Goal: Task Accomplishment & Management: Manage account settings

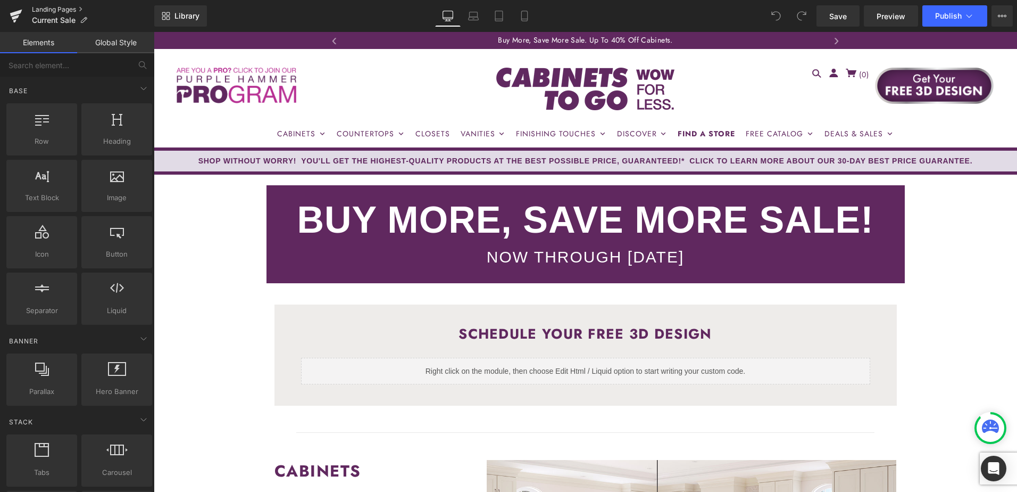
click at [57, 9] on link "Landing Pages" at bounding box center [93, 9] width 122 height 9
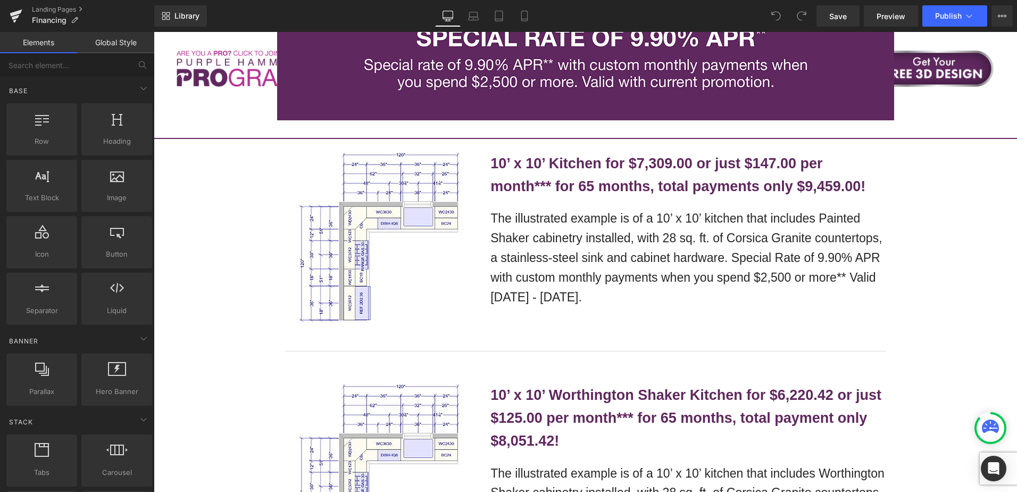
scroll to position [958, 0]
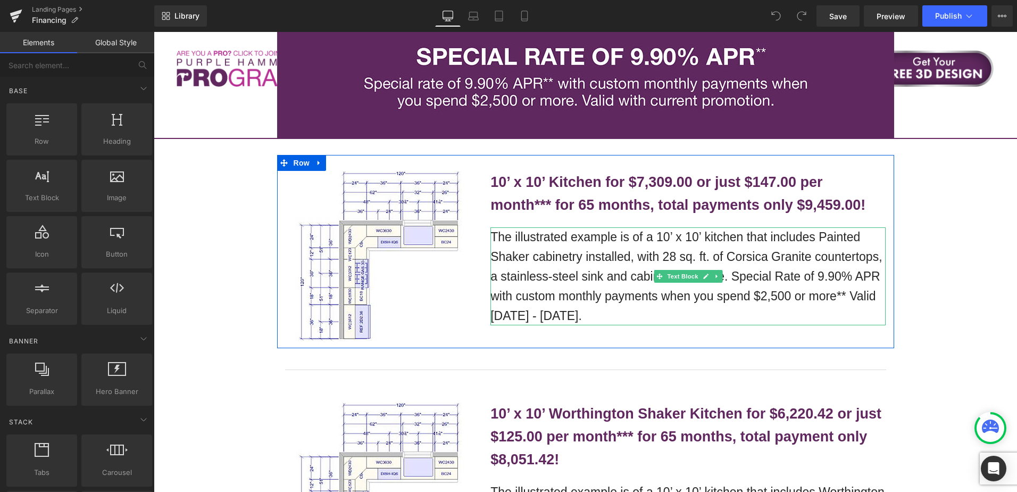
click at [506, 314] on p "The illustrated example is of a 10’ x 10’ kitchen that includes Painted Shaker …" at bounding box center [687, 276] width 395 height 98
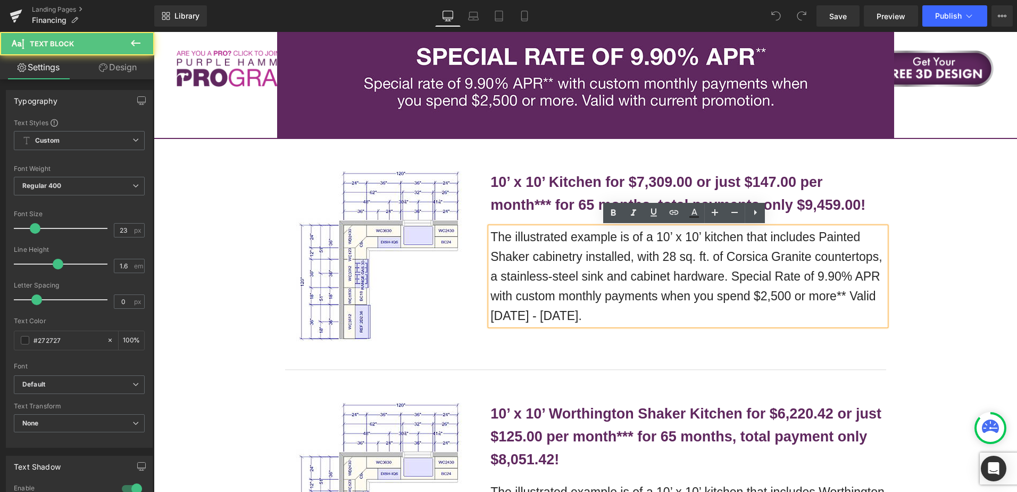
click at [510, 314] on p "The illustrated example is of a 10’ x 10’ kitchen that includes Painted Shaker …" at bounding box center [687, 276] width 395 height 98
click at [518, 315] on p "The illustrated example is of a 10’ x 10’ kitchen that includes Painted Shaker …" at bounding box center [687, 276] width 395 height 98
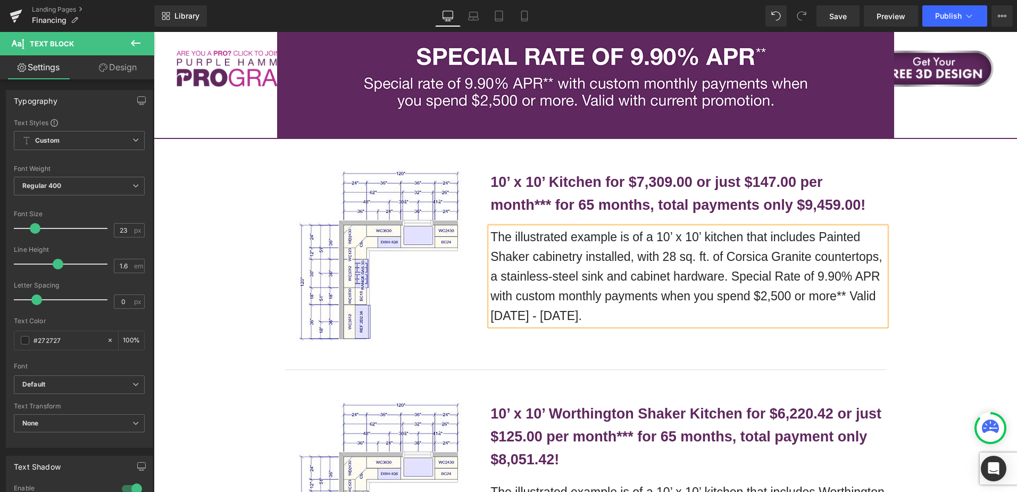
click at [575, 288] on p "The illustrated example is of a 10’ x 10’ kitchen that includes Painted Shaker …" at bounding box center [687, 276] width 395 height 98
drag, startPoint x: 490, startPoint y: 236, endPoint x: 594, endPoint y: 314, distance: 129.9
click at [594, 314] on p "The illustrated example is of a 10’ x 10’ kitchen that includes Painted Shaker …" at bounding box center [687, 276] width 395 height 98
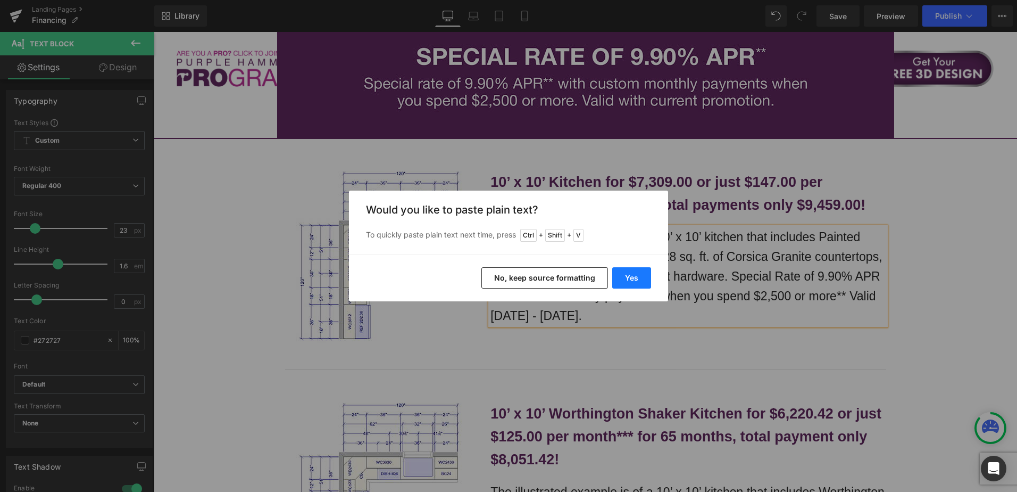
click at [629, 271] on button "Yes" at bounding box center [631, 277] width 39 height 21
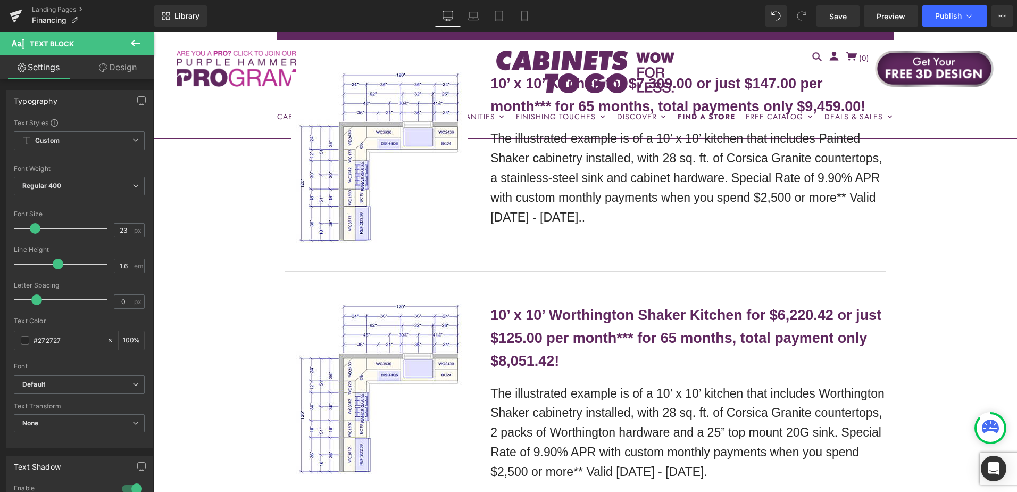
scroll to position [1117, 0]
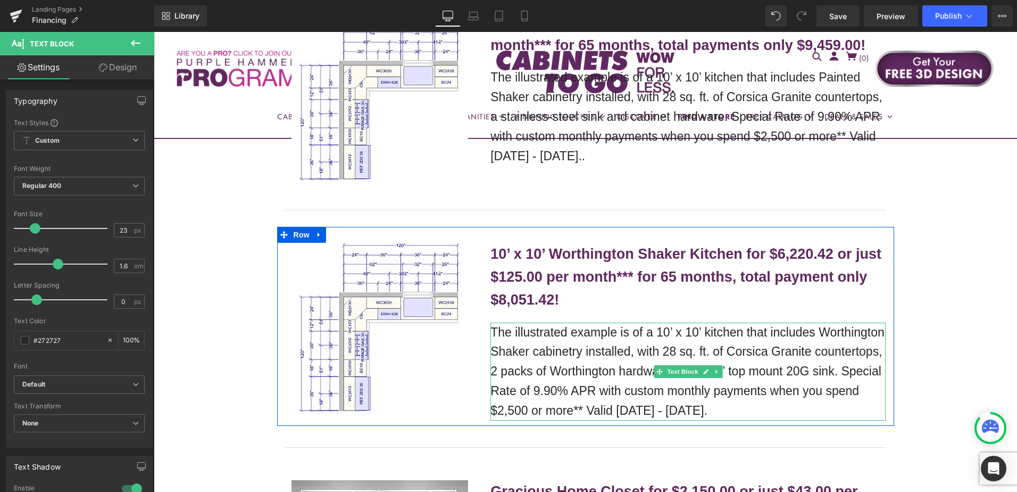
drag, startPoint x: 601, startPoint y: 348, endPoint x: 529, endPoint y: 349, distance: 72.4
click at [601, 348] on p "The illustrated example is of a 10’ x 10’ kitchen that includes Worthington Sha…" at bounding box center [687, 371] width 395 height 98
click at [529, 349] on p "The illustrated example is of a 10’ x 10’ kitchen that includes Worthington Sha…" at bounding box center [687, 371] width 395 height 98
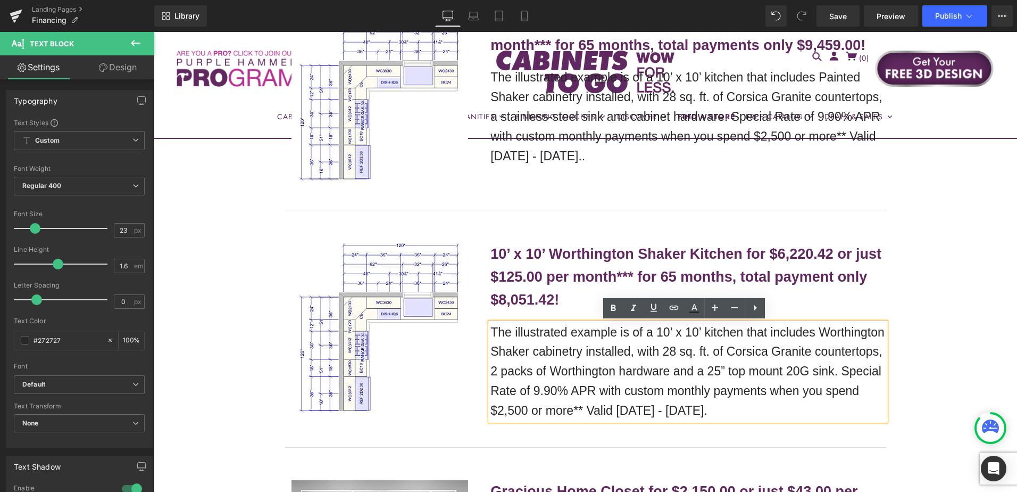
drag, startPoint x: 488, startPoint y: 331, endPoint x: 780, endPoint y: 409, distance: 301.7
click at [780, 409] on p "The illustrated example is of a 10’ x 10’ kitchen that includes Worthington Sha…" at bounding box center [687, 371] width 395 height 98
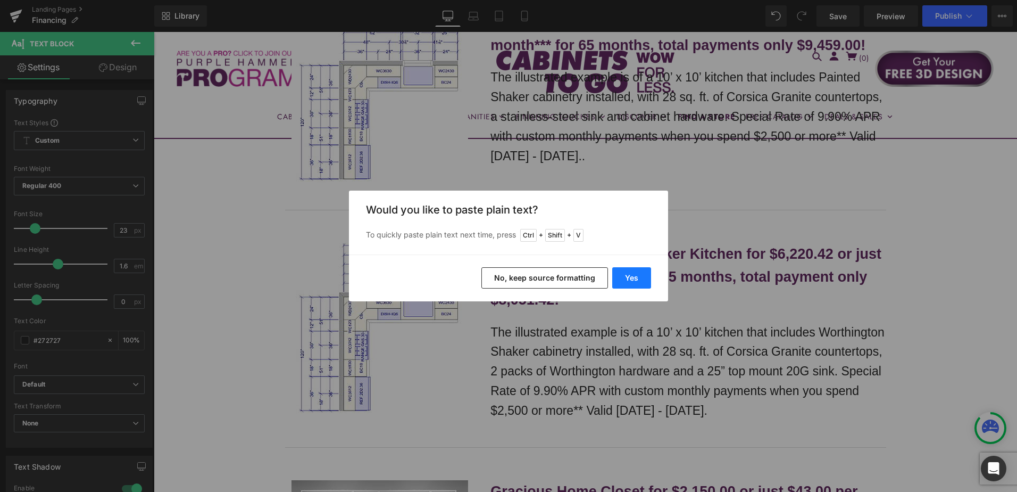
click at [636, 280] on button "Yes" at bounding box center [631, 277] width 39 height 21
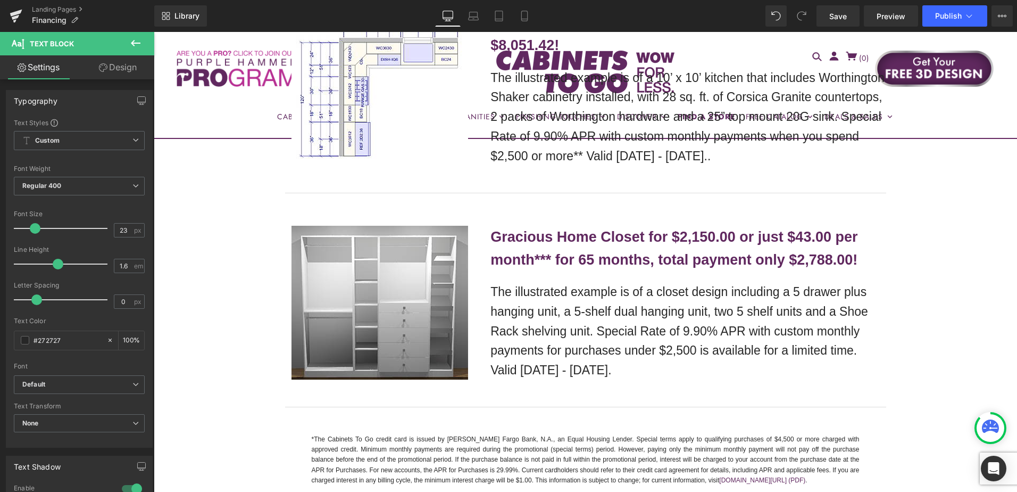
scroll to position [1383, 0]
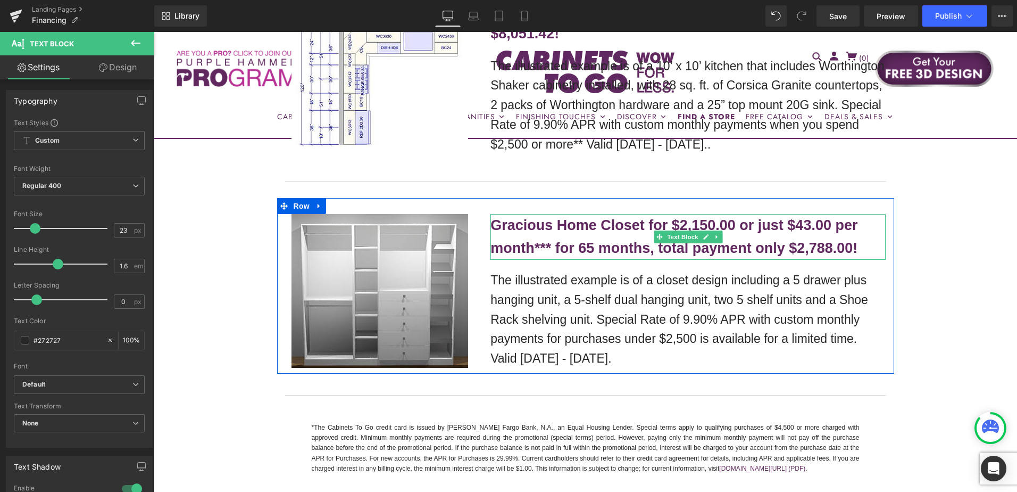
drag, startPoint x: 777, startPoint y: 235, endPoint x: 802, endPoint y: 230, distance: 25.5
click at [777, 235] on p "Gracious Home Closet for $2,150.00 or just $43.00 per month*** for 65 months, t…" at bounding box center [687, 237] width 395 height 46
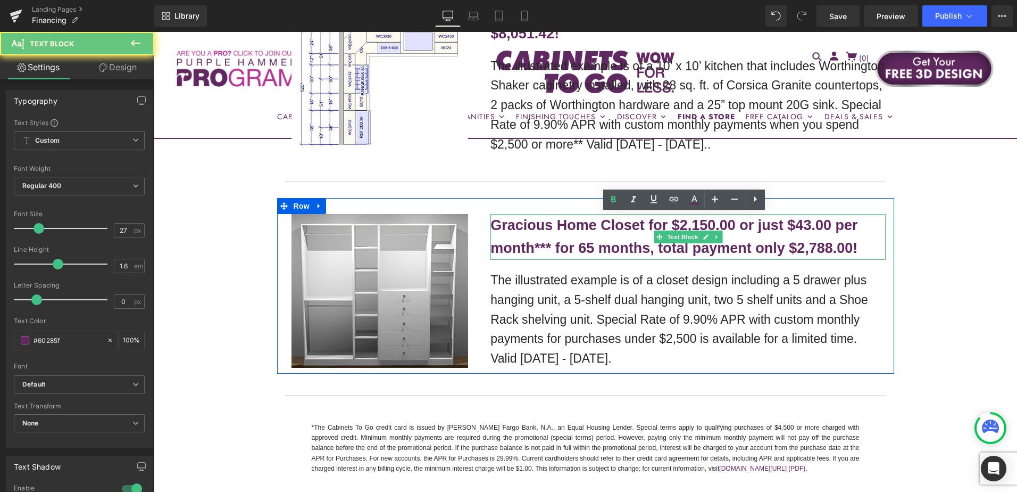
click at [802, 230] on b "Gracious Home Closet for $2,150.00 or just $43.00 per month*** for 65 months, t…" at bounding box center [673, 236] width 367 height 39
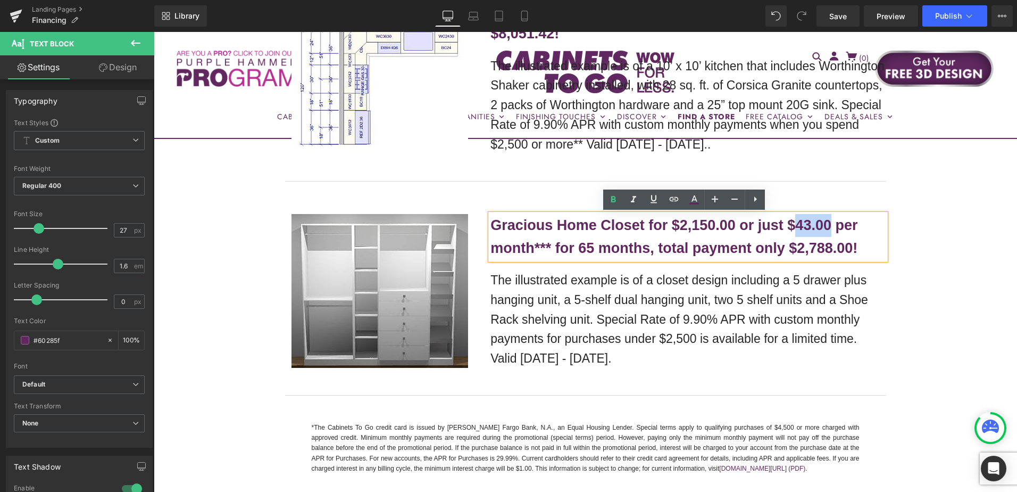
drag, startPoint x: 797, startPoint y: 229, endPoint x: 826, endPoint y: 228, distance: 29.3
click at [826, 228] on b "Gracious Home Closet for $2,150.00 or just $43.00 per month*** for 65 months, t…" at bounding box center [673, 236] width 367 height 39
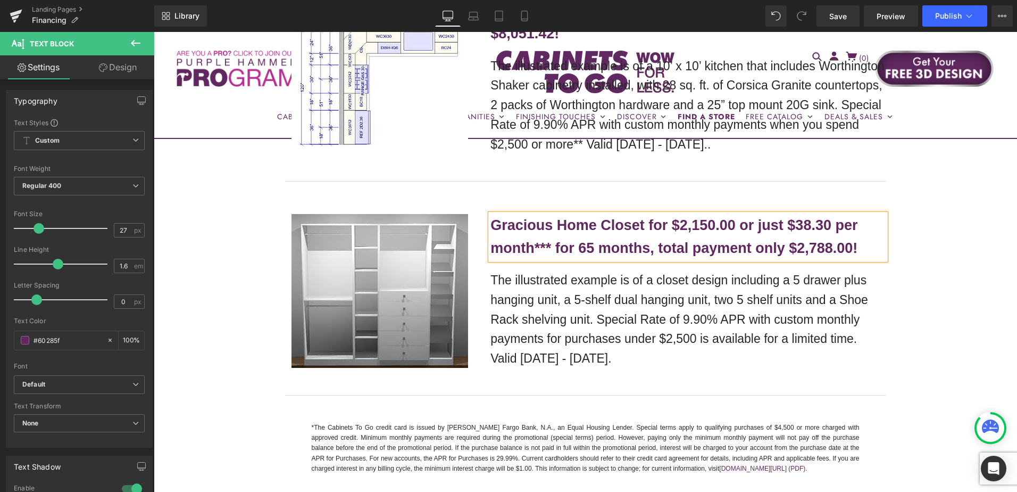
click at [676, 224] on b "Gracious Home Closet for $2,150.00 or just $38.30 per month*** for 65 months, t…" at bounding box center [673, 236] width 367 height 39
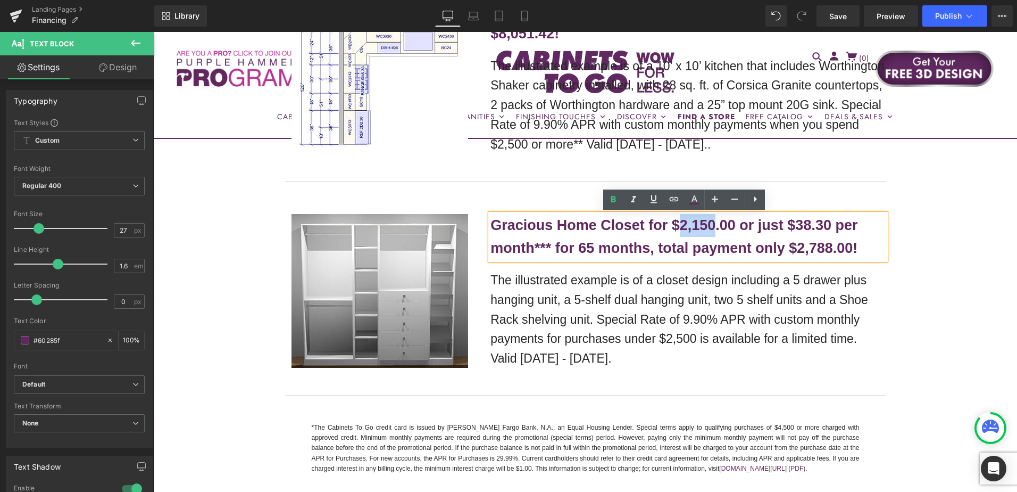
drag, startPoint x: 678, startPoint y: 225, endPoint x: 713, endPoint y: 227, distance: 35.1
click at [713, 227] on b "Gracious Home Closet for $2,150.00 or just $38.30 per month*** for 65 months, t…" at bounding box center [673, 236] width 367 height 39
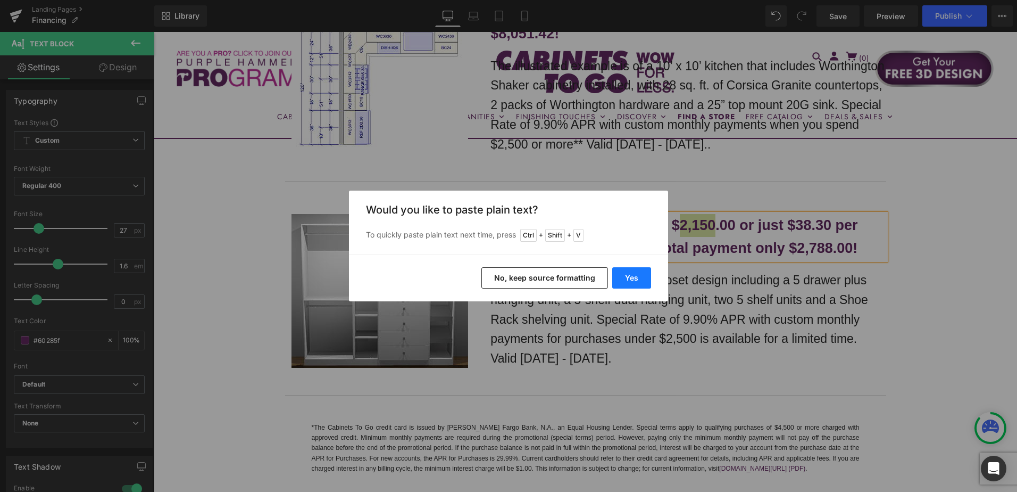
click at [645, 274] on button "Yes" at bounding box center [631, 277] width 39 height 21
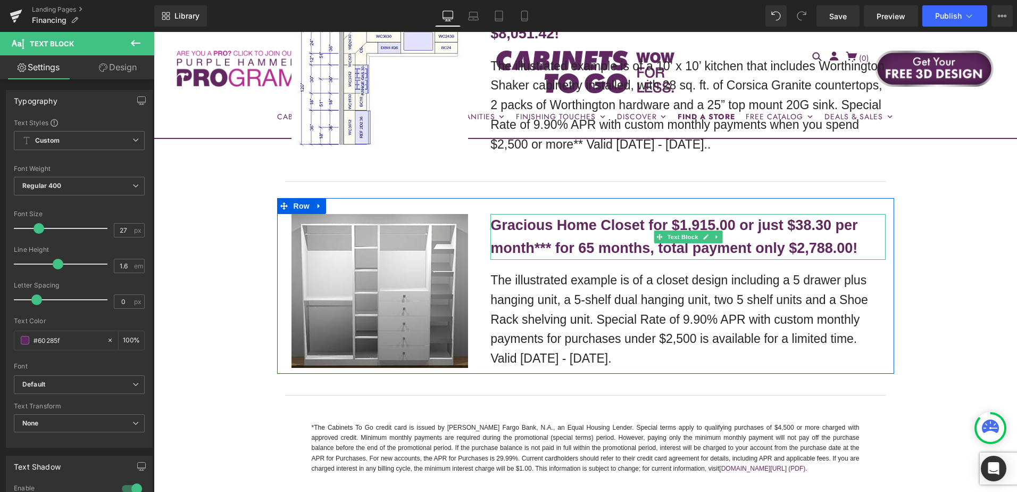
click at [800, 251] on b "Gracious Home Closet for $1,915.00 or just $38.30 per month*** for 65 months, t…" at bounding box center [673, 236] width 367 height 39
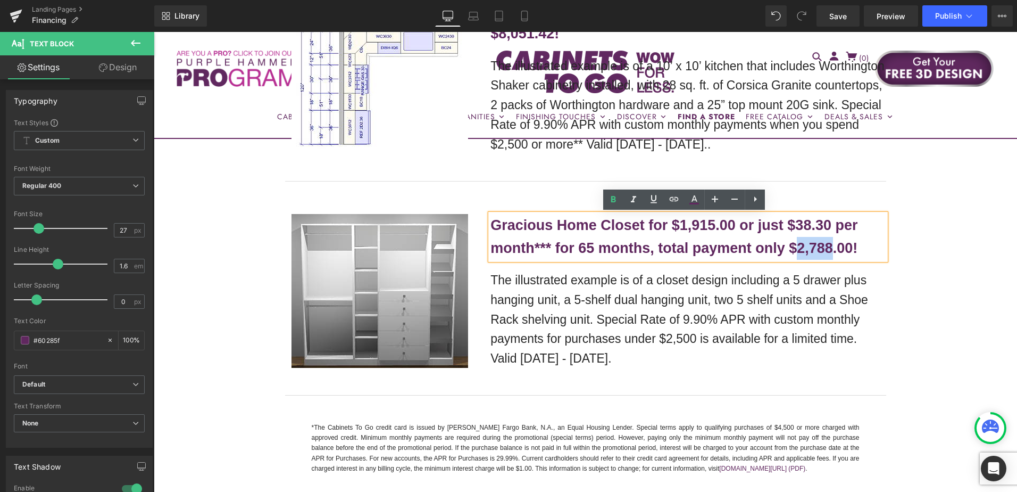
drag, startPoint x: 796, startPoint y: 250, endPoint x: 829, endPoint y: 250, distance: 33.5
click at [829, 250] on b "Gracious Home Closet for $1,915.00 or just $38.30 per month*** for 65 months, t…" at bounding box center [673, 236] width 367 height 39
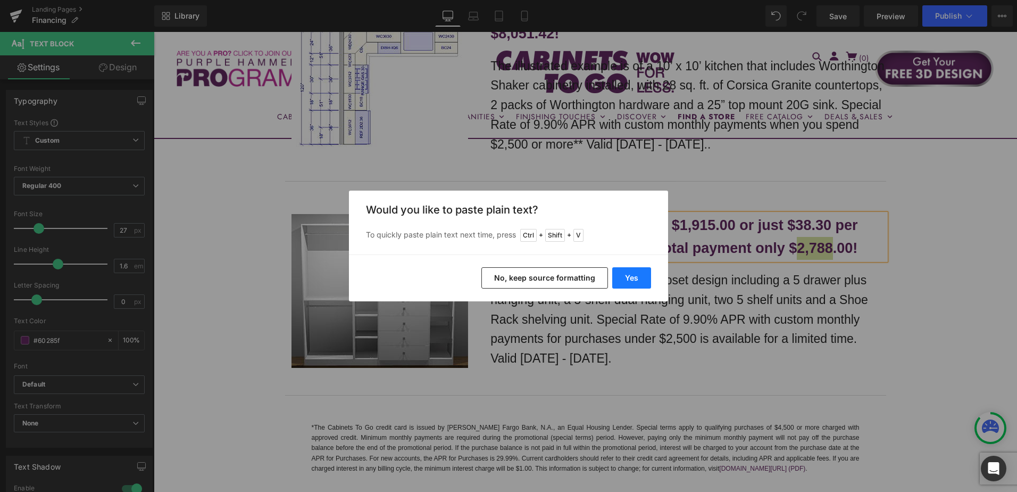
drag, startPoint x: 480, startPoint y: 246, endPoint x: 634, endPoint y: 278, distance: 157.0
click at [634, 278] on button "Yes" at bounding box center [631, 277] width 39 height 21
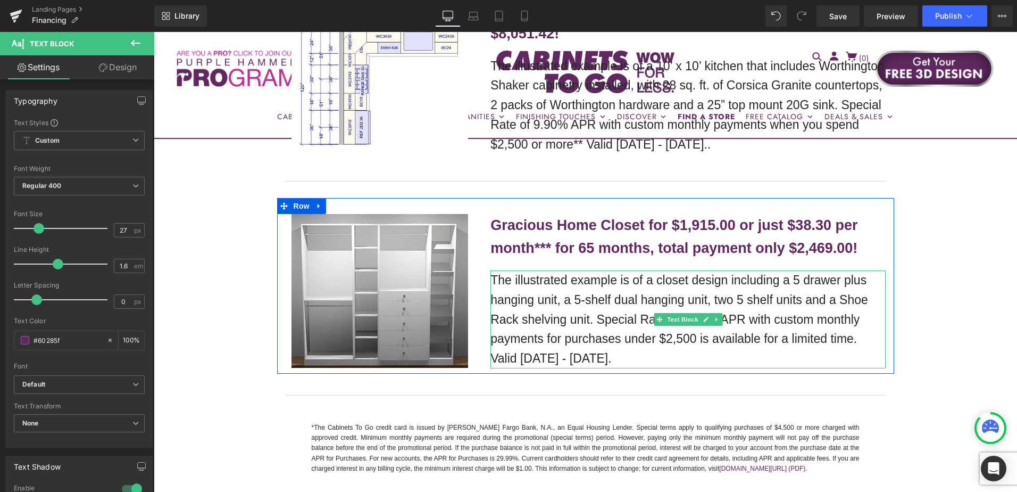
drag, startPoint x: 581, startPoint y: 318, endPoint x: 508, endPoint y: 295, distance: 77.2
click at [581, 317] on p "The illustrated example is of a closet design including a 5 drawer plus hanging…" at bounding box center [687, 319] width 395 height 98
click at [508, 295] on p "The illustrated example is of a closet design including a 5 drawer plus hanging…" at bounding box center [687, 319] width 395 height 98
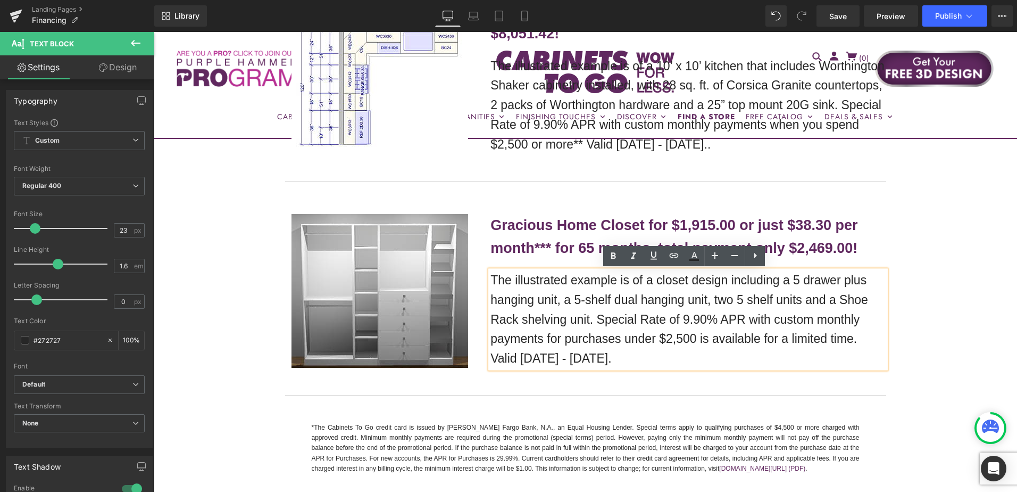
drag, startPoint x: 489, startPoint y: 278, endPoint x: 622, endPoint y: 356, distance: 154.7
click at [622, 356] on p "The illustrated example is of a closet design including a 5 drawer plus hanging…" at bounding box center [687, 319] width 395 height 98
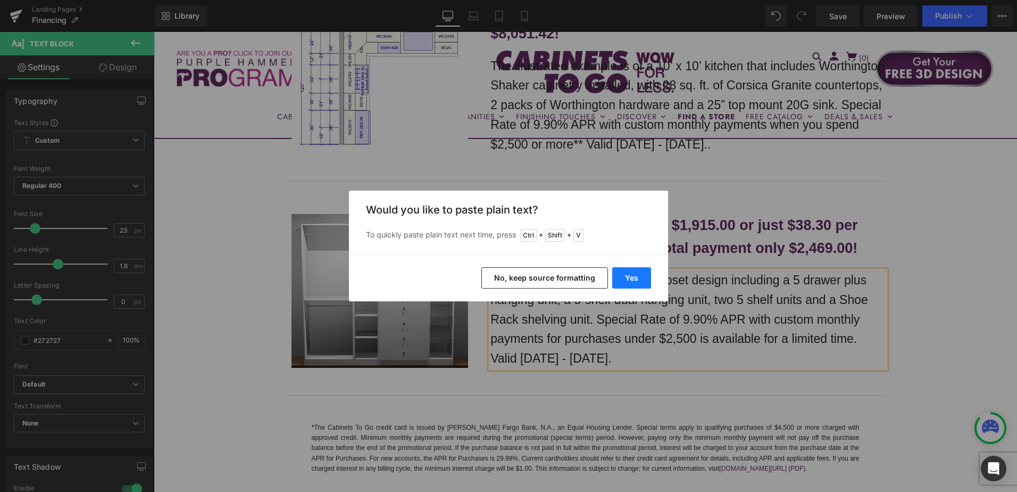
click at [640, 280] on button "Yes" at bounding box center [631, 277] width 39 height 21
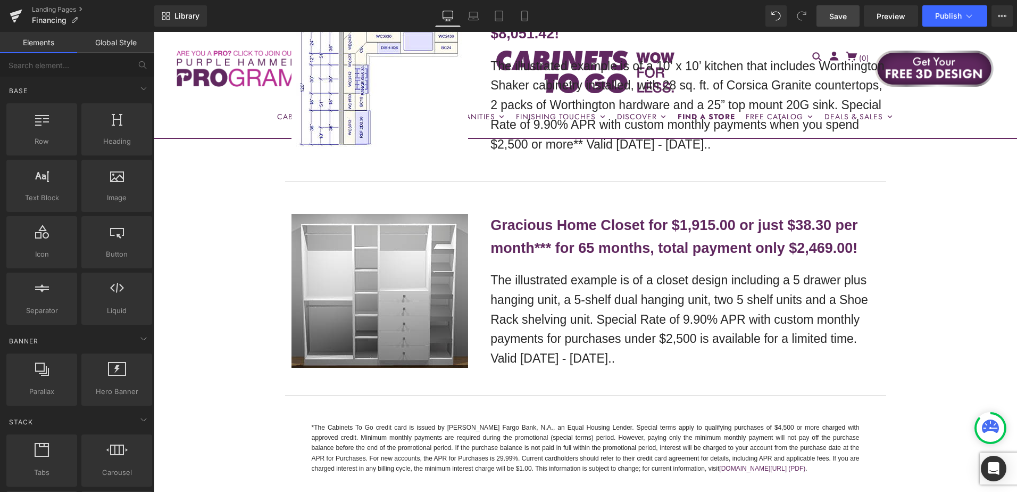
click at [841, 15] on span "Save" at bounding box center [838, 16] width 18 height 11
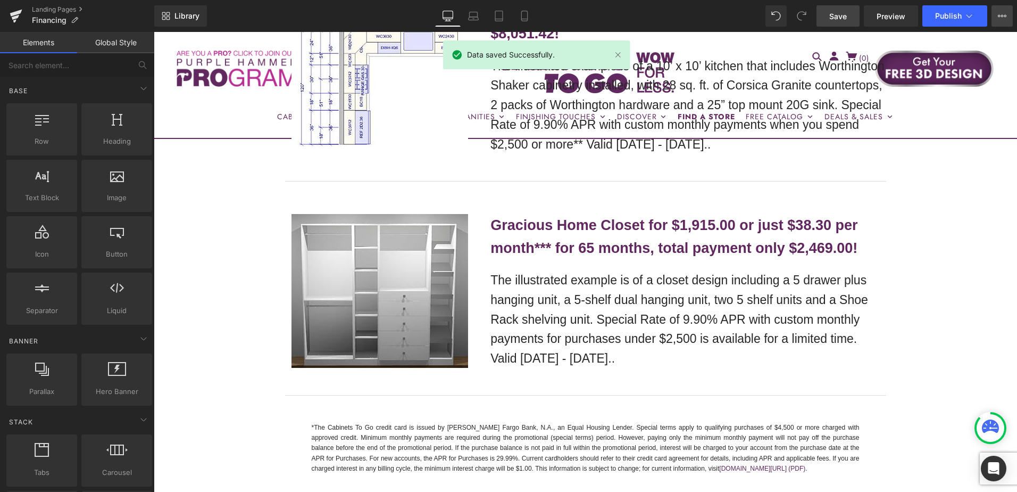
click at [1000, 14] on icon at bounding box center [1002, 16] width 9 height 9
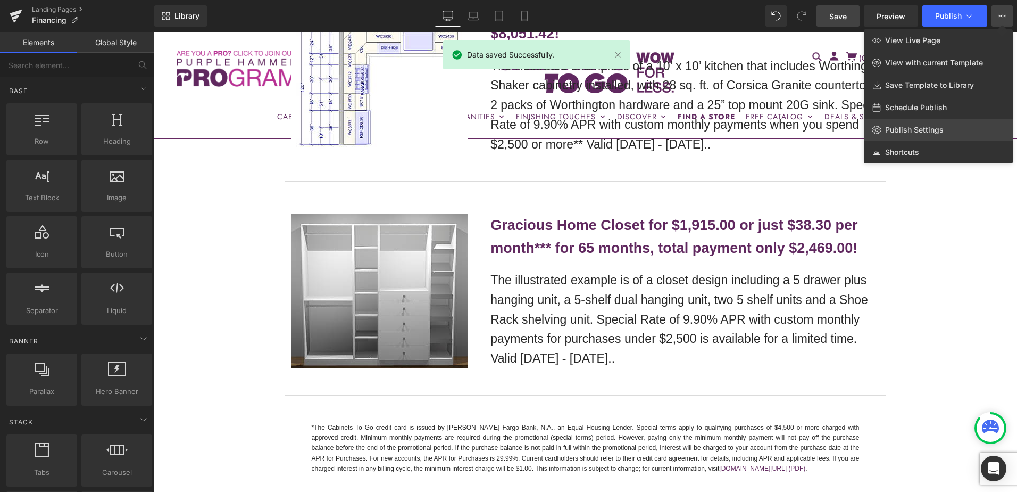
click at [929, 128] on span "Publish Settings" at bounding box center [914, 130] width 59 height 10
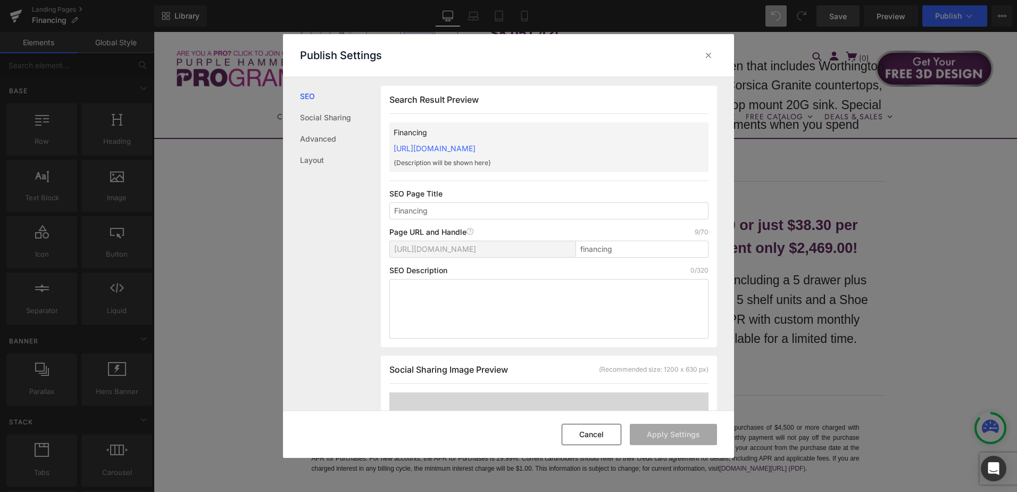
scroll to position [1, 0]
drag, startPoint x: 707, startPoint y: 57, endPoint x: 554, endPoint y: 26, distance: 155.8
click at [707, 57] on icon at bounding box center [708, 55] width 11 height 11
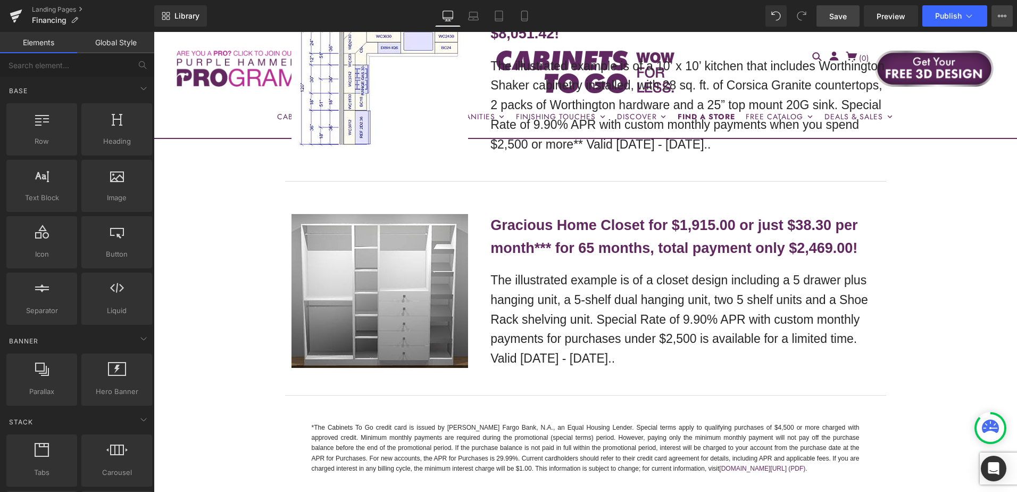
click at [1006, 16] on icon at bounding box center [1005, 16] width 3 height 2
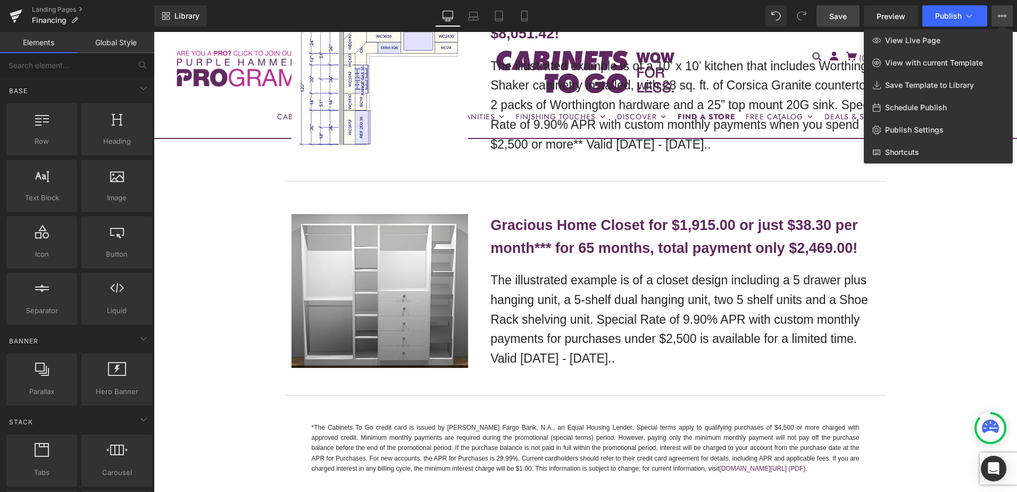
click at [911, 109] on span "Schedule Publish" at bounding box center [916, 108] width 62 height 10
select select
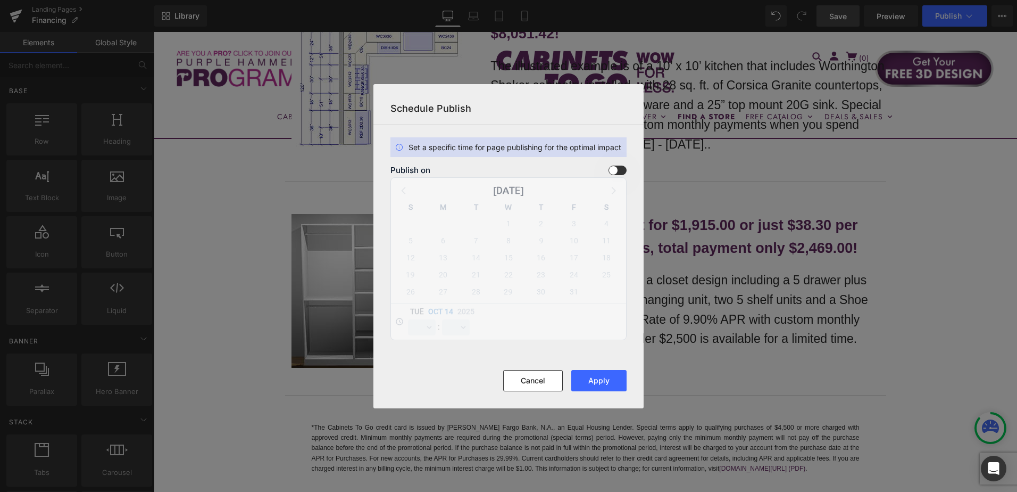
click at [619, 173] on span at bounding box center [618, 170] width 18 height 10
click at [0, 0] on input "checkbox" at bounding box center [0, 0] width 0 height 0
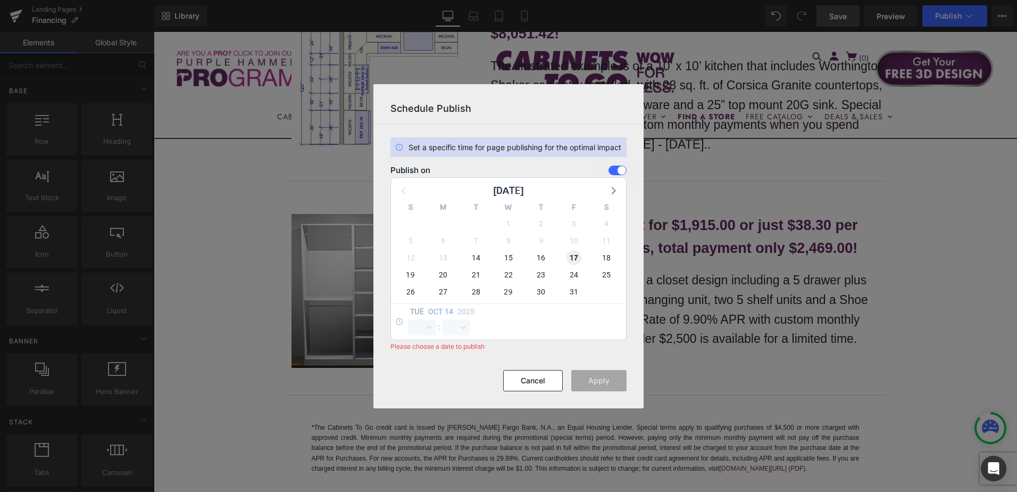
click at [570, 259] on span "17" at bounding box center [574, 257] width 15 height 15
select select "10"
select select "48"
click at [423, 321] on select "00 01 02 03 04 05 06 07 08 09 10 11 12 13 14 15 16 17 18 19 20 21 22 23" at bounding box center [422, 327] width 28 height 16
click at [408, 319] on select "00 01 02 03 04 05 06 07 08 09 10 11 12 13 14 15 16 17 18 19 20 21 22 23" at bounding box center [422, 327] width 28 height 16
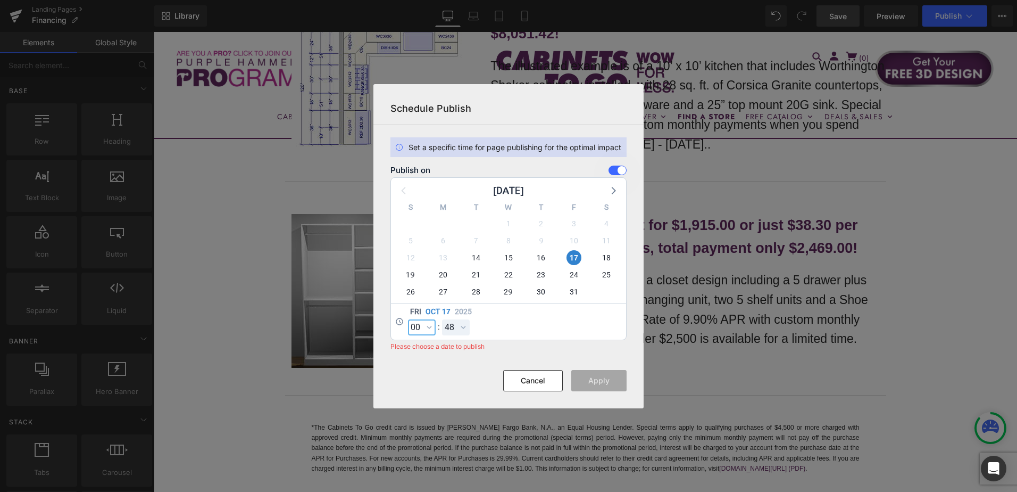
select select "0"
click at [458, 328] on select "00 01 02 03 04 05 06 07 08 09 10 11 12 13 14 15 16 17 18 19 20 21 22 23 24 25 2…" at bounding box center [456, 327] width 28 height 16
click at [442, 319] on select "00 01 02 03 04 05 06 07 08 09 10 11 12 13 14 15 16 17 18 19 20 21 22 23 24 25 2…" at bounding box center [456, 327] width 28 height 16
select select "0"
click at [605, 379] on button "Apply" at bounding box center [598, 380] width 55 height 21
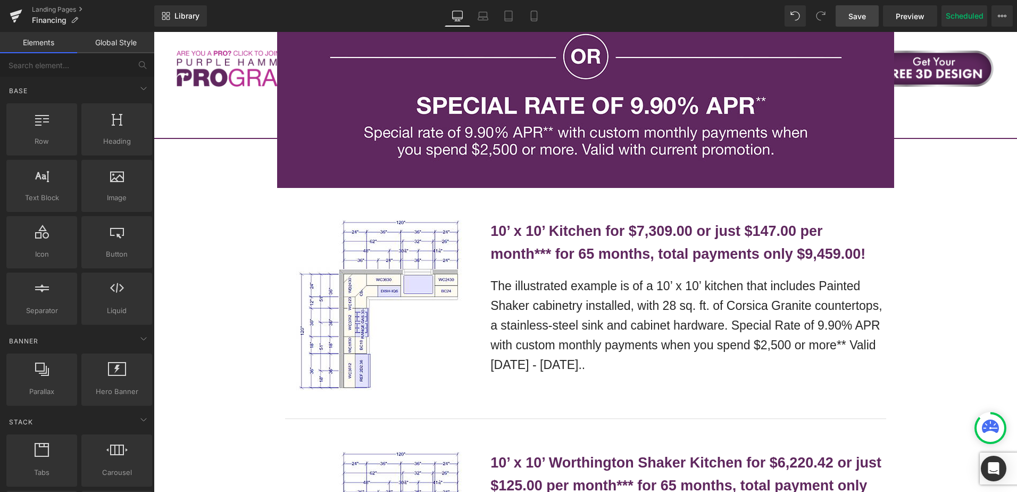
scroll to position [904, 0]
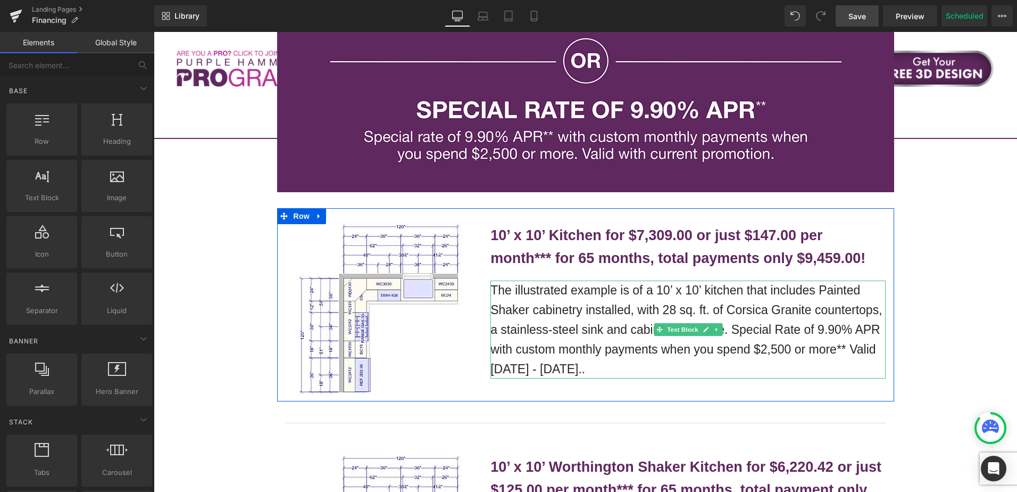
click at [588, 306] on p "The illustrated example is of a 10’ x 10’ kitchen that includes Painted Shaker …" at bounding box center [687, 329] width 395 height 98
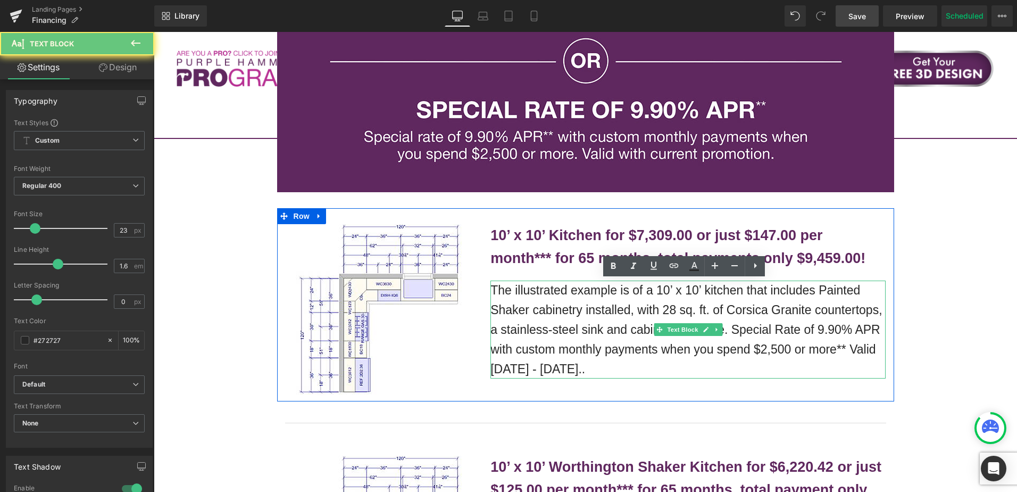
click at [588, 306] on p "The illustrated example is of a 10’ x 10’ kitchen that includes Painted Shaker …" at bounding box center [687, 329] width 395 height 98
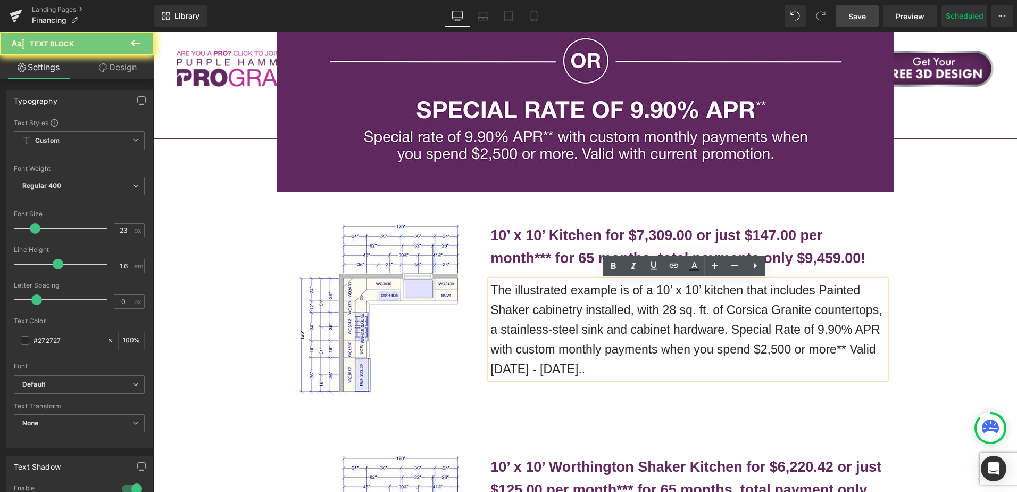
click at [588, 305] on p "The illustrated example is of a 10’ x 10’ kitchen that includes Painted Shaker …" at bounding box center [687, 329] width 395 height 98
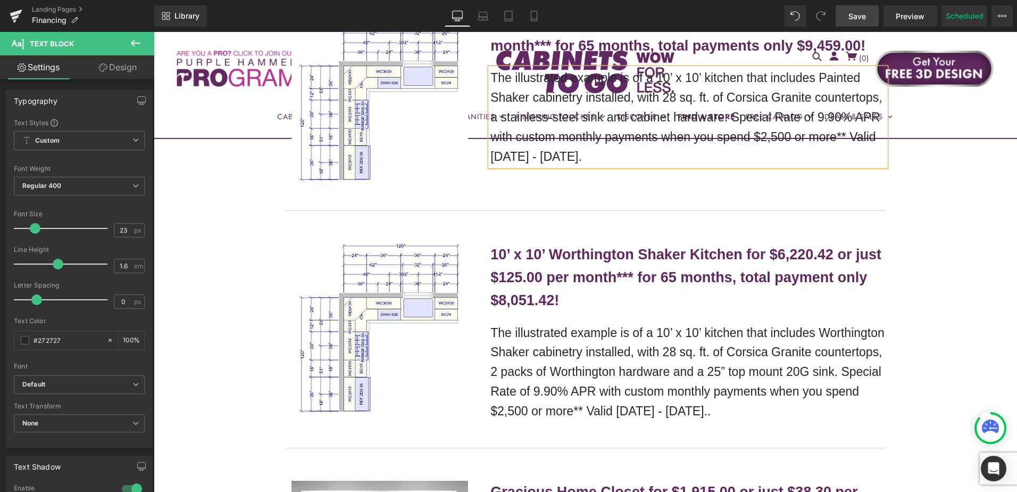
scroll to position [1117, 0]
click at [739, 413] on p "The illustrated example is of a 10’ x 10’ kitchen that includes Worthington Sha…" at bounding box center [687, 371] width 395 height 98
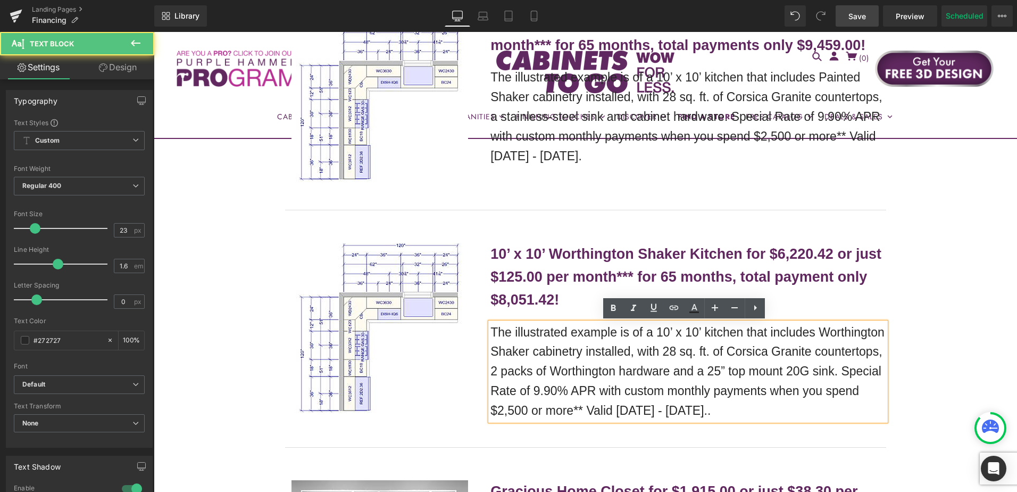
click at [742, 405] on p "The illustrated example is of a 10’ x 10’ kitchen that includes Worthington Sha…" at bounding box center [687, 371] width 395 height 98
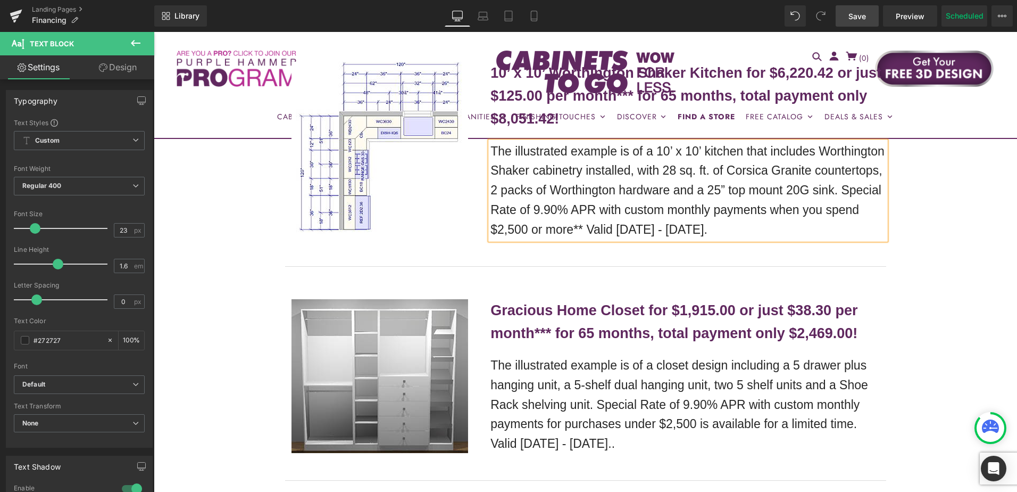
scroll to position [1383, 0]
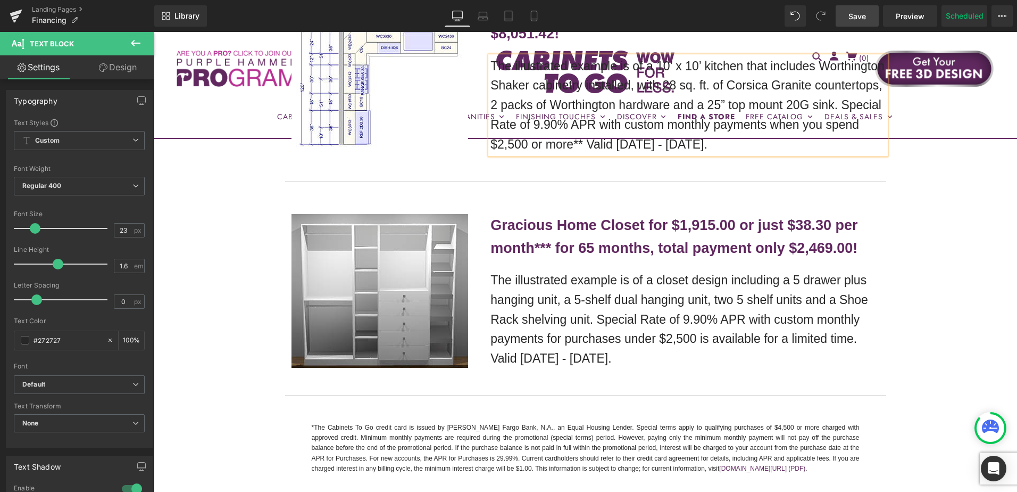
click at [856, 20] on span "Save" at bounding box center [857, 16] width 18 height 11
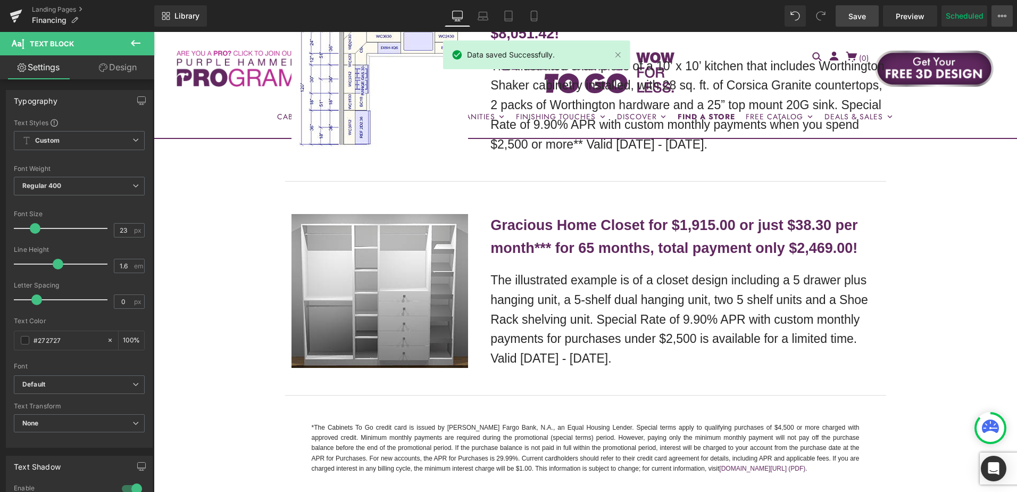
click at [1009, 19] on button "View Live Page View with current Template Save Template to Library Schedule Pub…" at bounding box center [1002, 15] width 21 height 21
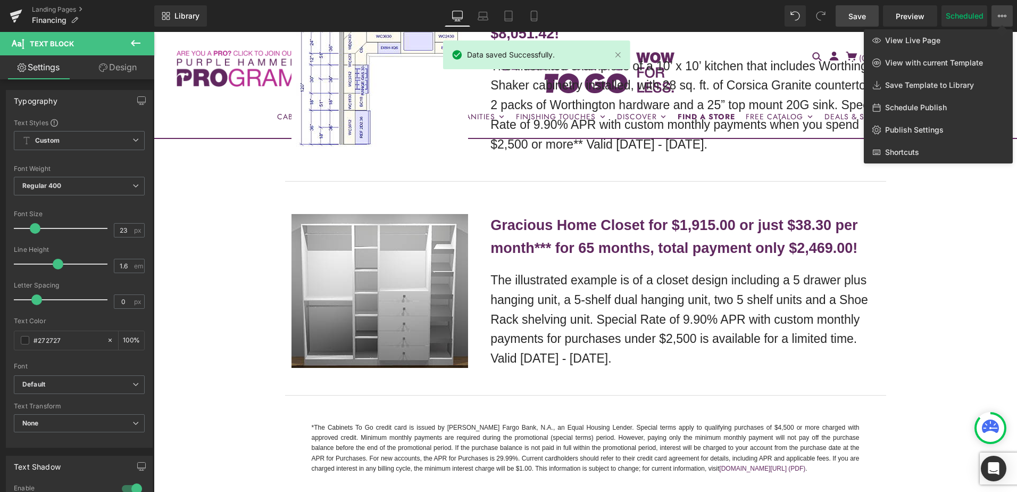
click at [924, 109] on span "Schedule Publish" at bounding box center [916, 108] width 62 height 10
select select
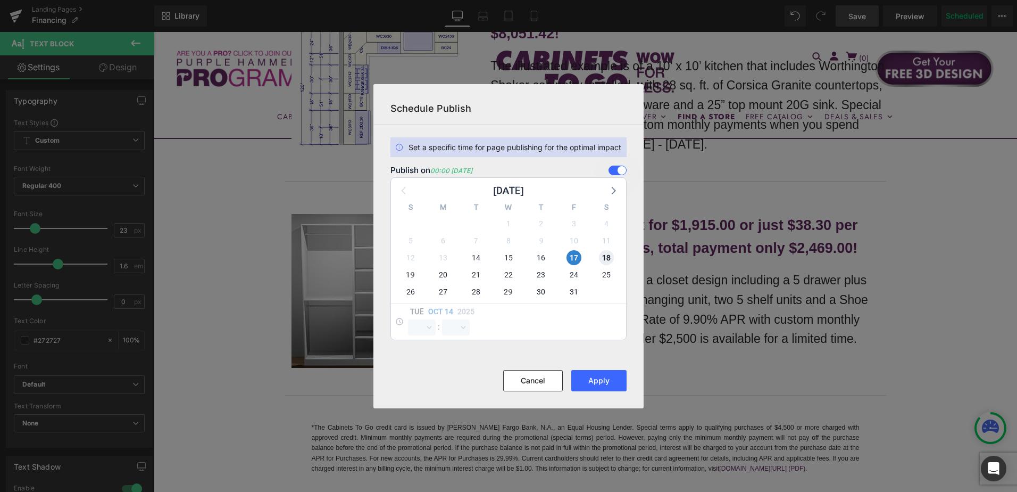
click at [611, 257] on span "18" at bounding box center [606, 257] width 15 height 15
select select "0"
click at [576, 254] on span "17" at bounding box center [574, 257] width 15 height 15
click at [606, 380] on button "Apply" at bounding box center [598, 380] width 55 height 21
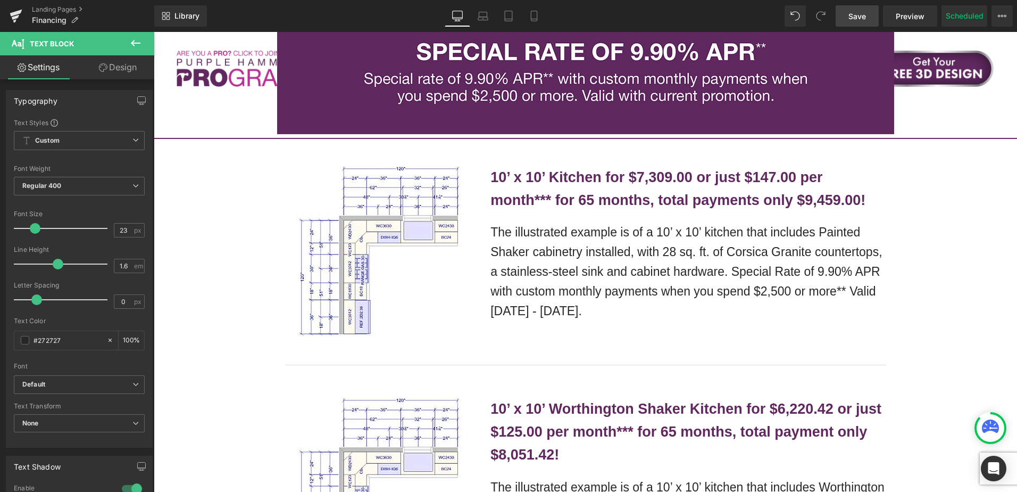
scroll to position [958, 0]
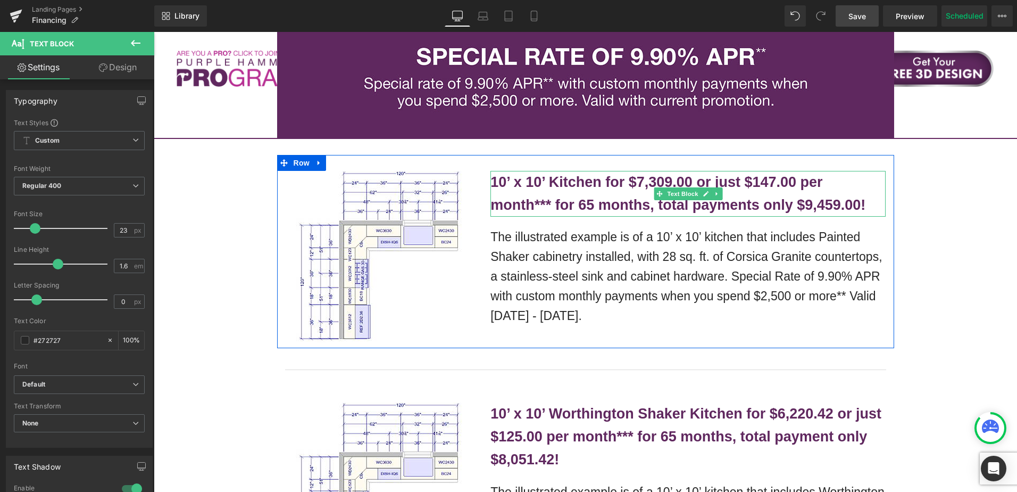
click at [583, 185] on b "10’ x 10’ Kitchen for $7,309.00 or just $147.00 per month*** for 65 months, tot…" at bounding box center [677, 193] width 375 height 39
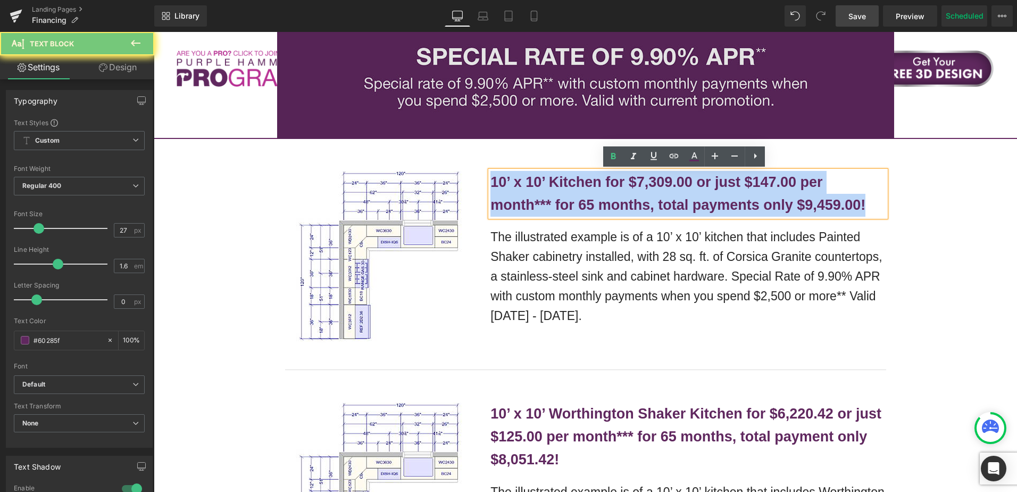
copy b "10’ x 10’ Kitchen for $7,309.00 or just $147.00 per month*** for 65 months, tot…"
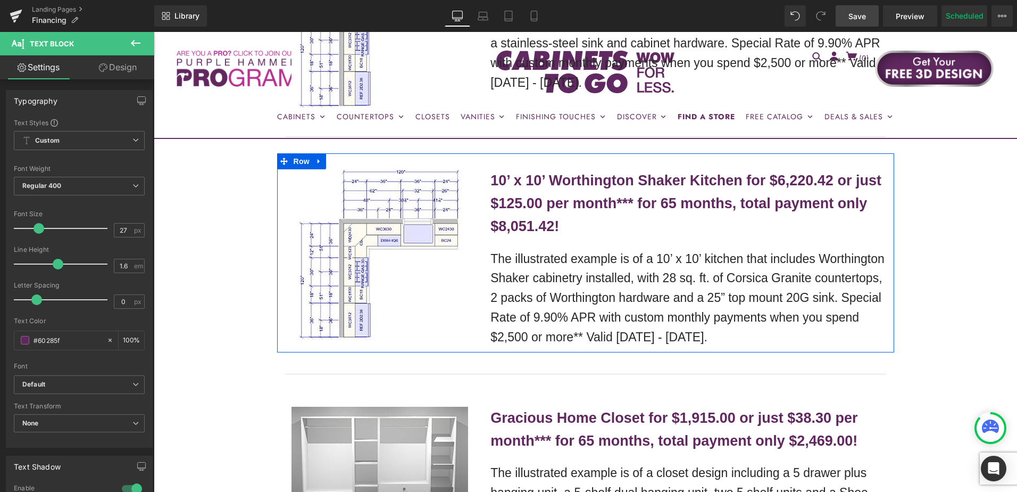
scroll to position [1170, 0]
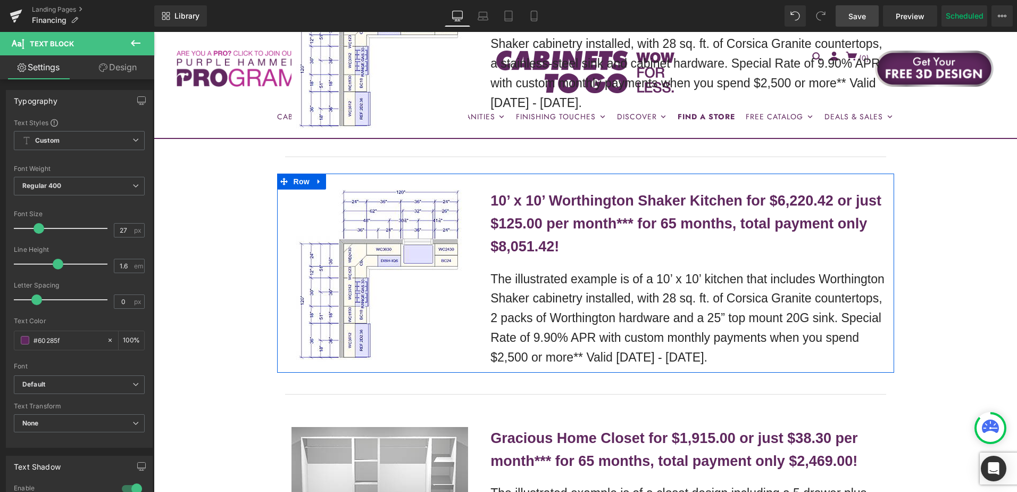
click at [544, 212] on p "10’ x 10’ Worthington Shaker Kitchen for $6,220.42 or just $125.00 per month***…" at bounding box center [687, 223] width 395 height 69
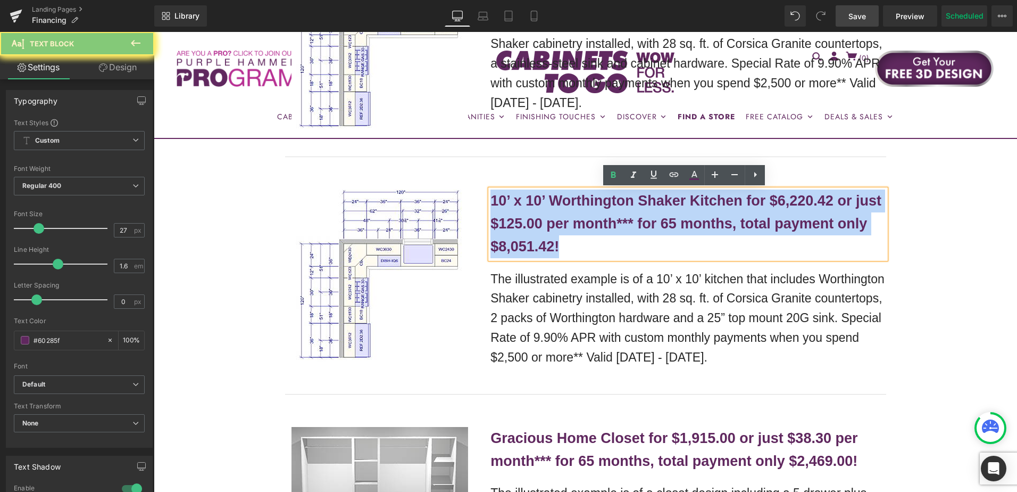
copy b "10’ x 10’ Worthington Shaker Kitchen for $6,220.42 or just $125.00 per month***…"
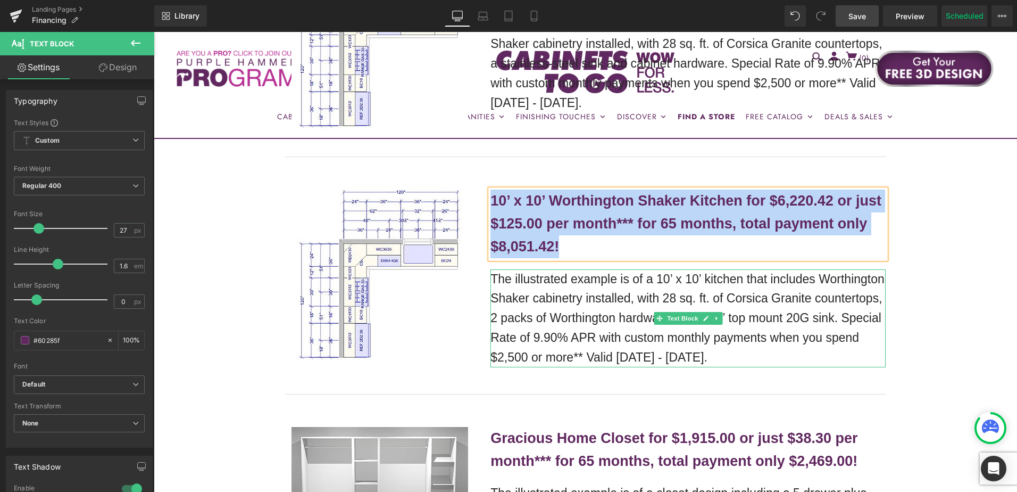
click at [551, 300] on p "The illustrated example is of a 10’ x 10’ kitchen that includes Worthington Sha…" at bounding box center [687, 318] width 395 height 98
click at [550, 300] on p "The illustrated example is of a 10’ x 10’ kitchen that includes Worthington Sha…" at bounding box center [687, 318] width 395 height 98
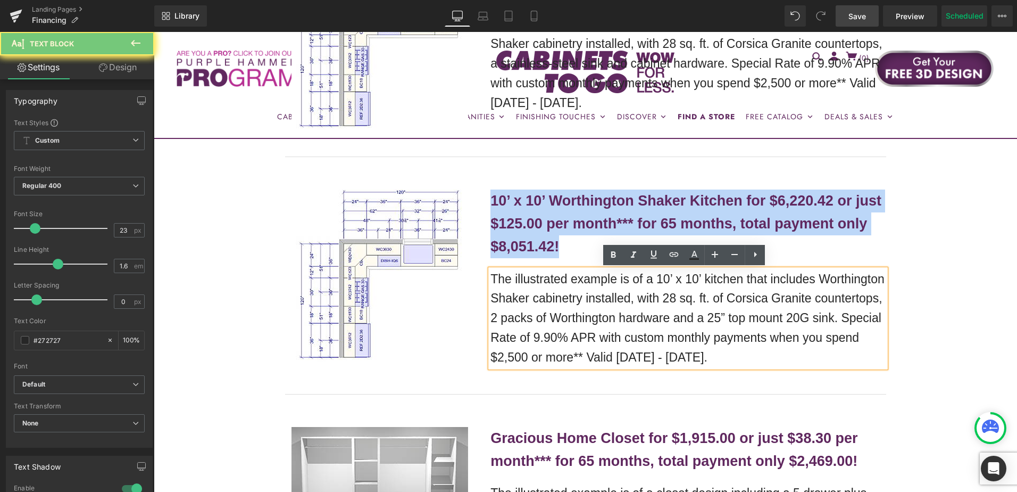
click at [550, 300] on p "The illustrated example is of a 10’ x 10’ kitchen that includes Worthington Sha…" at bounding box center [687, 318] width 395 height 98
copy p "The illustrated example is of a 10’ x 10’ kitchen that includes Worthington Sha…"
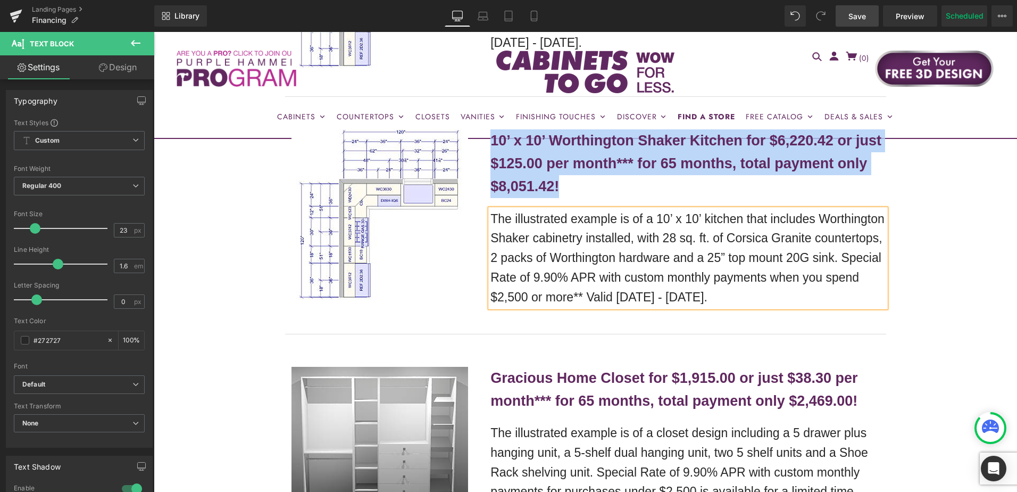
scroll to position [1383, 0]
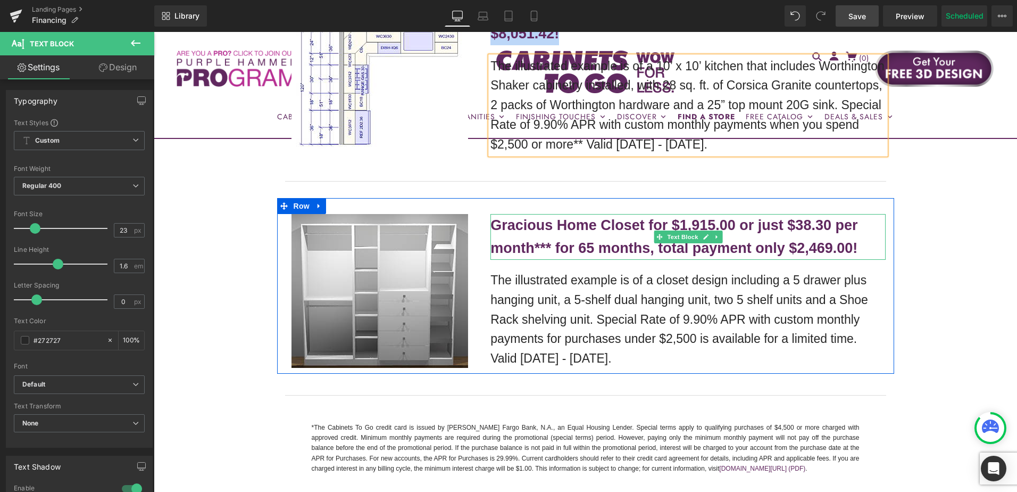
click at [583, 234] on b "Gracious Home Closet for $1,915.00 or just $38.30 per month*** for 65 months, t…" at bounding box center [673, 236] width 367 height 39
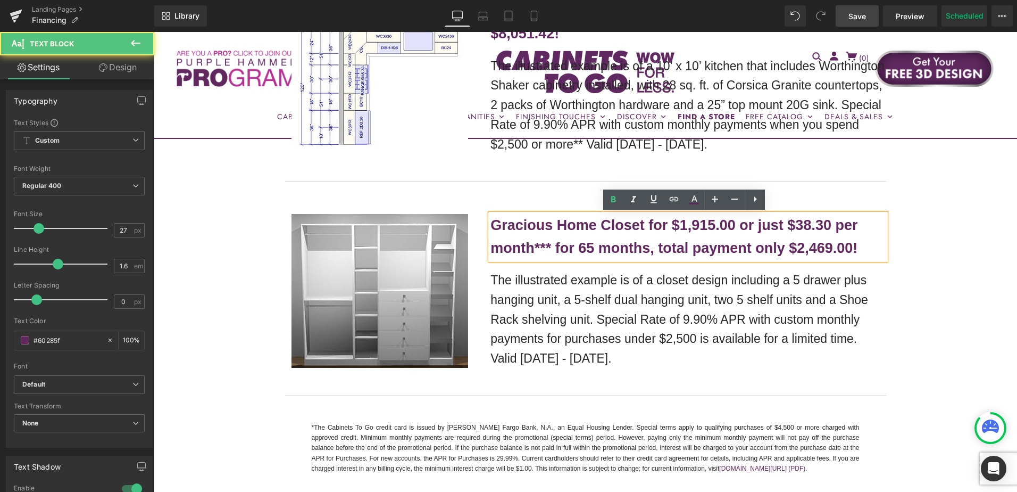
click at [568, 228] on b "Gracious Home Closet for $1,915.00 or just $38.30 per month*** for 65 months, t…" at bounding box center [673, 236] width 367 height 39
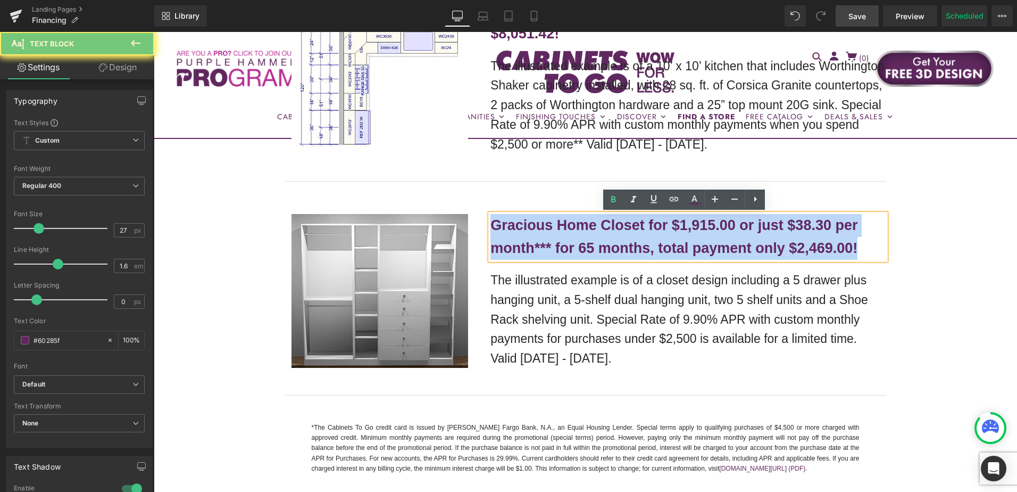
click at [568, 227] on b "Gracious Home Closet for $1,915.00 or just $38.30 per month*** for 65 months, t…" at bounding box center [673, 236] width 367 height 39
copy b "Gracious Home Closet for $1,915.00 or just $38.30 per month*** for 65 months, t…"
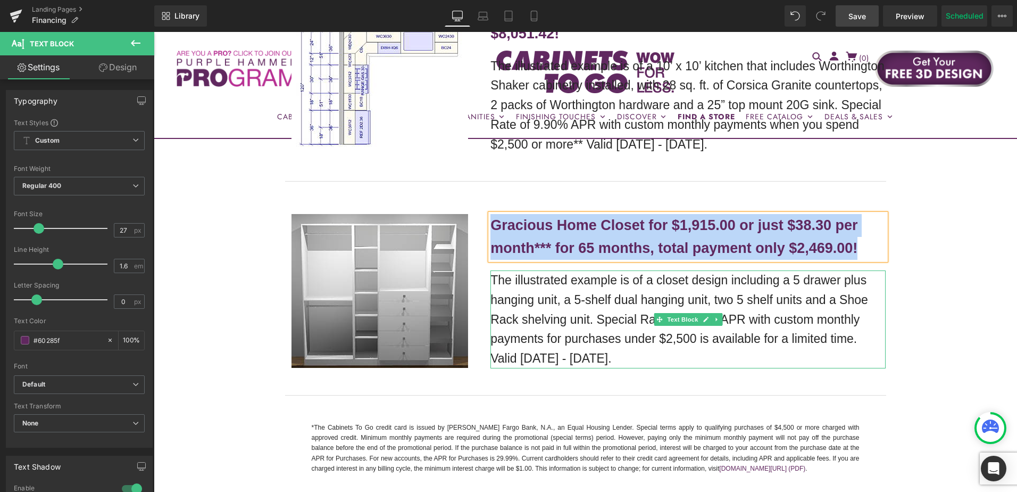
click at [555, 302] on p "The illustrated example is of a closet design including a 5 drawer plus hanging…" at bounding box center [687, 319] width 395 height 98
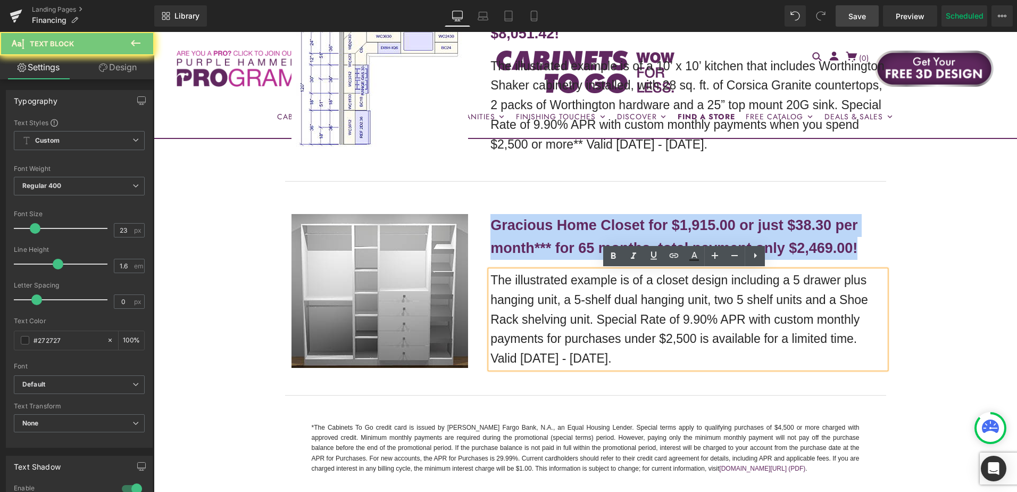
click at [555, 301] on p "The illustrated example is of a closet design including a 5 drawer plus hanging…" at bounding box center [687, 319] width 395 height 98
copy p "The illustrated example is of a closet design including a 5 drawer plus hanging…"
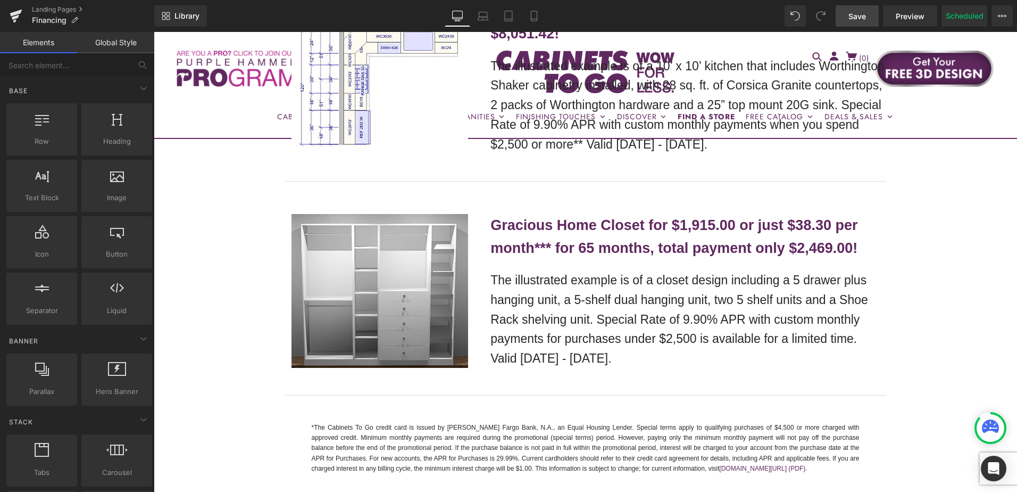
click at [848, 9] on link "Save" at bounding box center [857, 15] width 43 height 21
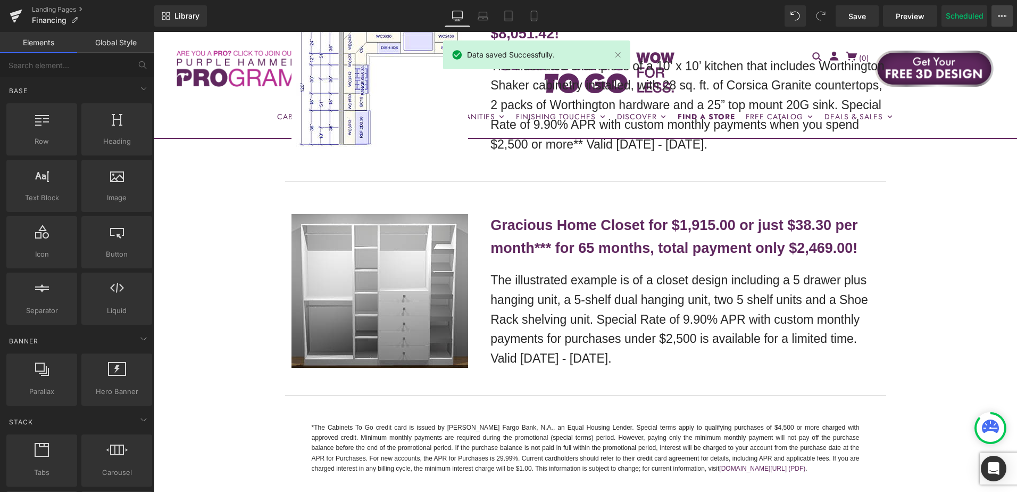
click at [1002, 11] on button "View Live Page View with current Template Save Template to Library Schedule Pub…" at bounding box center [1002, 15] width 21 height 21
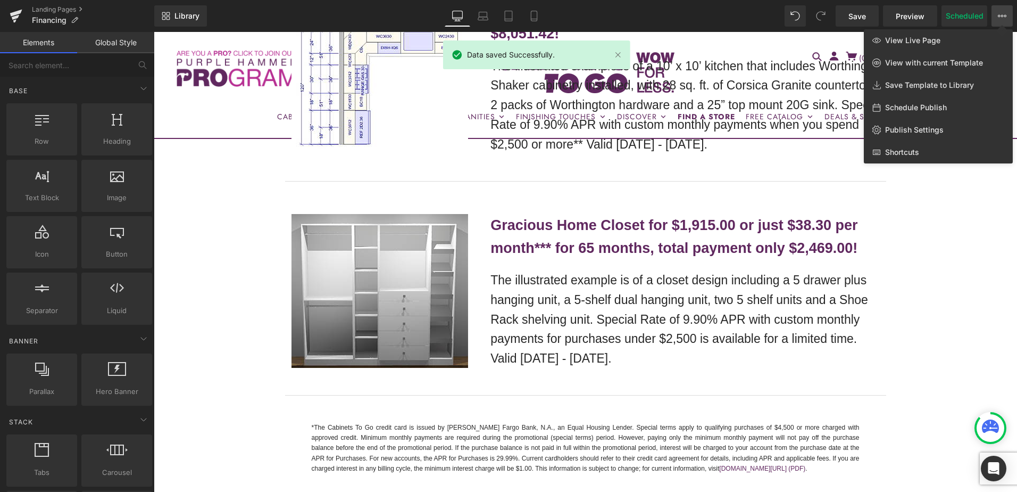
click at [947, 99] on div "Schedule Publish" at bounding box center [938, 107] width 149 height 22
select select
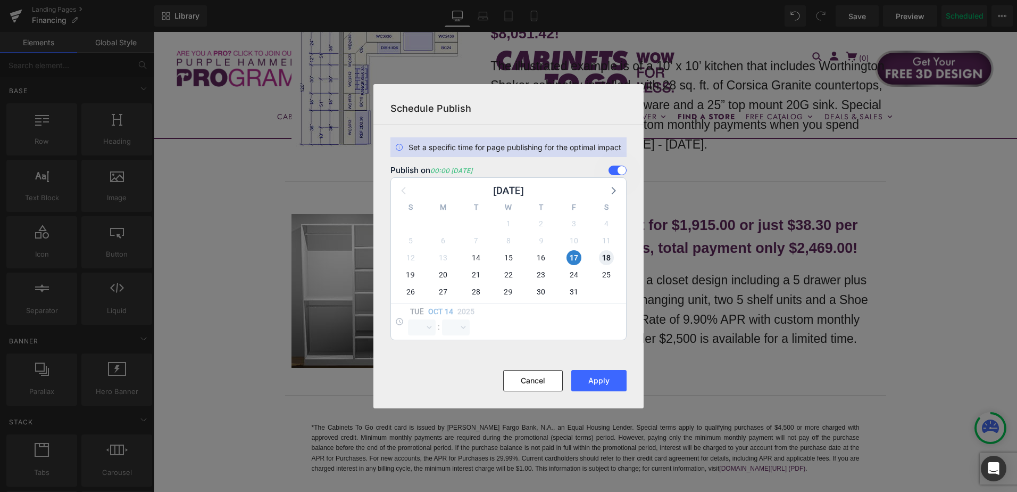
click at [604, 257] on span "18" at bounding box center [606, 257] width 15 height 15
select select "0"
click at [575, 253] on span "17" at bounding box center [574, 257] width 15 height 15
click at [596, 380] on button "Apply" at bounding box center [598, 380] width 55 height 21
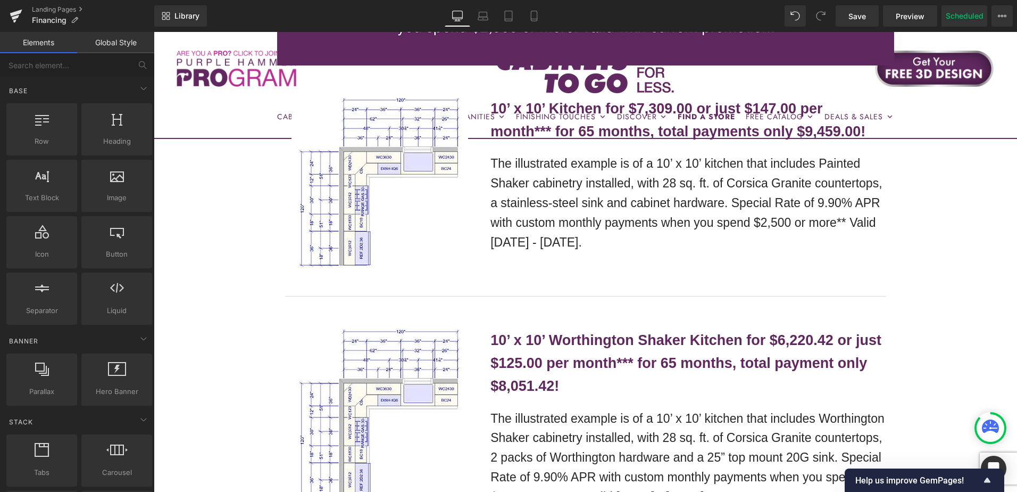
scroll to position [851, 0]
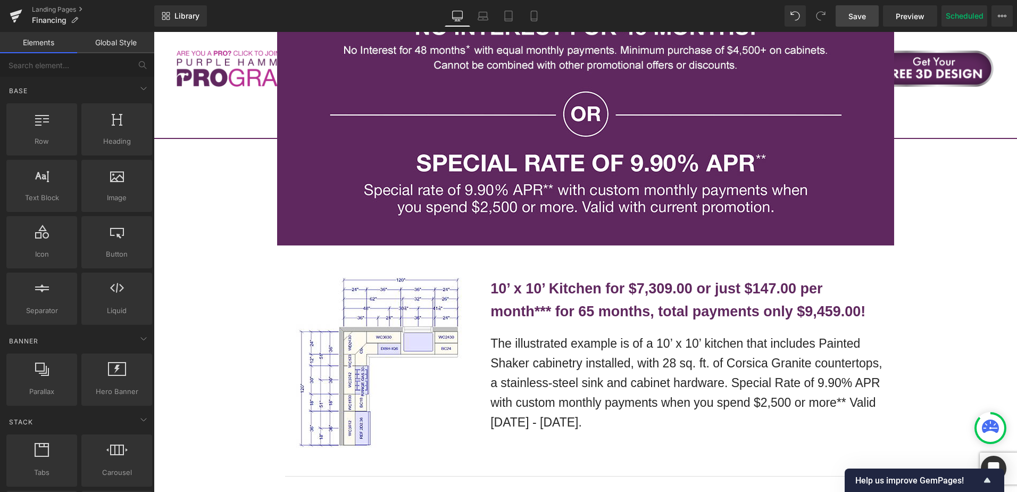
click at [866, 21] on span "Save" at bounding box center [857, 16] width 18 height 11
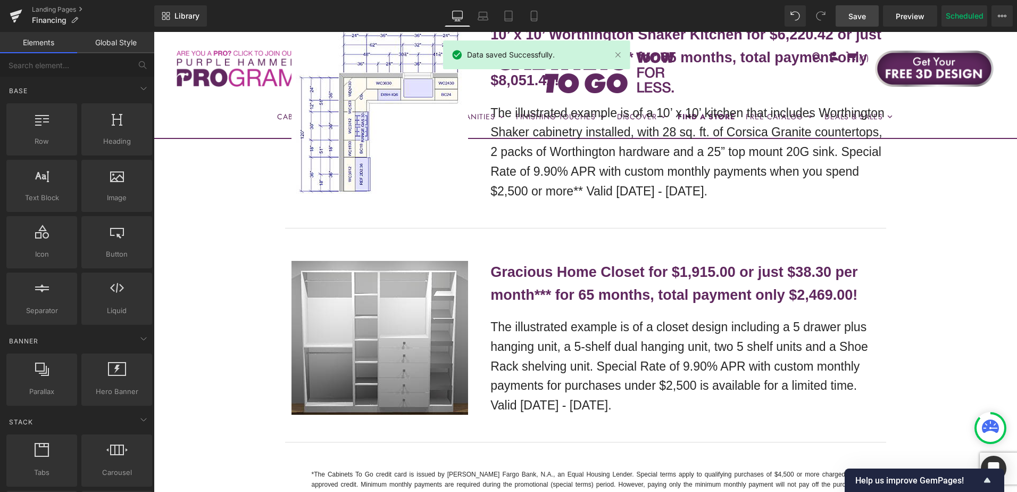
scroll to position [1330, 0]
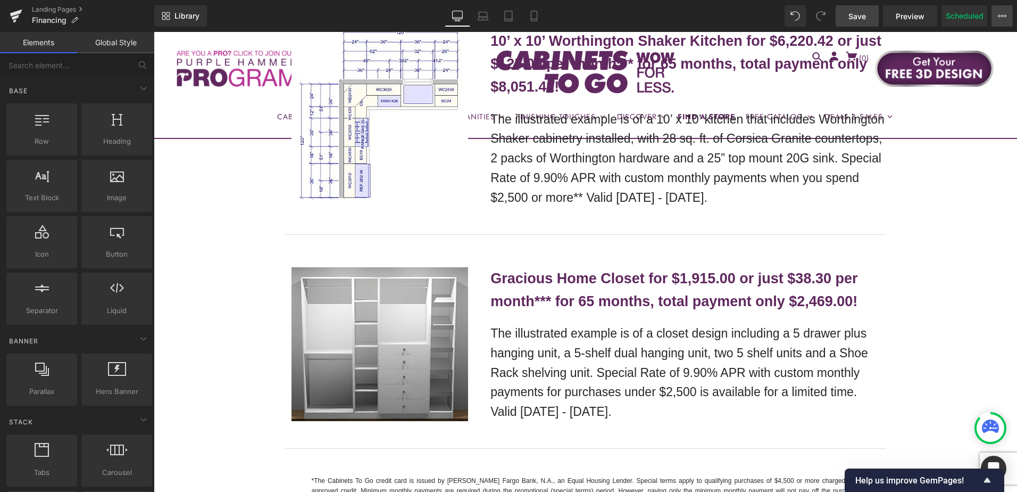
click at [1006, 17] on icon at bounding box center [1002, 16] width 9 height 9
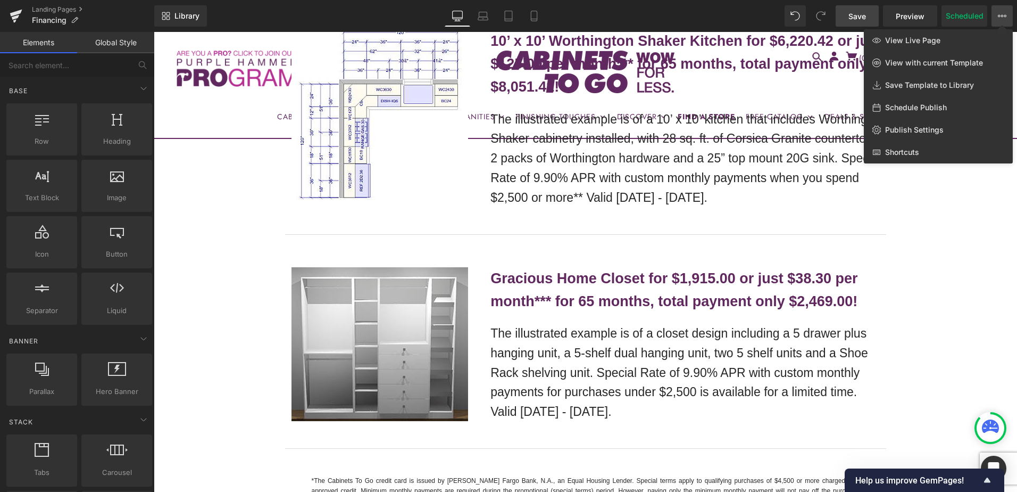
click at [927, 107] on span "Schedule Publish" at bounding box center [916, 108] width 62 height 10
select select
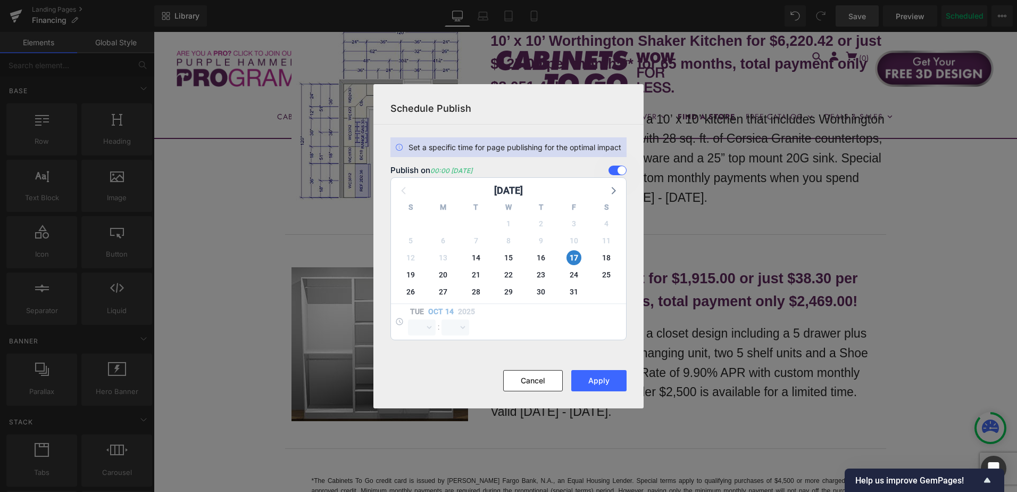
click at [617, 254] on div "18" at bounding box center [606, 257] width 32 height 17
click at [611, 256] on span "18" at bounding box center [606, 257] width 15 height 15
select select "0"
click at [580, 259] on span "17" at bounding box center [574, 257] width 15 height 15
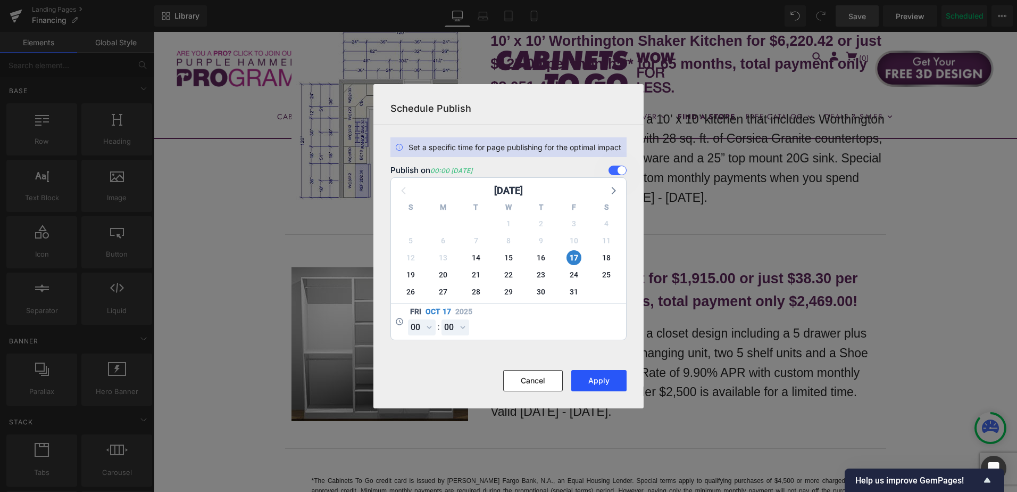
click at [592, 386] on button "Apply" at bounding box center [598, 380] width 55 height 21
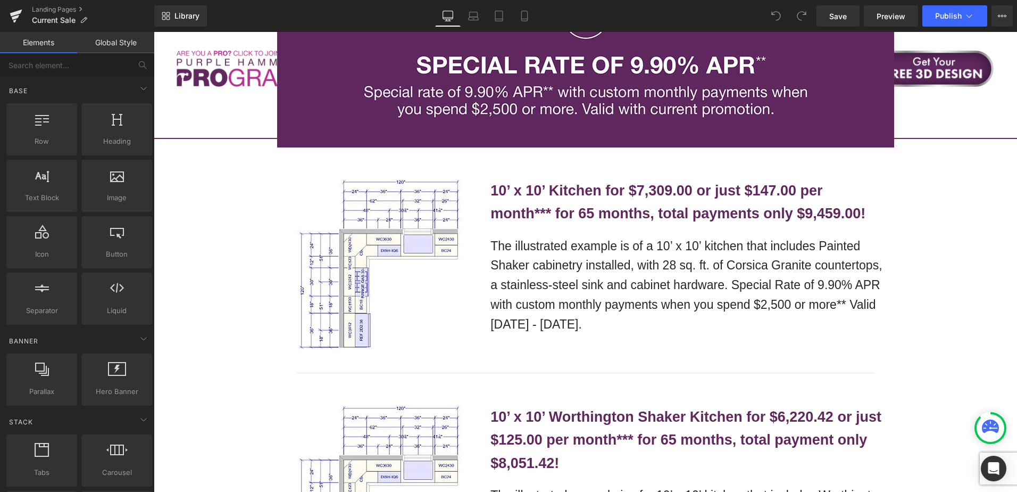
scroll to position [2075, 0]
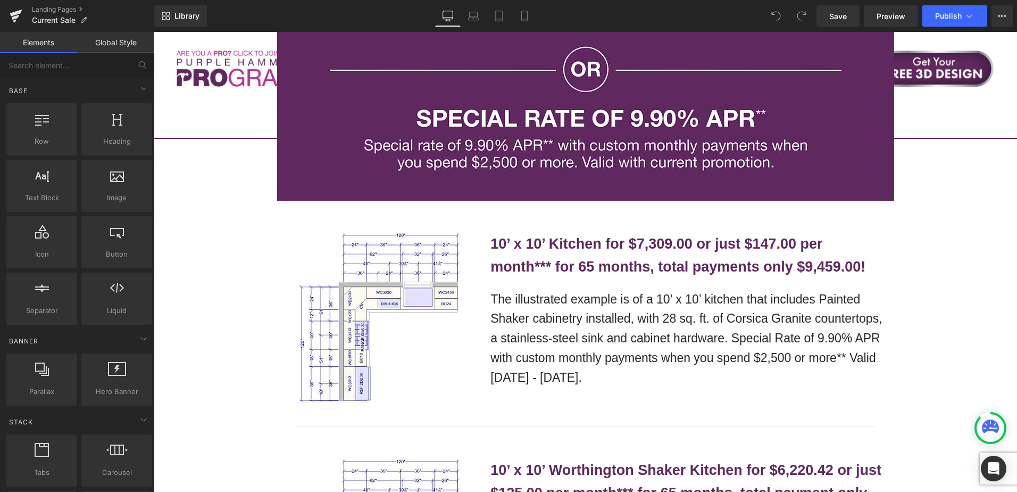
click at [535, 289] on p "The illustrated example is of a 10’ x 10’ kitchen that includes Painted Shaker …" at bounding box center [687, 338] width 395 height 98
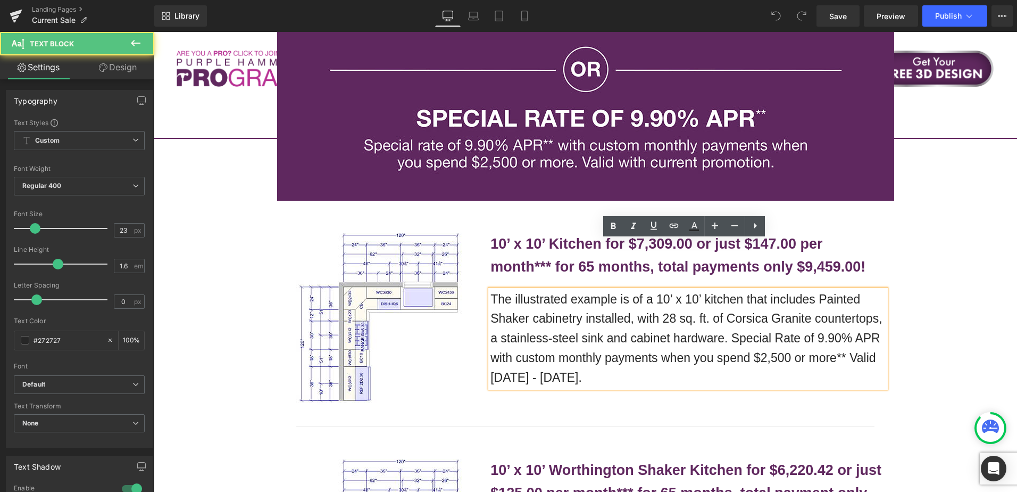
click at [556, 289] on p "The illustrated example is of a 10’ x 10’ kitchen that includes Painted Shaker …" at bounding box center [687, 338] width 395 height 98
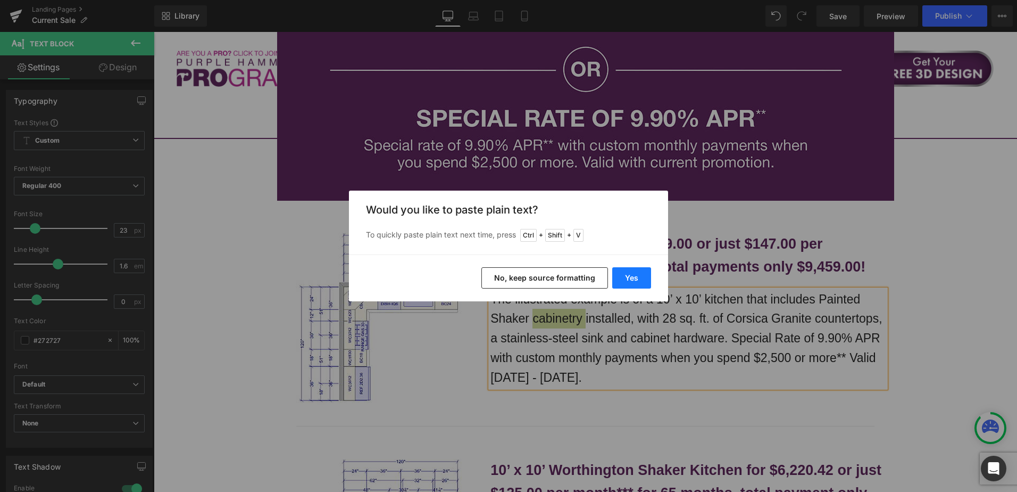
click at [642, 279] on button "Yes" at bounding box center [631, 277] width 39 height 21
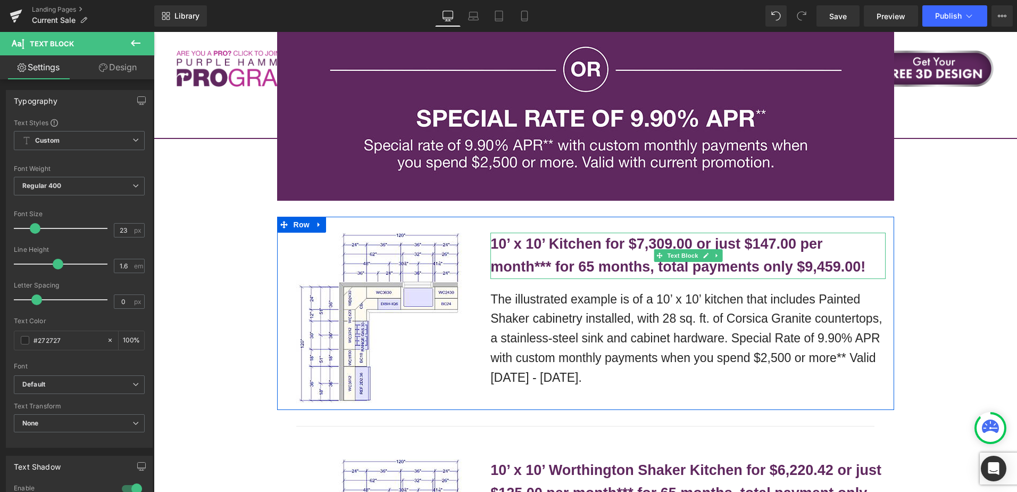
click at [551, 236] on b "10’ x 10’ Kitchen for $7,309.00 or just $147.00 per month*** for 65 months, tot…" at bounding box center [677, 255] width 375 height 39
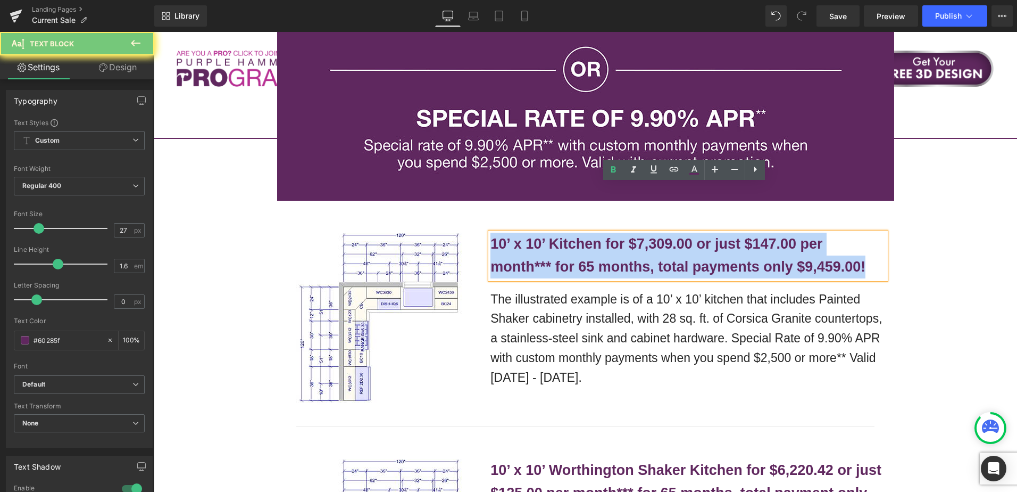
click at [551, 236] on b "10’ x 10’ Kitchen for $7,309.00 or just $147.00 per month*** for 65 months, tot…" at bounding box center [677, 255] width 375 height 39
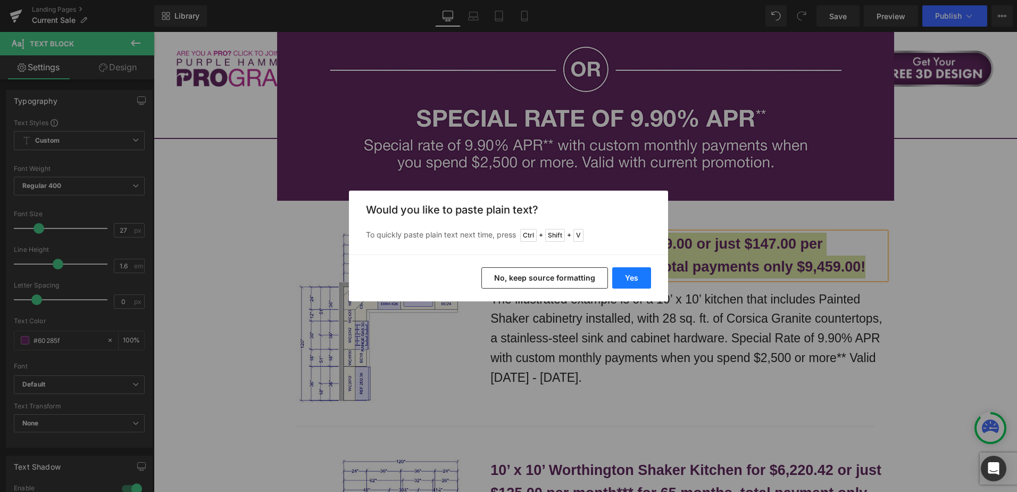
click at [626, 276] on button "Yes" at bounding box center [631, 277] width 39 height 21
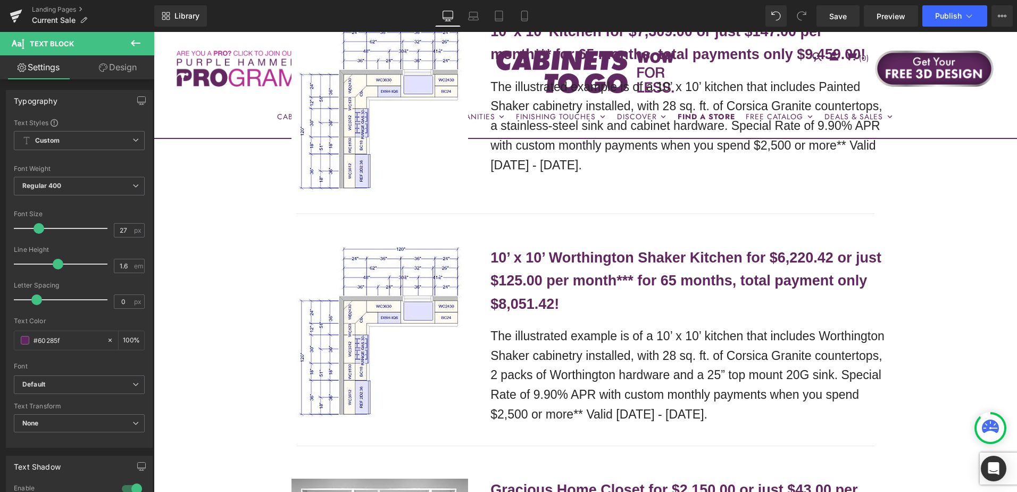
scroll to position [2287, 0]
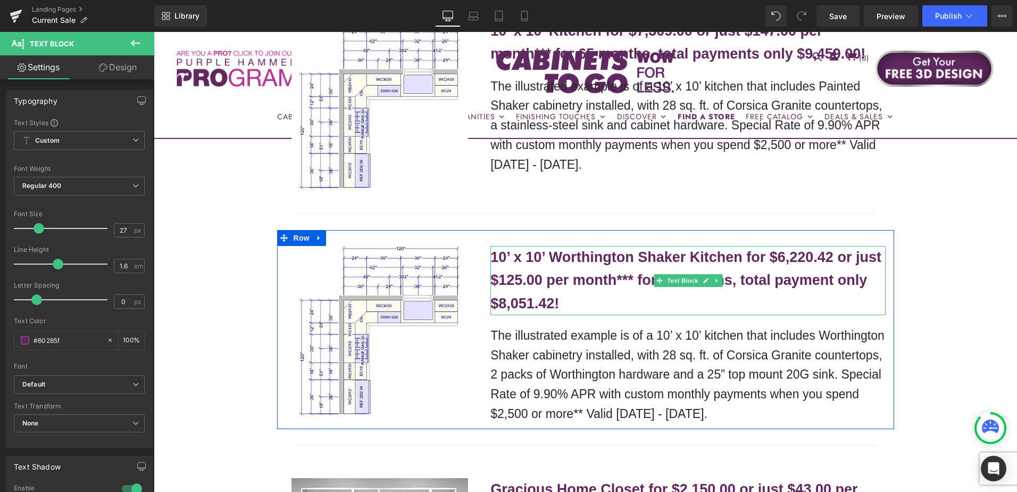
click at [561, 249] on b "10’ x 10’ Worthington Shaker Kitchen for $6,220.42 or just $125.00 per month***…" at bounding box center [685, 280] width 391 height 62
click at [560, 249] on b "10’ x 10’ Worthington Shaker Kitchen for $6,220.42 or just $125.00 per month***…" at bounding box center [685, 280] width 391 height 62
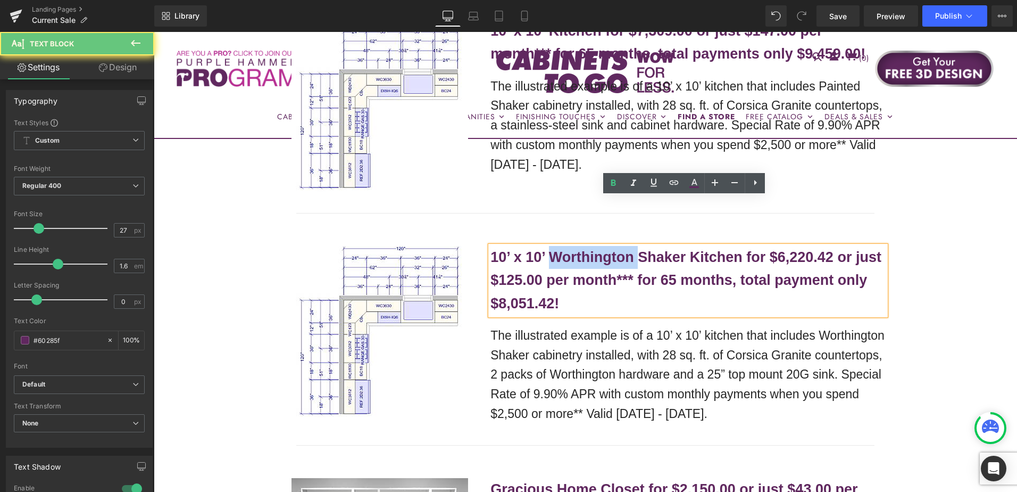
click at [560, 249] on b "10’ x 10’ Worthington Shaker Kitchen for $6,220.42 or just $125.00 per month***…" at bounding box center [685, 280] width 391 height 62
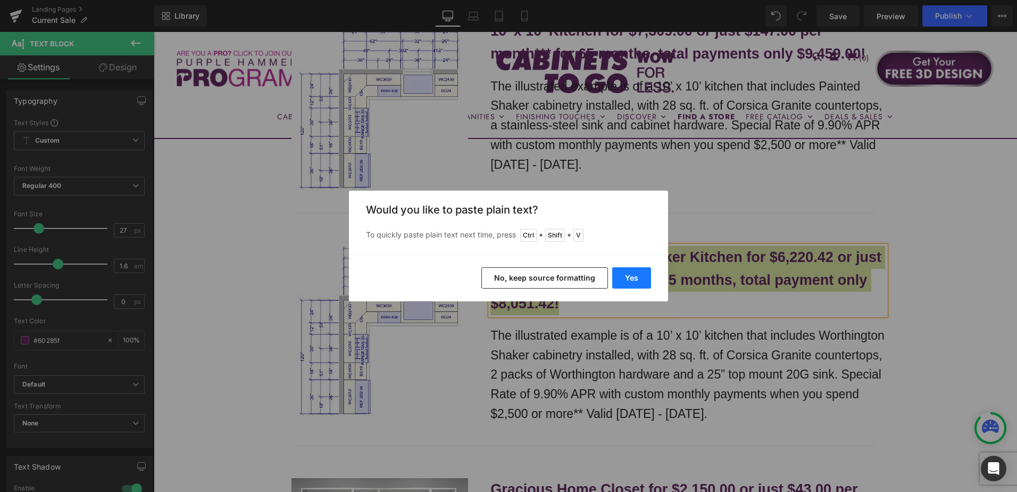
click at [629, 277] on button "Yes" at bounding box center [631, 277] width 39 height 21
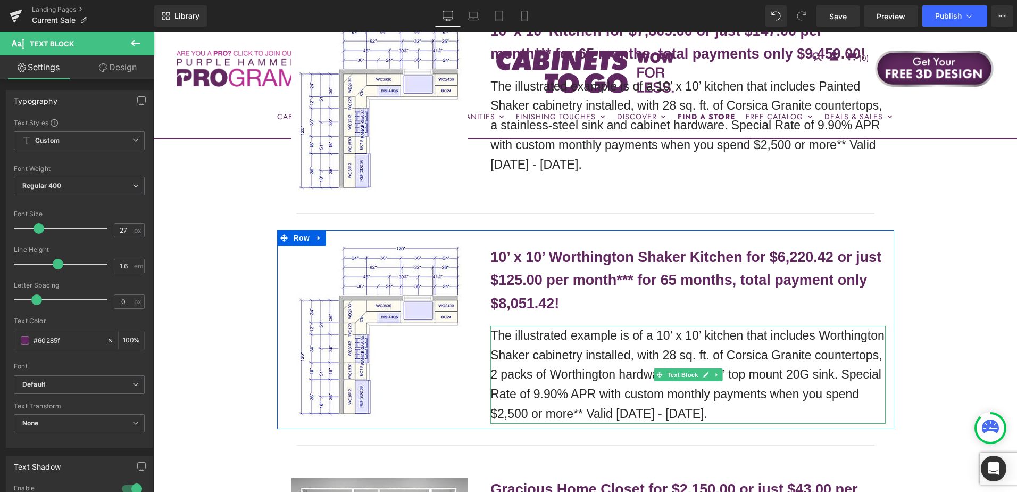
click at [543, 326] on p "The illustrated example is of a 10’ x 10’ kitchen that includes Worthington Sha…" at bounding box center [687, 375] width 395 height 98
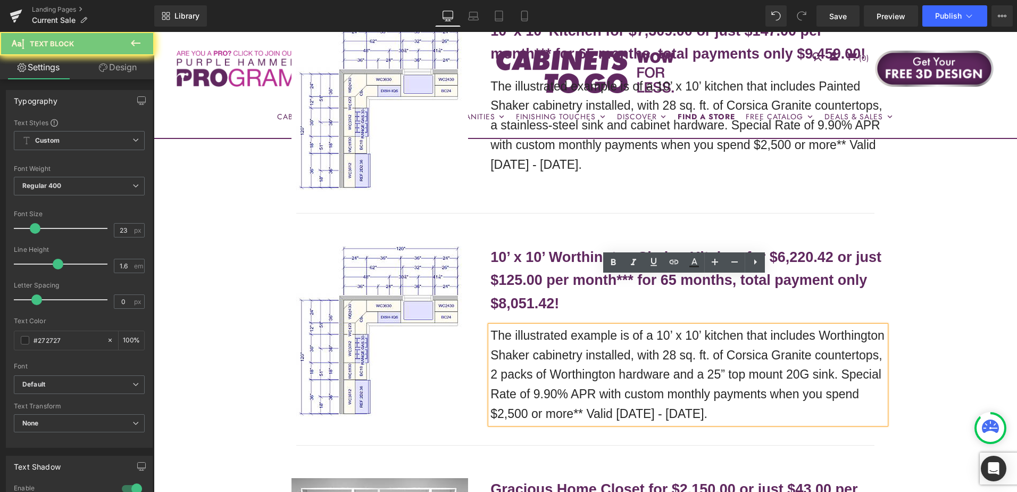
click at [543, 326] on p "The illustrated example is of a 10’ x 10’ kitchen that includes Worthington Sha…" at bounding box center [687, 375] width 395 height 98
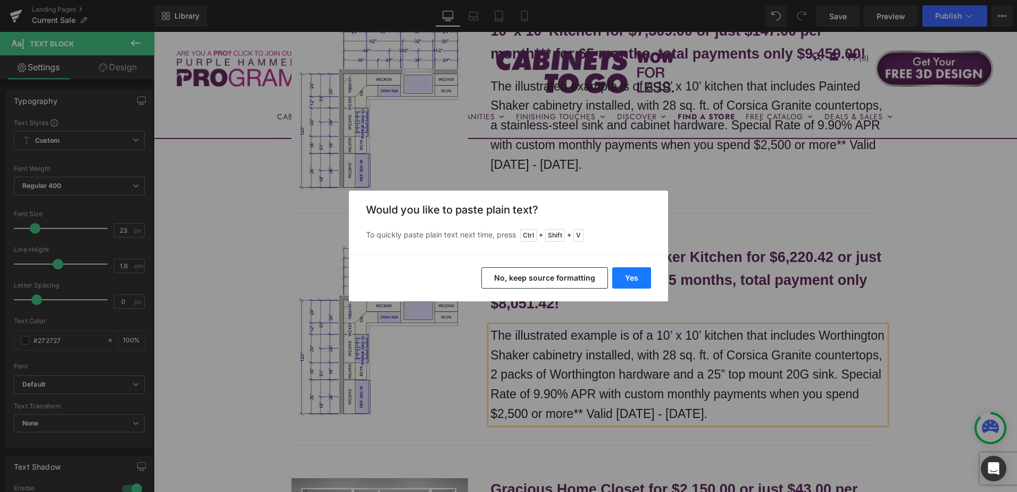
click at [630, 280] on button "Yes" at bounding box center [631, 277] width 39 height 21
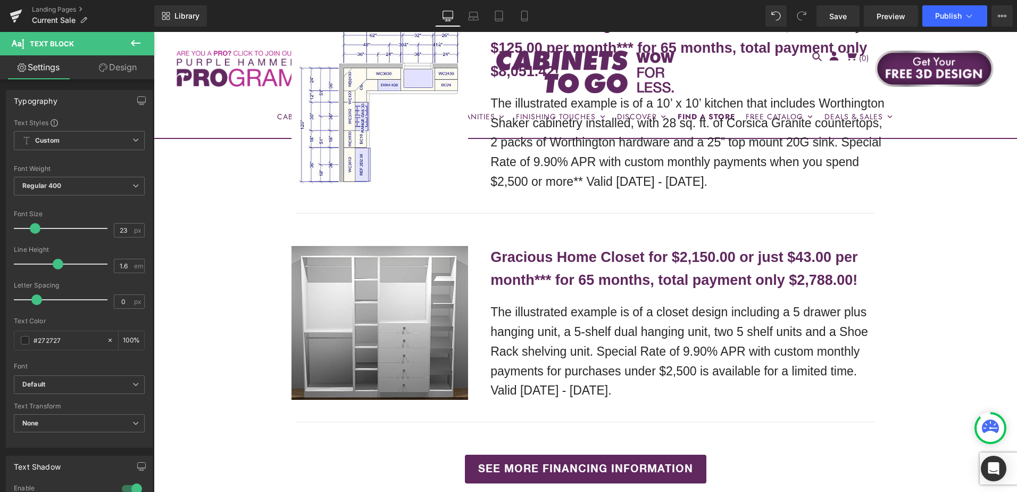
scroll to position [2553, 0]
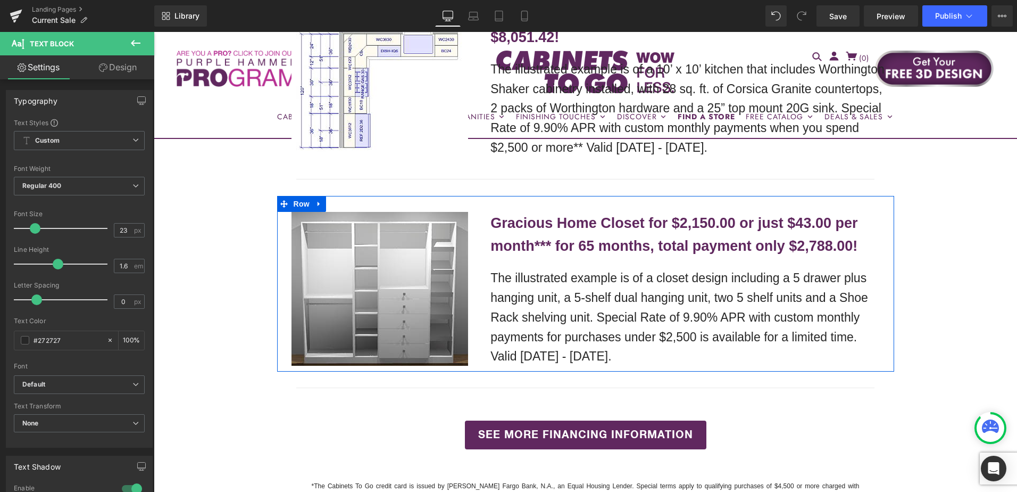
click at [593, 215] on b "Gracious Home Closet for $2,150.00 or just $43.00 per month*** for 65 months, t…" at bounding box center [673, 234] width 367 height 39
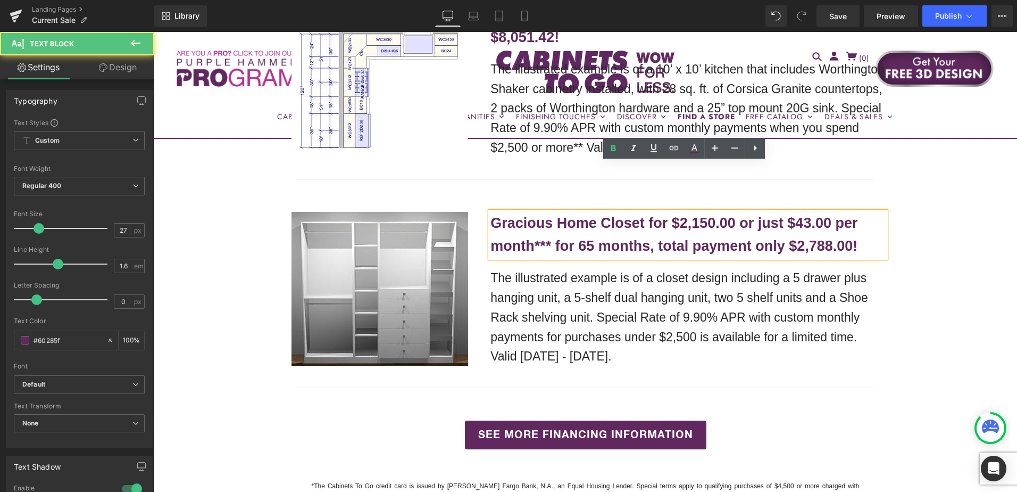
click at [559, 215] on b "Gracious Home Closet for $2,150.00 or just $43.00 per month*** for 65 months, t…" at bounding box center [673, 234] width 367 height 39
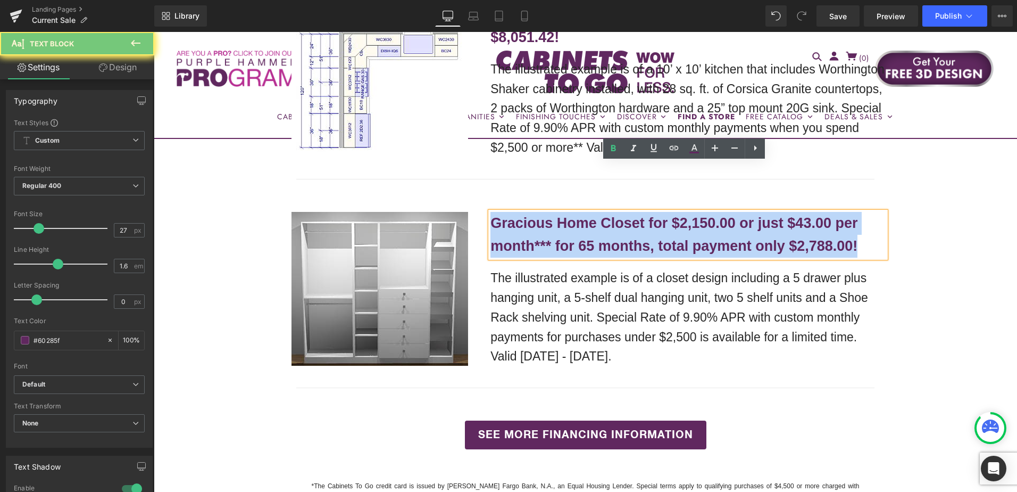
click at [559, 215] on b "Gracious Home Closet for $2,150.00 or just $43.00 per month*** for 65 months, t…" at bounding box center [673, 234] width 367 height 39
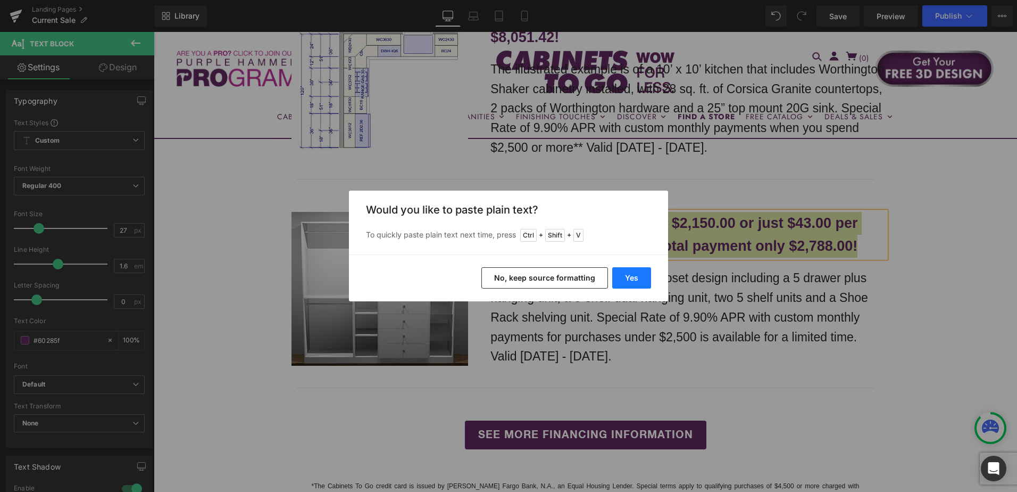
click at [635, 277] on button "Yes" at bounding box center [631, 277] width 39 height 21
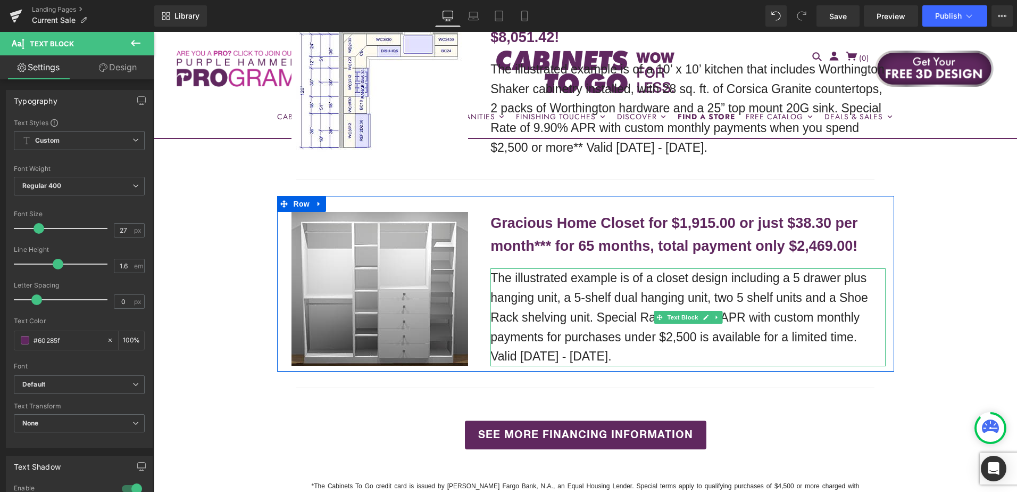
click at [556, 268] on p "The illustrated example is of a closet design including a 5 drawer plus hanging…" at bounding box center [687, 317] width 395 height 98
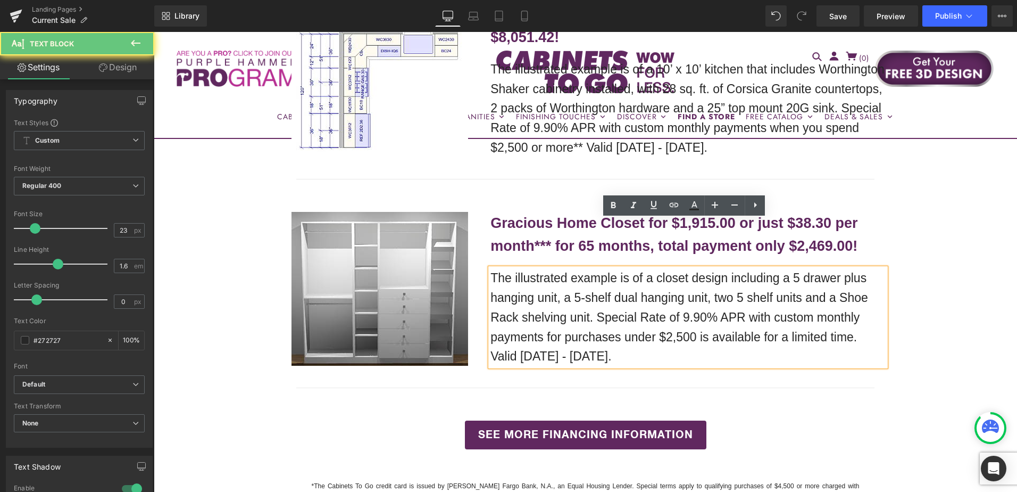
click at [567, 268] on p "The illustrated example is of a closet design including a 5 drawer plus hanging…" at bounding box center [687, 317] width 395 height 98
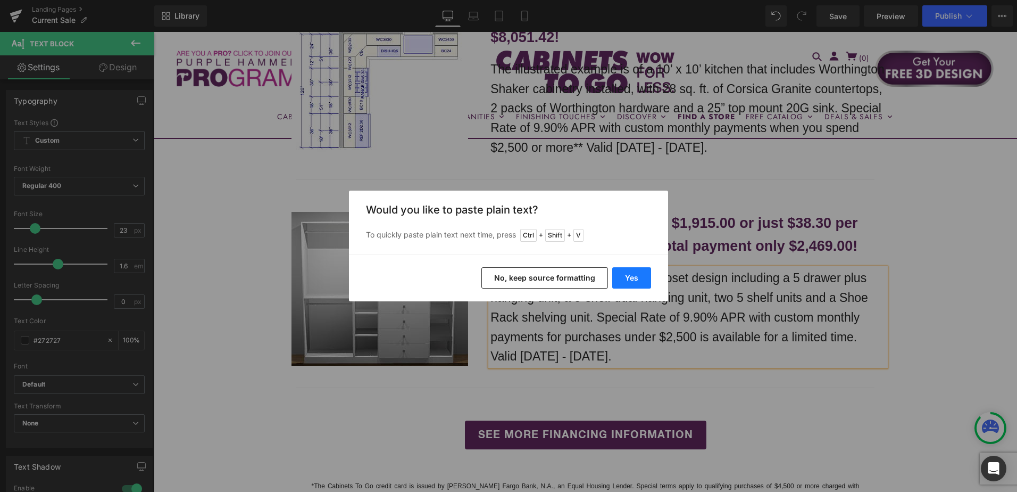
click at [626, 278] on button "Yes" at bounding box center [631, 277] width 39 height 21
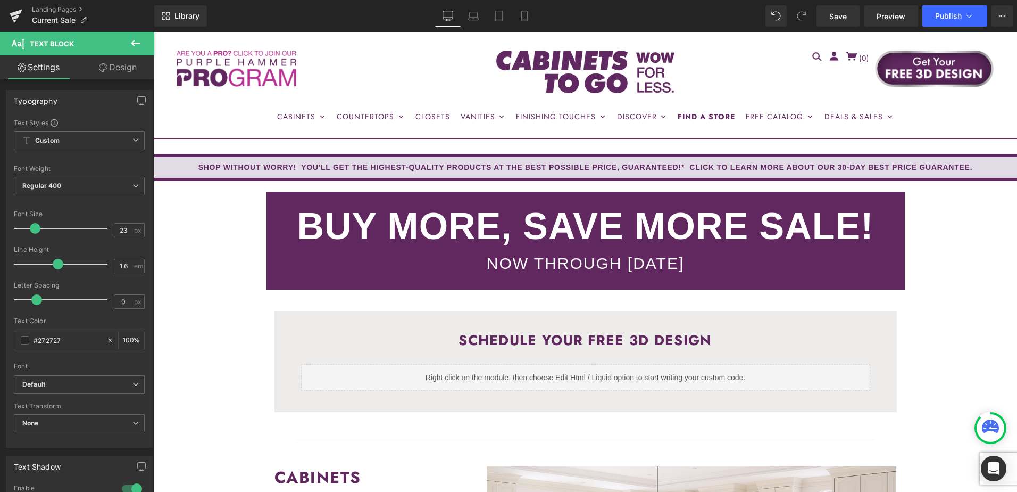
scroll to position [0, 0]
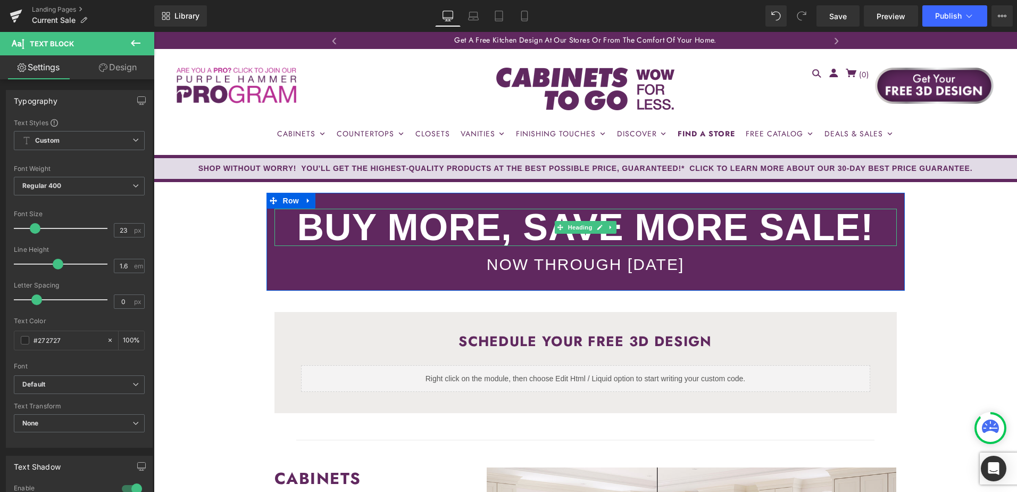
click at [503, 236] on strong "BUY MORE, SAVE MORE SALE!" at bounding box center [585, 226] width 577 height 41
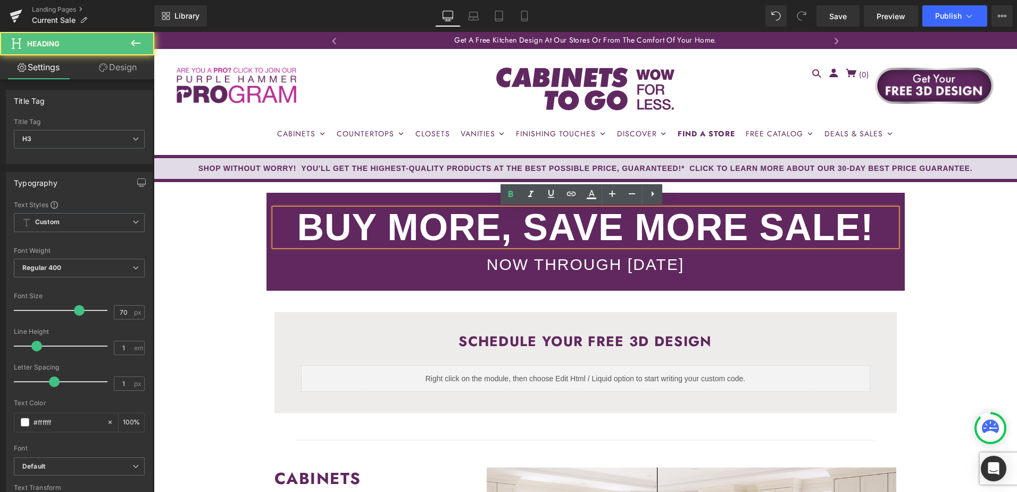
click at [610, 230] on strong "BUY MORE, SAVE MORE SALE!" at bounding box center [585, 226] width 577 height 41
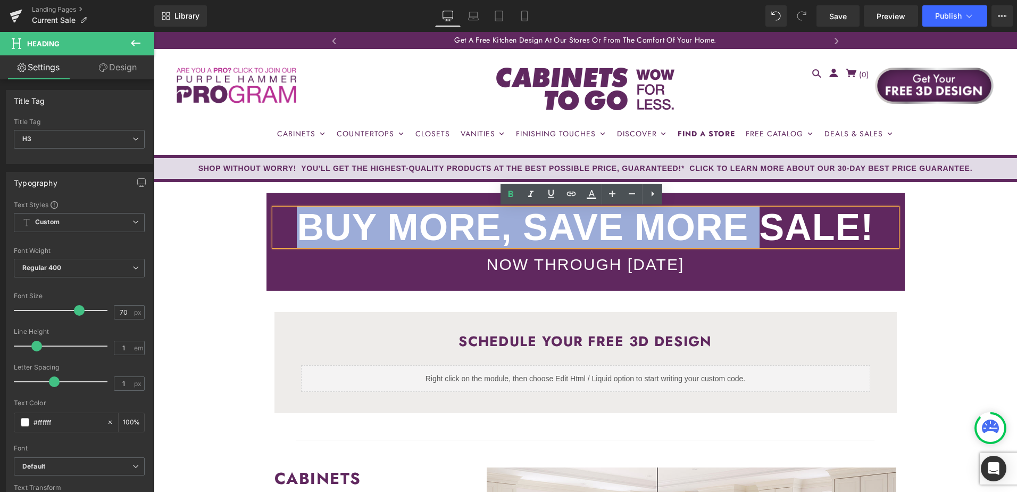
drag, startPoint x: 300, startPoint y: 222, endPoint x: 755, endPoint y: 218, distance: 455.4
click at [755, 218] on strong "BUY MORE, SAVE MORE SALE!" at bounding box center [585, 226] width 577 height 41
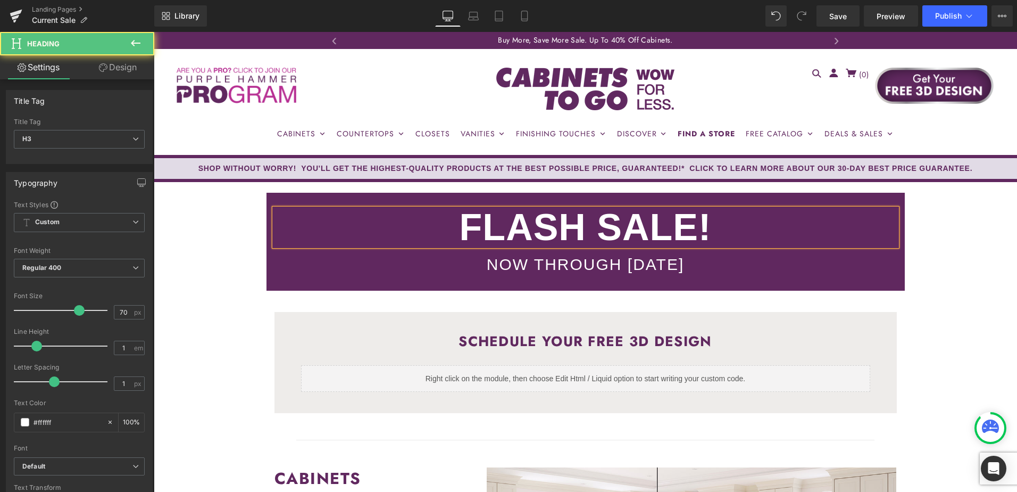
click at [763, 224] on div "FLASH SALE!" at bounding box center [585, 227] width 622 height 37
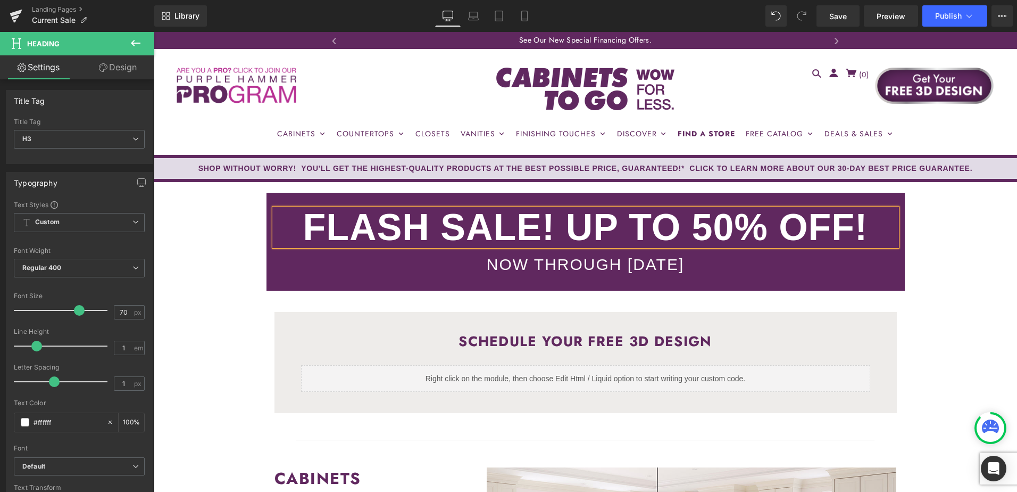
click at [564, 228] on strong "FLASH SALE! UP TO 50% OFF!" at bounding box center [585, 226] width 565 height 41
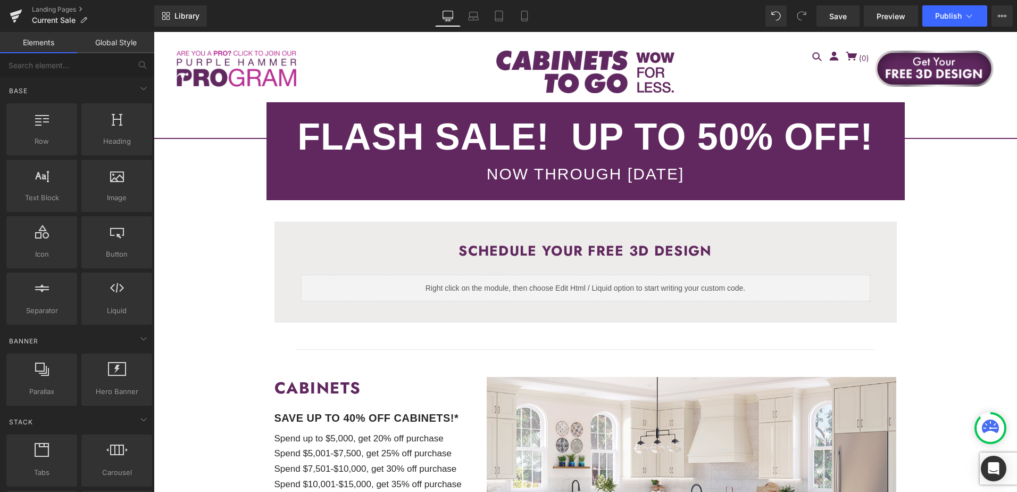
scroll to position [213, 0]
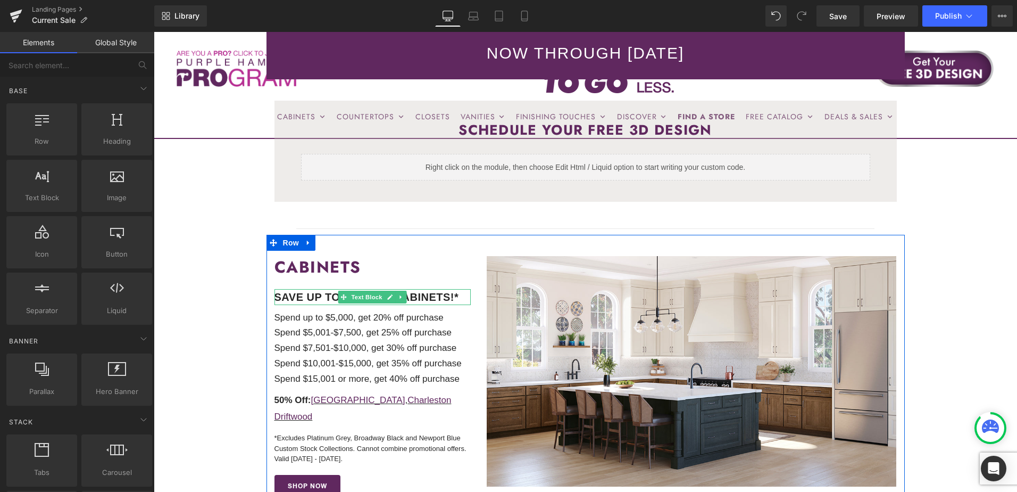
click at [326, 298] on b "SAVE UP TO 40% OFF CABINETS!*" at bounding box center [366, 297] width 185 height 12
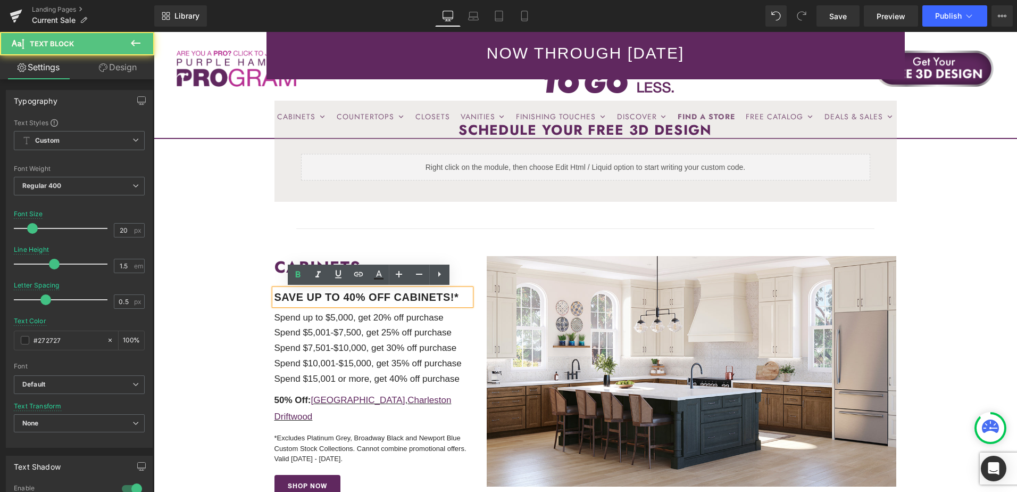
click at [332, 296] on b "SAVE UP TO 40% OFF CABINETS!*" at bounding box center [366, 297] width 185 height 12
click at [347, 296] on b "SAVE UP TO 40% OFF CABINETS!*" at bounding box center [366, 297] width 185 height 12
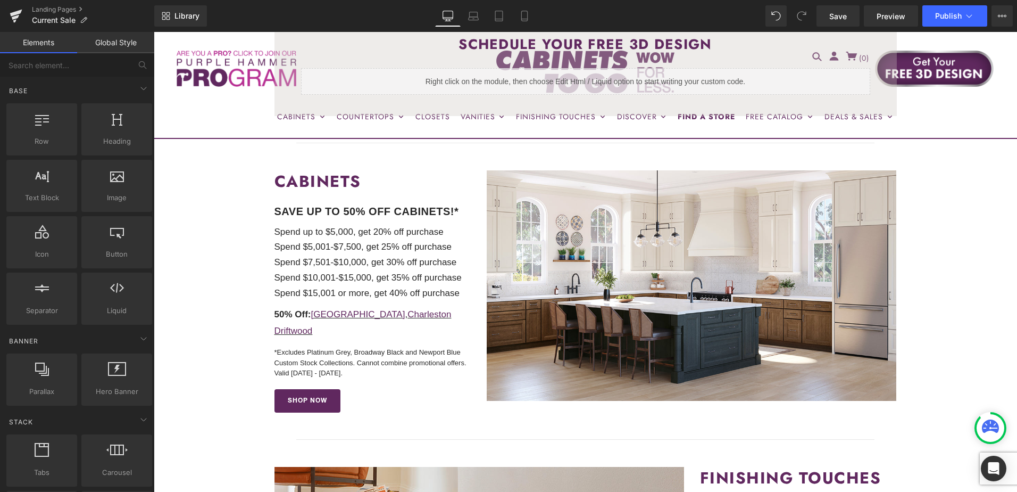
scroll to position [319, 0]
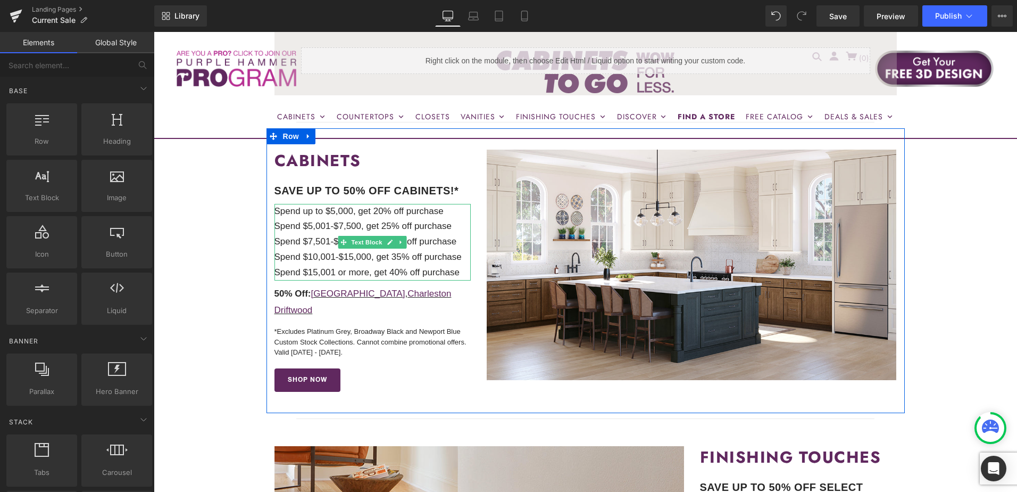
click at [295, 232] on p "Spend $5,001-$7,500, get 25% off purchase" at bounding box center [372, 226] width 197 height 15
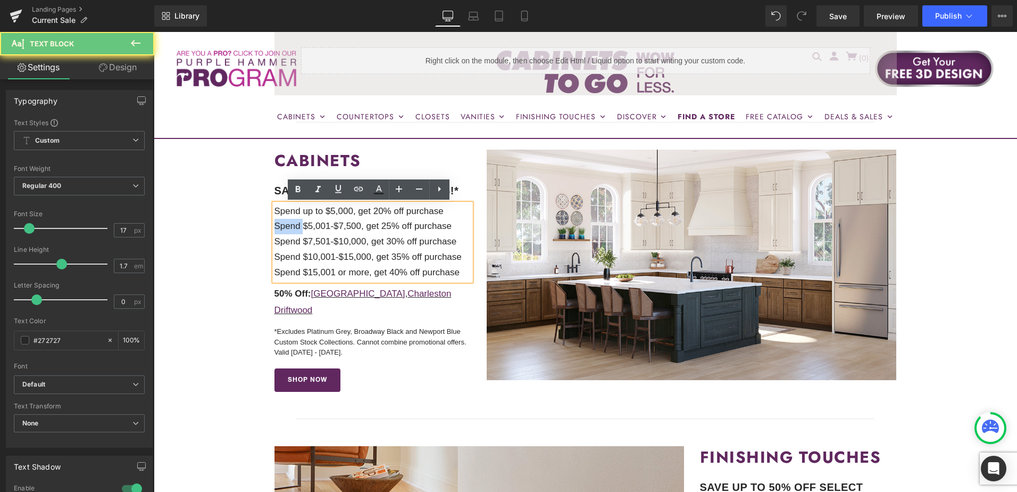
click at [365, 241] on p "Spend $7,501-$10,000, get 30% off purchase" at bounding box center [372, 241] width 197 height 15
click at [154, 32] on div at bounding box center [154, 32] width 0 height 0
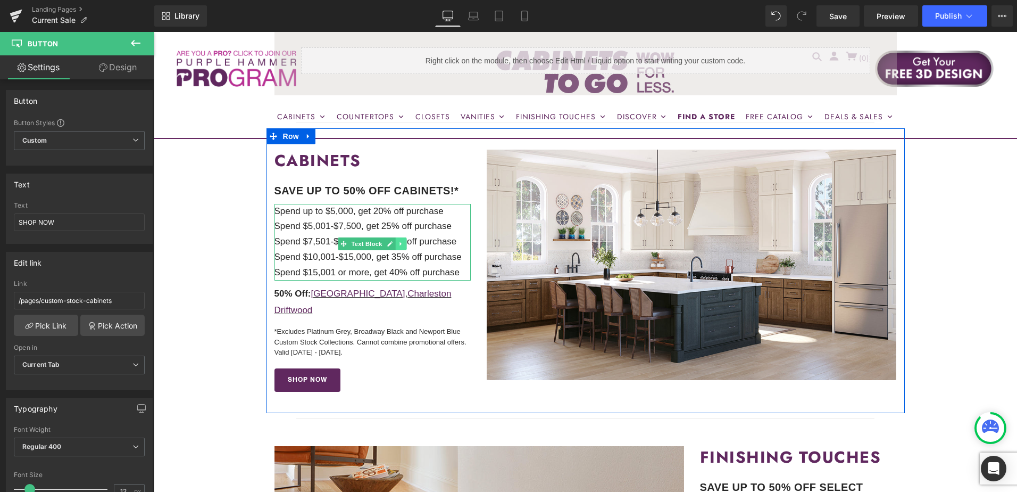
click at [400, 244] on icon at bounding box center [401, 243] width 6 height 6
click at [404, 243] on icon at bounding box center [407, 242] width 6 height 6
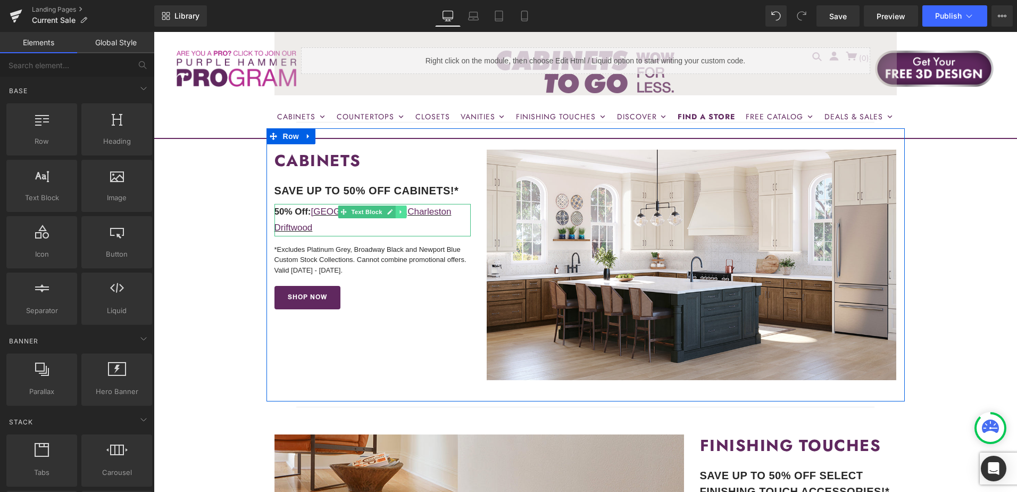
click at [398, 210] on icon at bounding box center [401, 212] width 6 height 6
click at [393, 214] on icon at bounding box center [396, 212] width 6 height 6
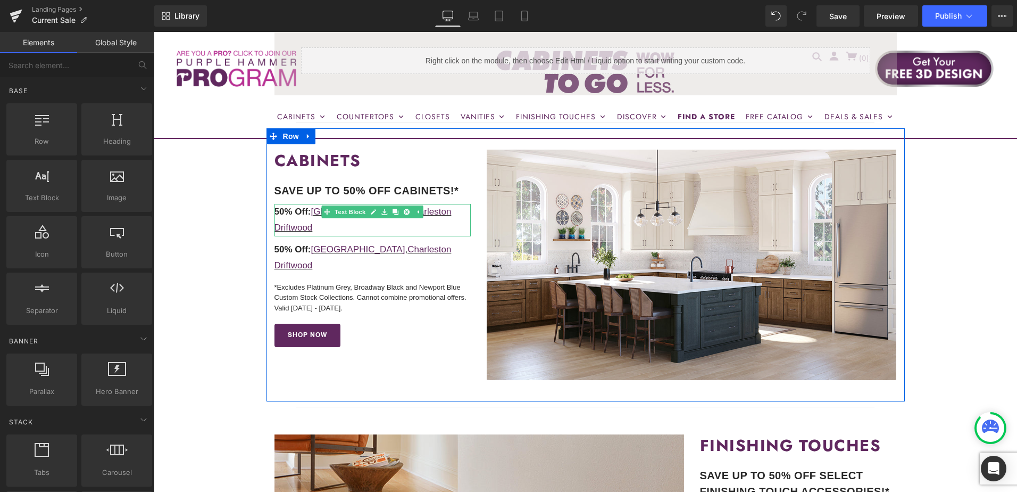
click at [450, 210] on p "50% Off: Kensington , Charleston Driftwood" at bounding box center [372, 220] width 197 height 32
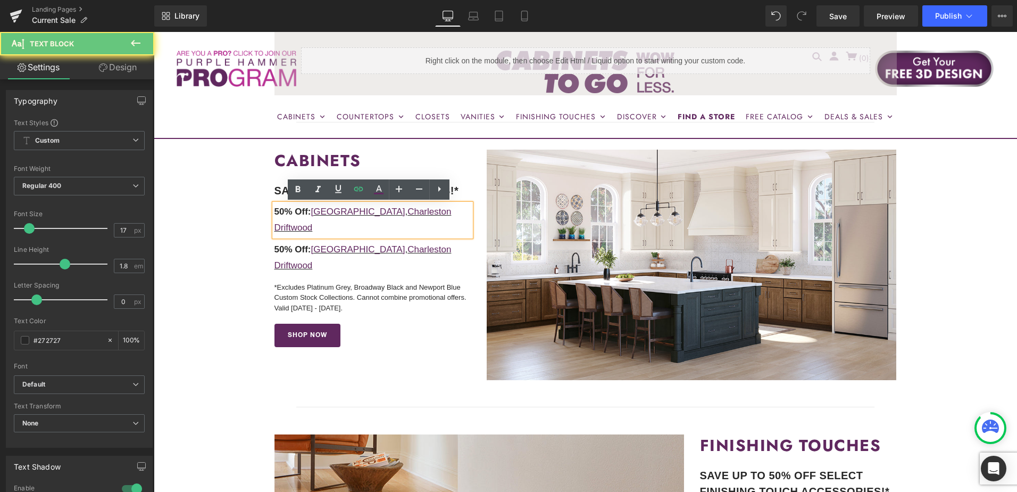
click at [454, 210] on p "50% Off: Kensington , Charleston Driftwood" at bounding box center [372, 220] width 197 height 32
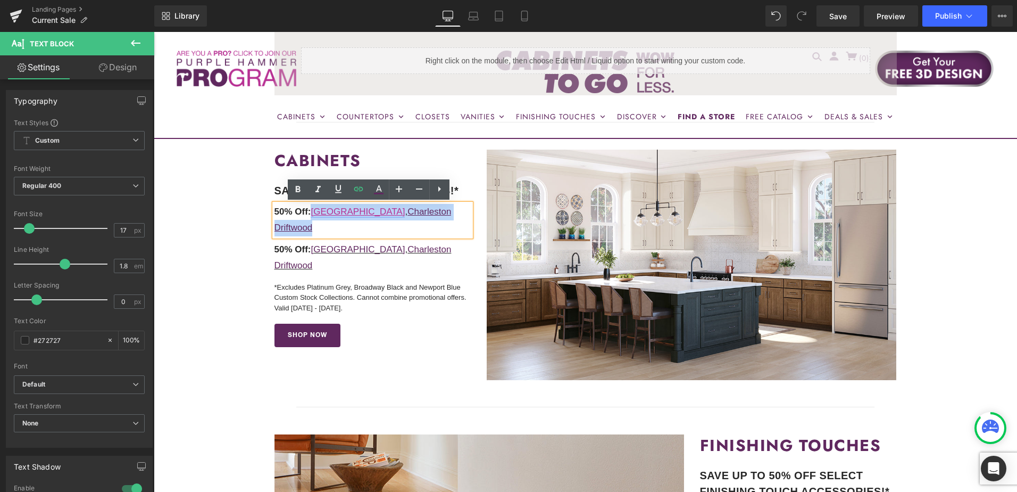
drag, startPoint x: 456, startPoint y: 212, endPoint x: 314, endPoint y: 214, distance: 142.0
click at [314, 214] on p "50% Off: Kensington , Charleston Driftwood" at bounding box center [372, 220] width 197 height 32
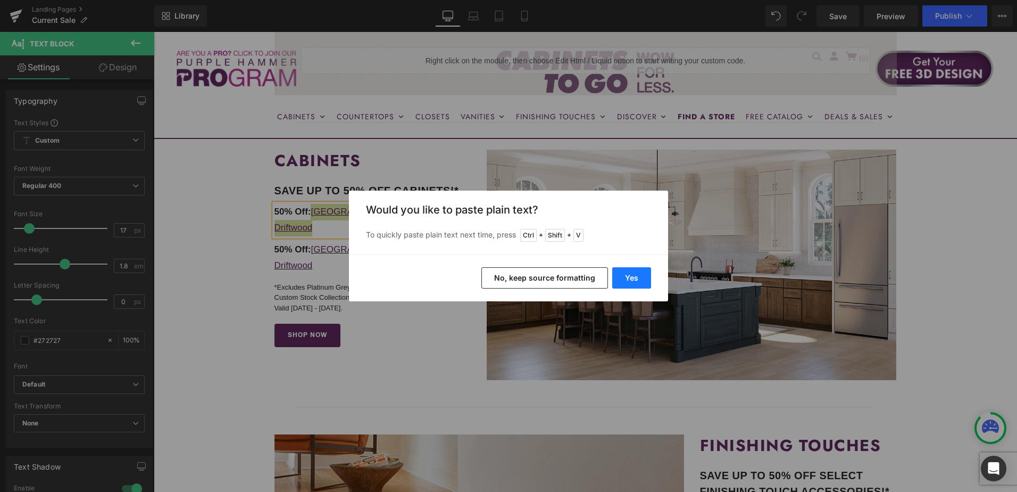
click at [621, 279] on button "Yes" at bounding box center [631, 277] width 39 height 21
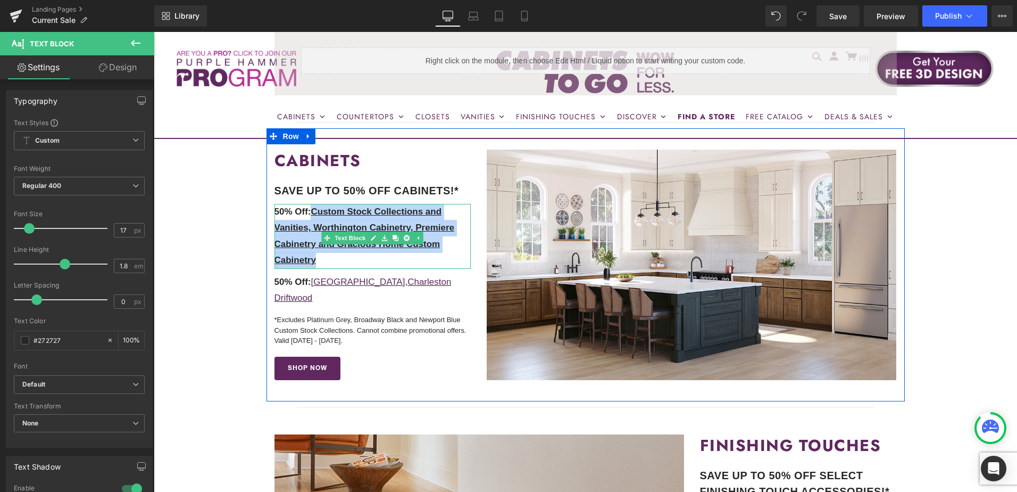
drag, startPoint x: 310, startPoint y: 210, endPoint x: 363, endPoint y: 261, distance: 73.4
click at [363, 261] on p "50% Off: Custom Stock Collections and Vanities, Worthington Cabinetry, Premiere…" at bounding box center [372, 236] width 197 height 65
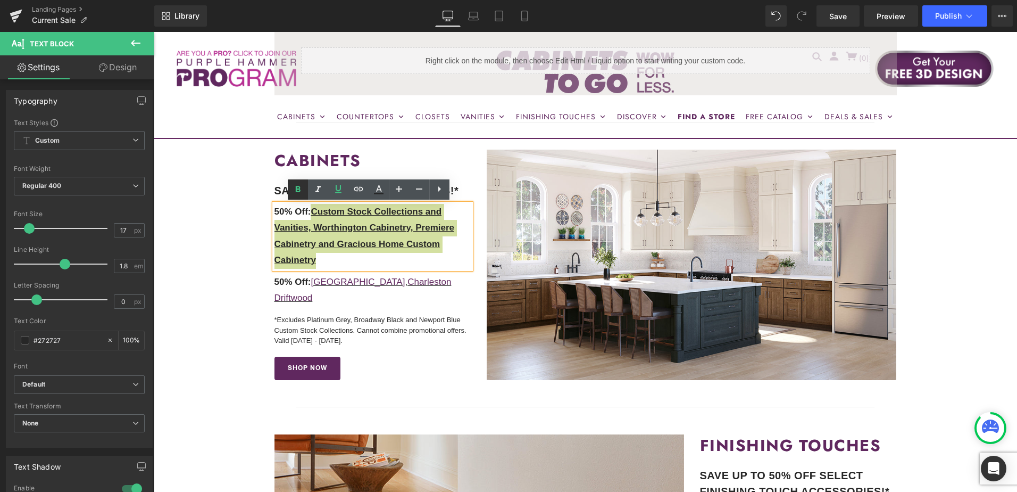
click at [296, 188] on icon at bounding box center [298, 189] width 5 height 6
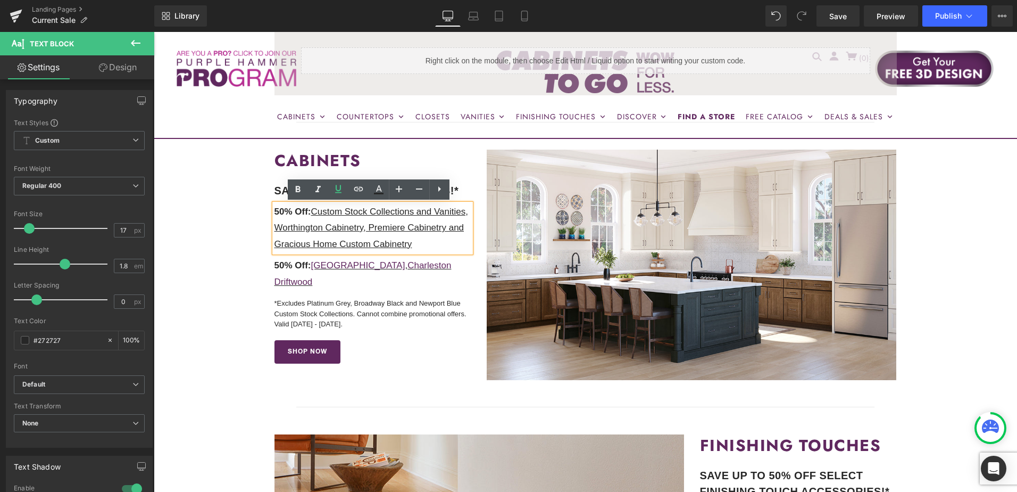
click at [277, 211] on span "50% Off:" at bounding box center [292, 211] width 37 height 10
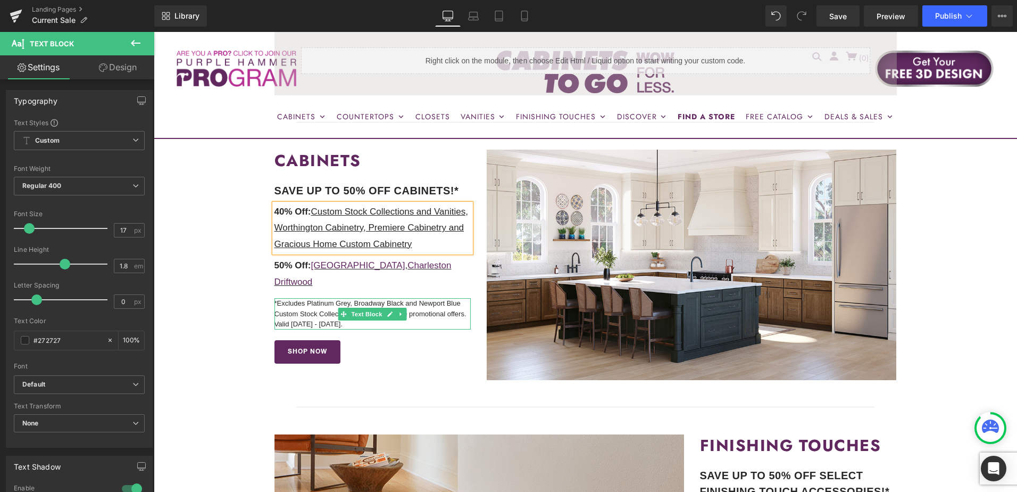
click at [302, 295] on div "CABINETS Heading SAVE UP TO 50% OFF CABINETS!* Text Block 40% Off: Custom Stock…" at bounding box center [373, 256] width 213 height 214
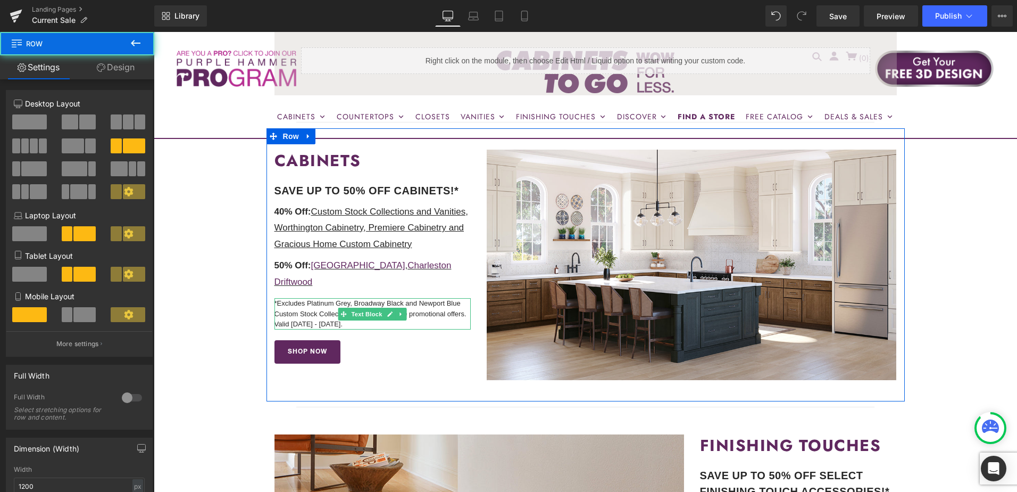
drag, startPoint x: 289, startPoint y: 295, endPoint x: 282, endPoint y: 293, distance: 7.1
click at [289, 298] on p "*Excludes Platinum Grey, Broadway Black and Newport Blue Custom Stock Collectio…" at bounding box center [372, 313] width 197 height 31
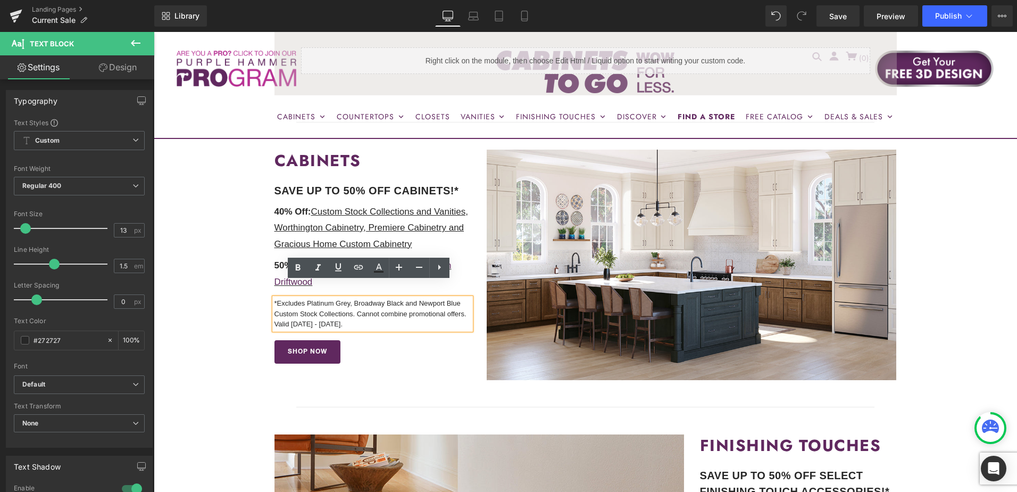
drag, startPoint x: 274, startPoint y: 287, endPoint x: 351, endPoint y: 312, distance: 80.4
click at [351, 312] on p "*Excludes Platinum Grey, Broadway Black and Newport Blue Custom Stock Collectio…" at bounding box center [372, 313] width 197 height 31
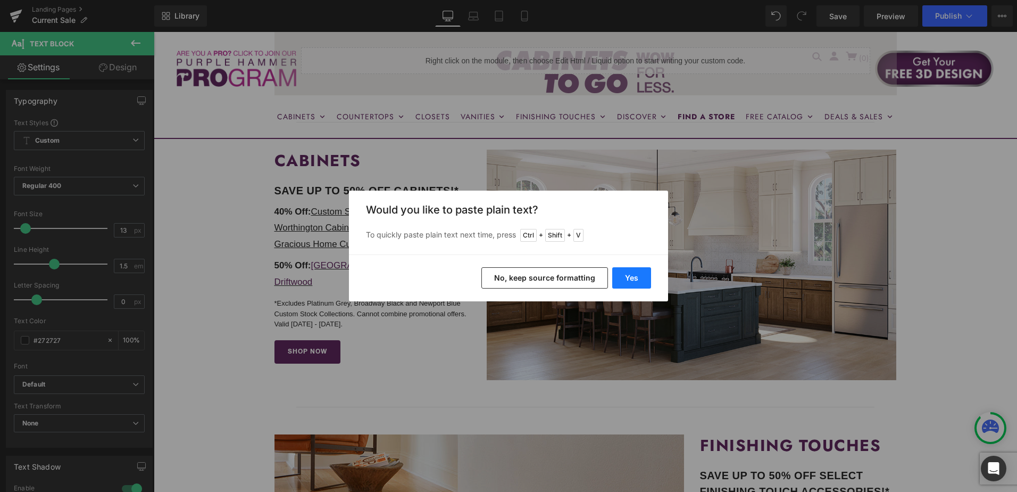
click at [627, 276] on button "Yes" at bounding box center [631, 277] width 39 height 21
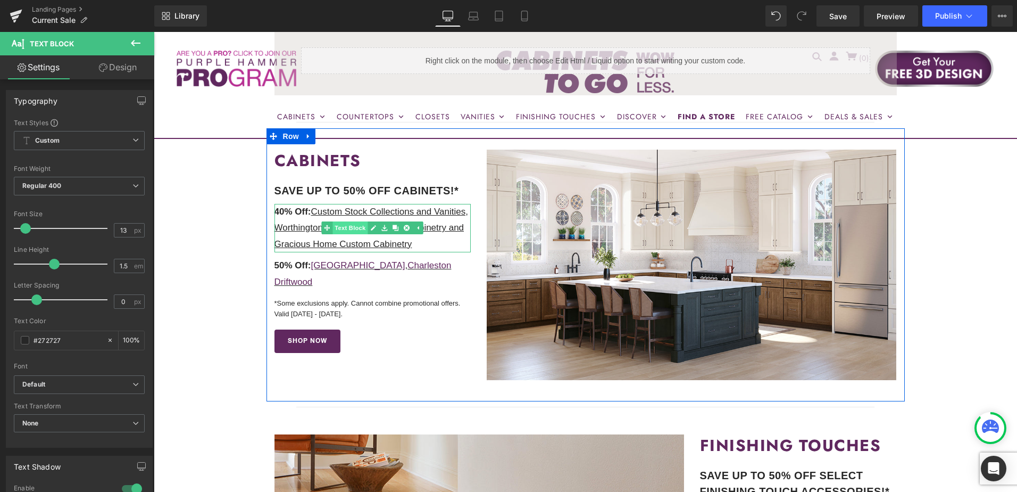
click at [350, 230] on span "Text Block" at bounding box center [350, 227] width 35 height 13
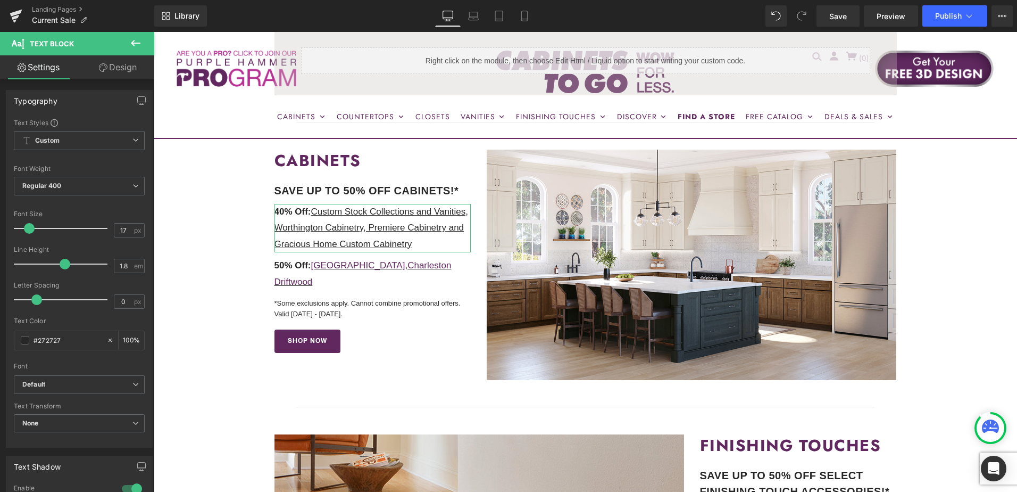
click at [112, 69] on link "Design" at bounding box center [117, 67] width 77 height 24
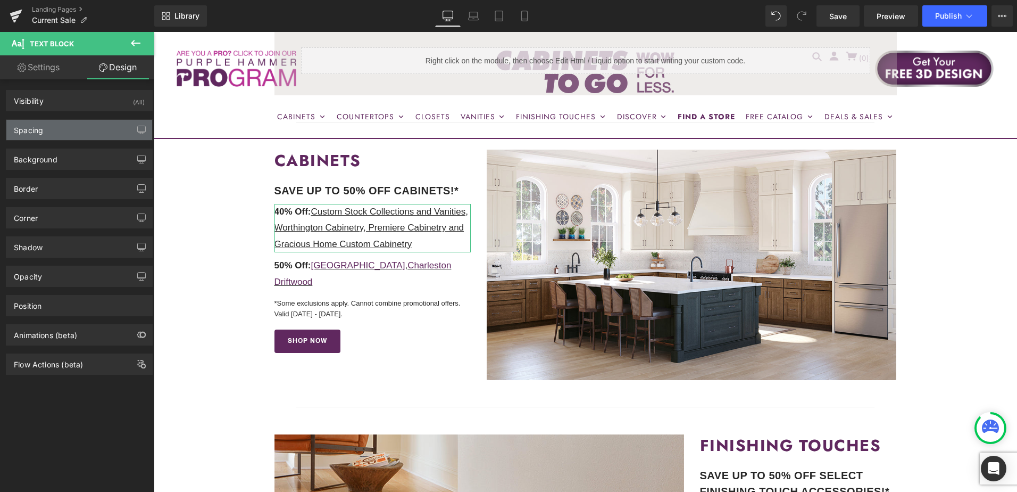
click at [82, 132] on div "Spacing" at bounding box center [79, 130] width 146 height 20
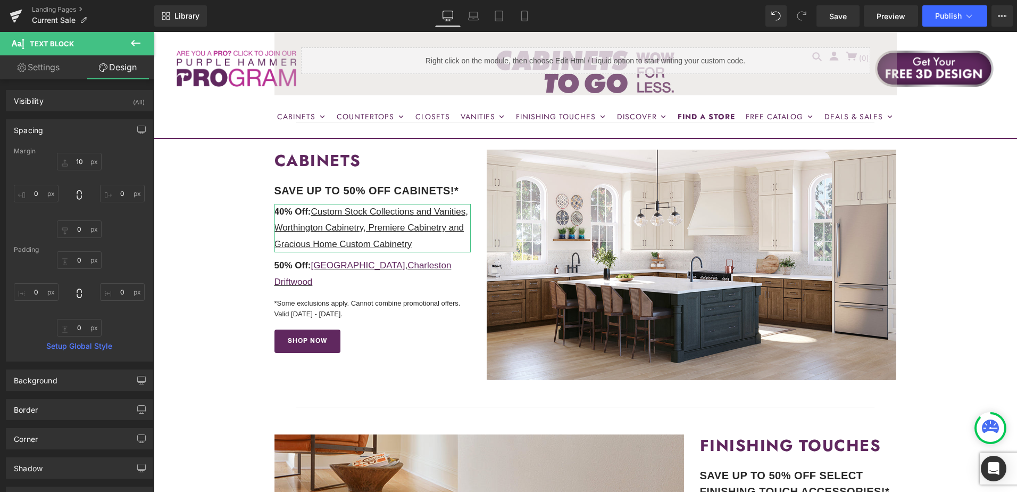
type input "10"
type input "0"
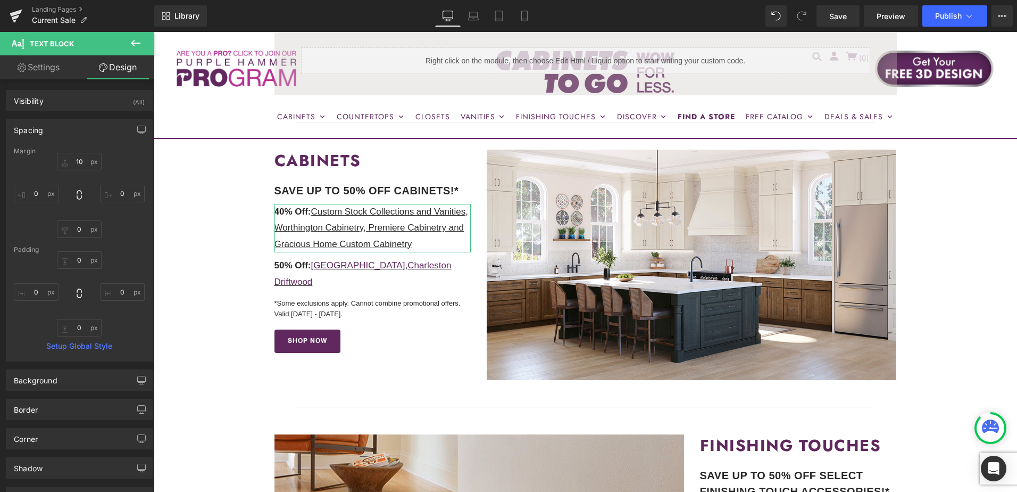
type input "0"
click at [82, 163] on input "10" at bounding box center [79, 162] width 45 height 18
click at [82, 162] on input "10" at bounding box center [79, 162] width 45 height 18
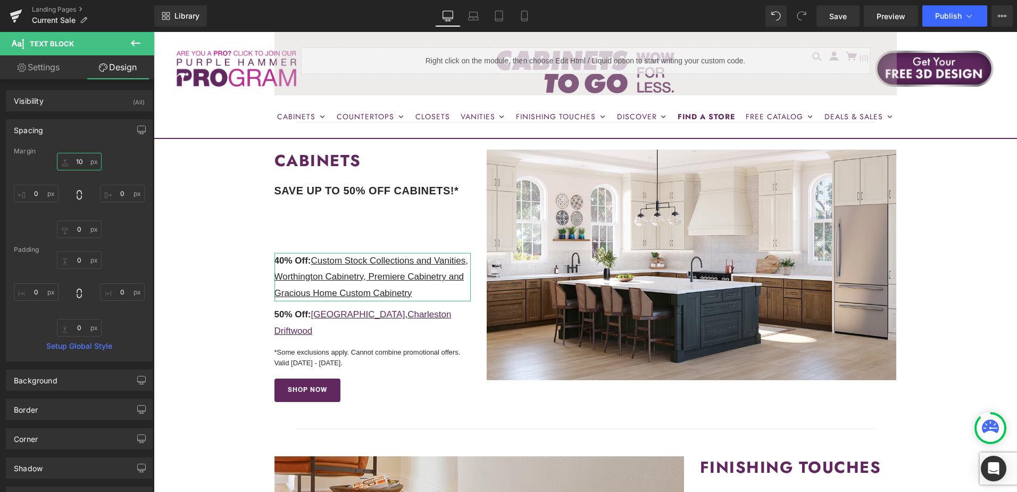
type input "1"
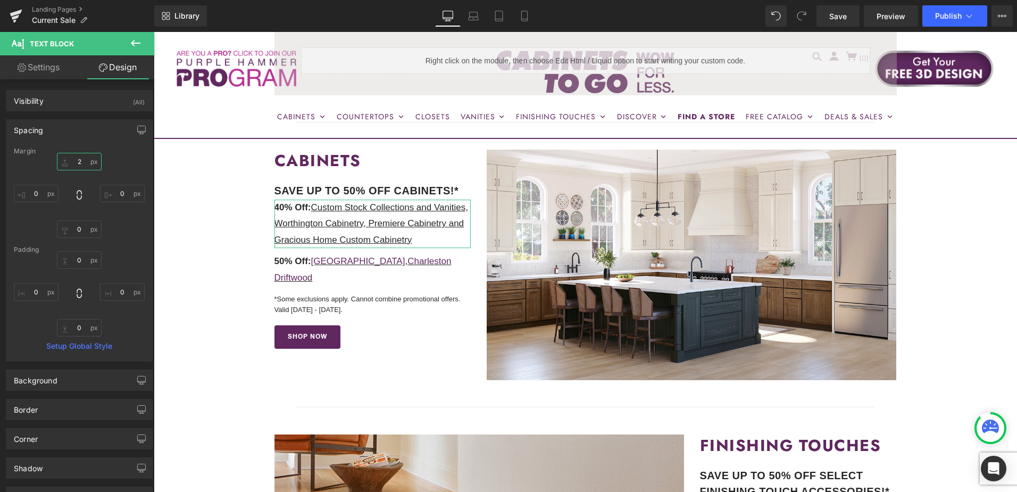
type input "20"
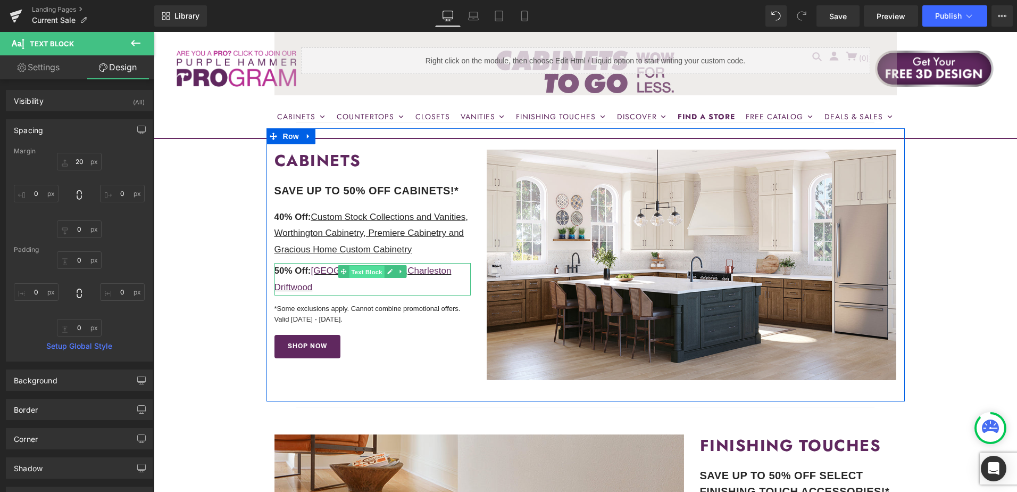
click at [368, 273] on span "Text Block" at bounding box center [367, 271] width 35 height 13
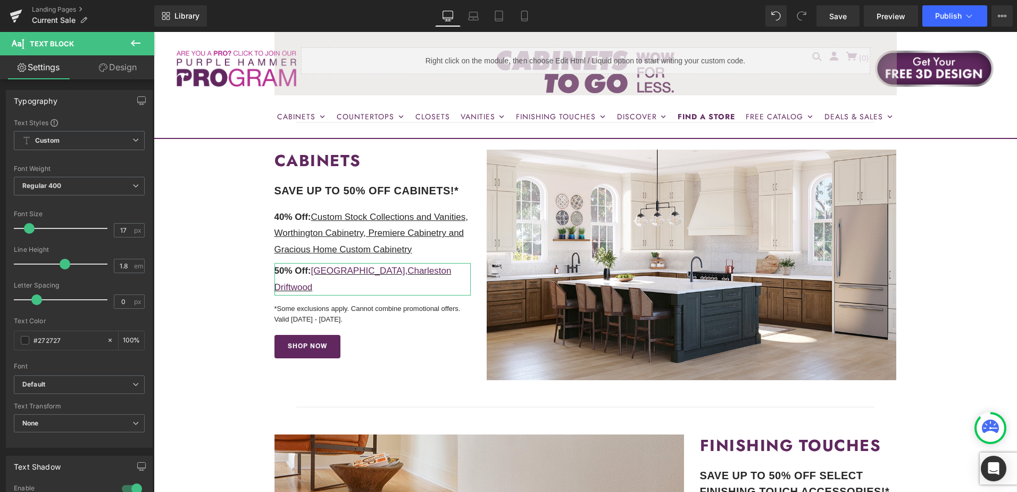
click at [115, 67] on link "Design" at bounding box center [117, 67] width 77 height 24
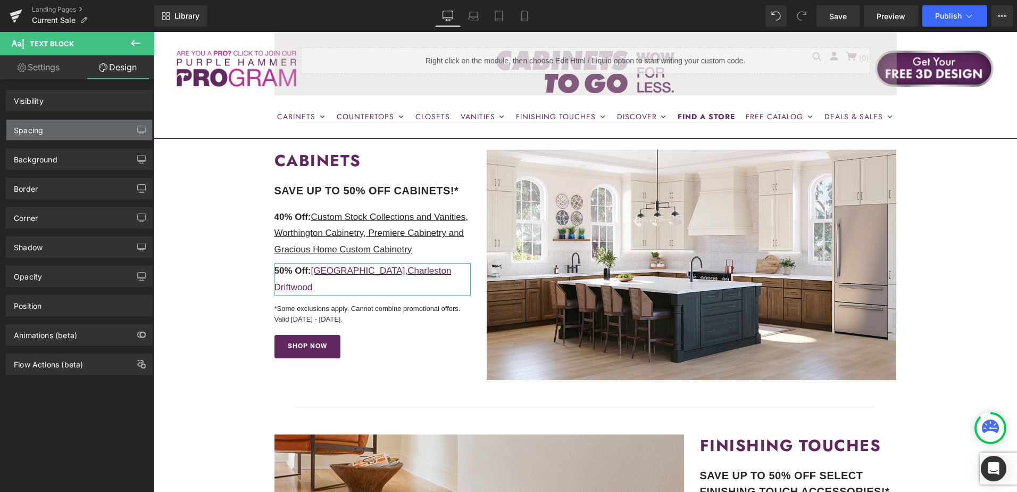
click at [83, 128] on div "Spacing" at bounding box center [79, 130] width 146 height 20
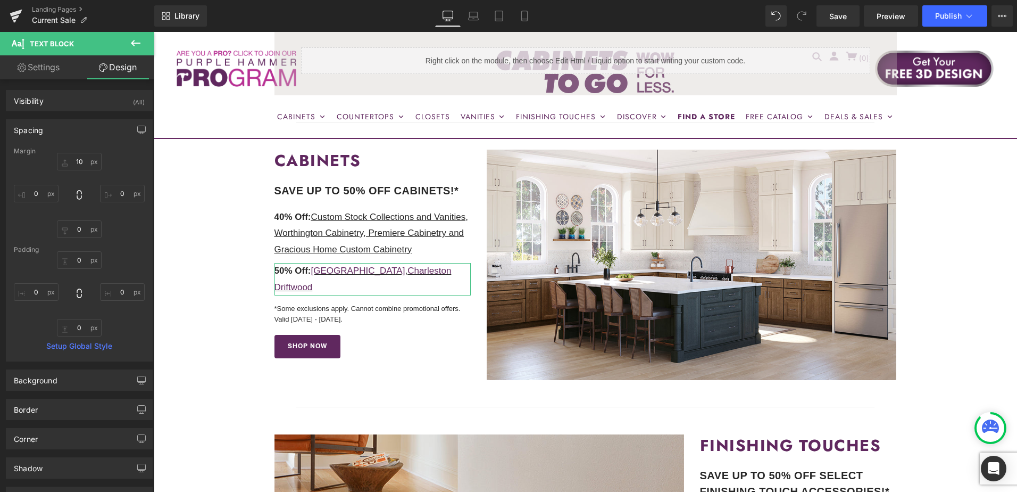
type input "10"
type input "0"
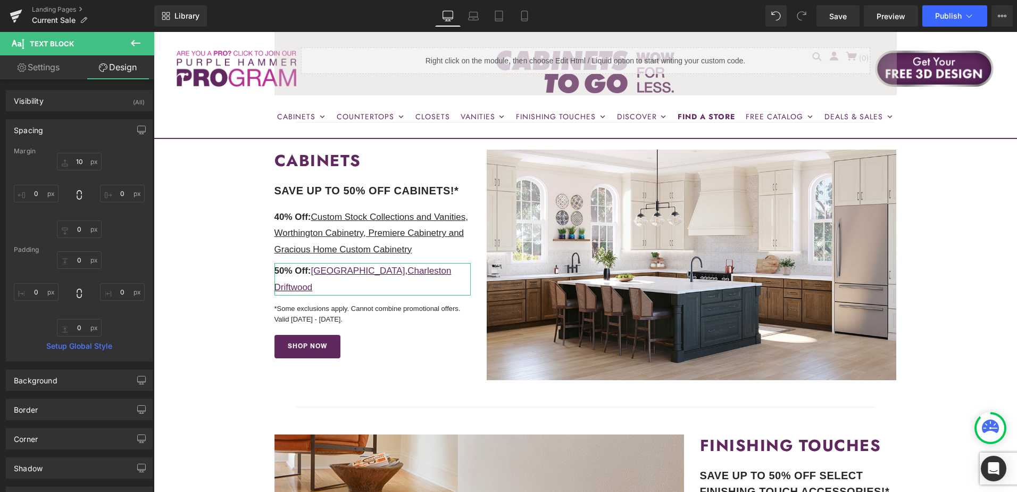
type input "0"
click at [80, 162] on input "10" at bounding box center [79, 162] width 45 height 18
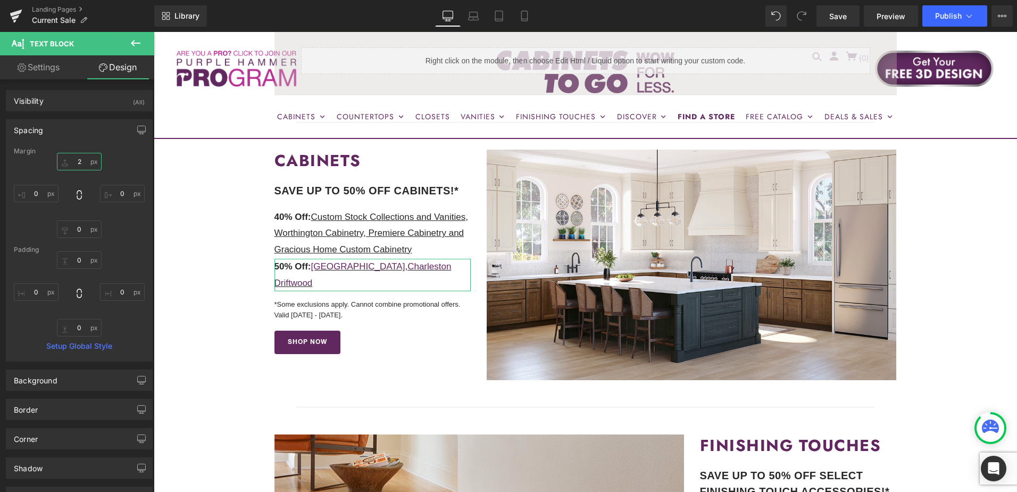
type input "20"
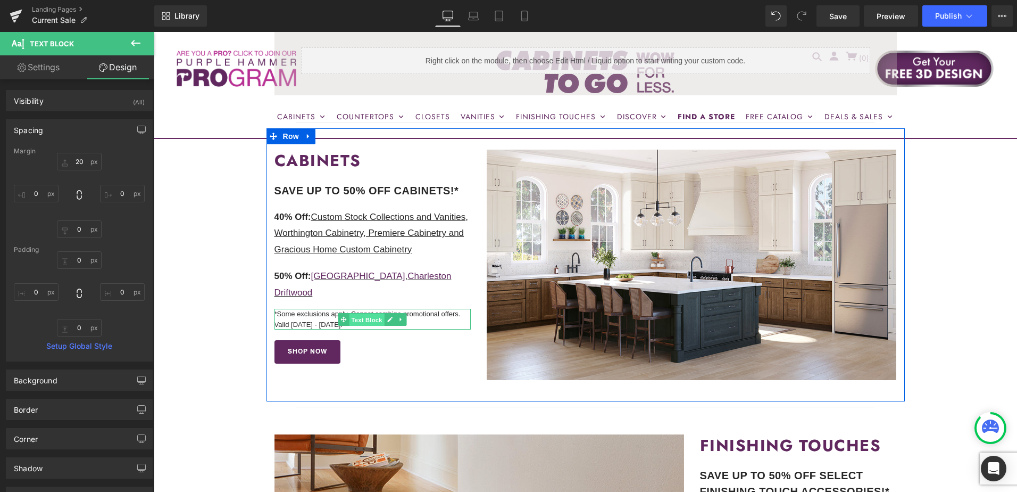
click at [360, 313] on span "Text Block" at bounding box center [367, 319] width 35 height 13
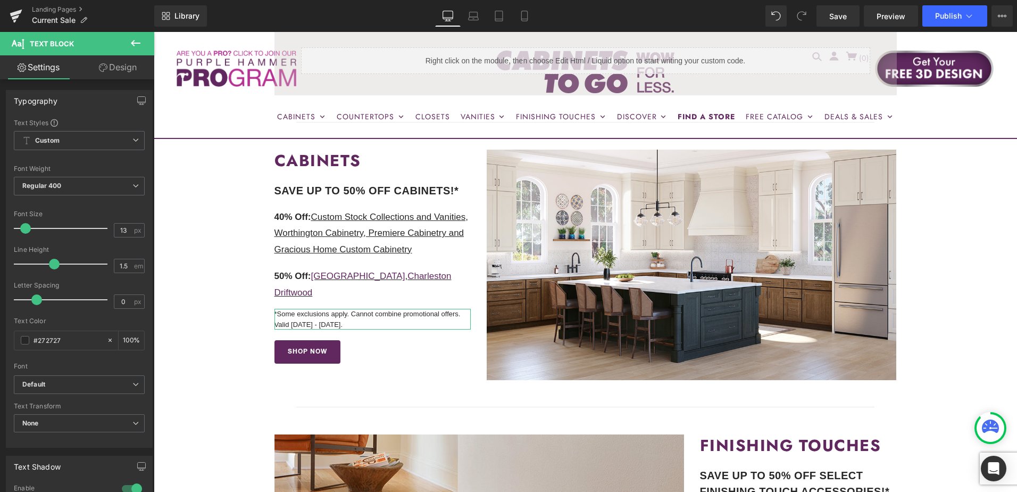
click at [112, 69] on link "Design" at bounding box center [117, 67] width 77 height 24
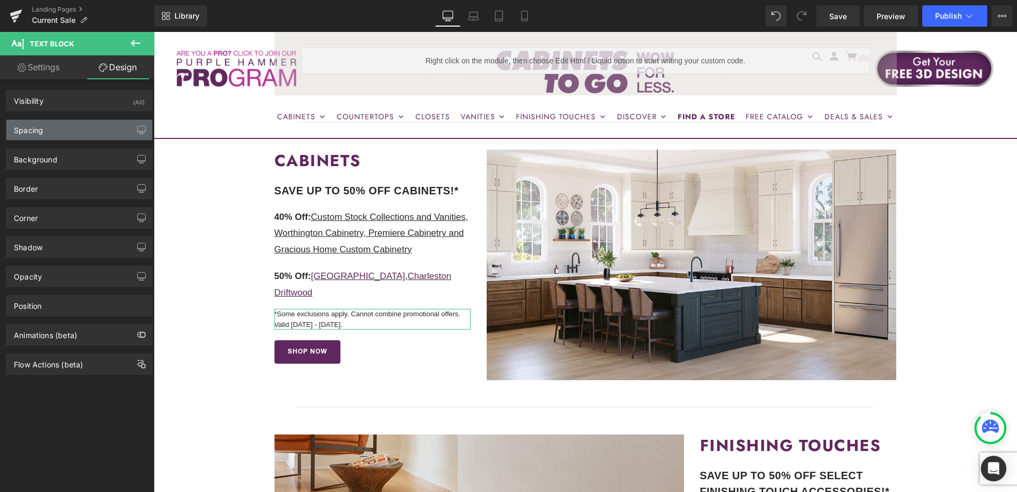
click at [89, 129] on div "Spacing" at bounding box center [79, 130] width 146 height 20
type input "15"
type input "0"
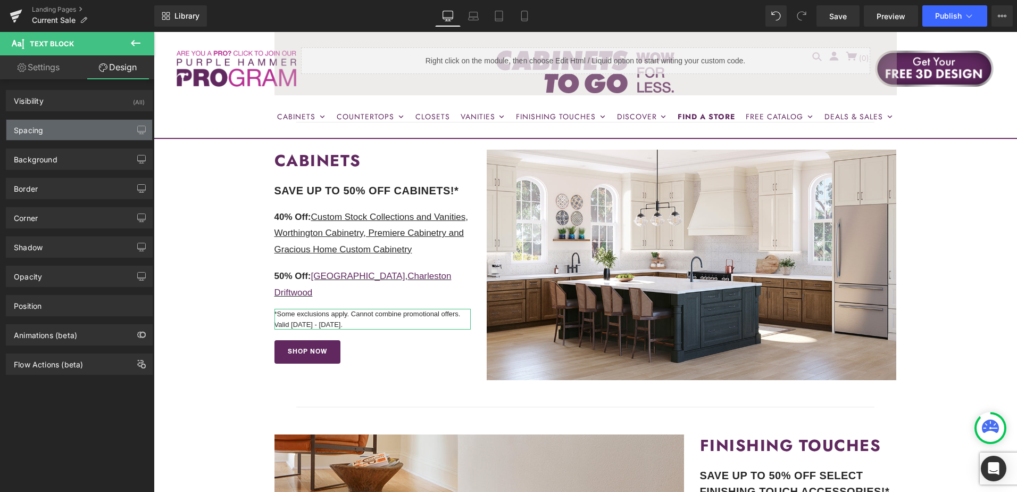
type input "0"
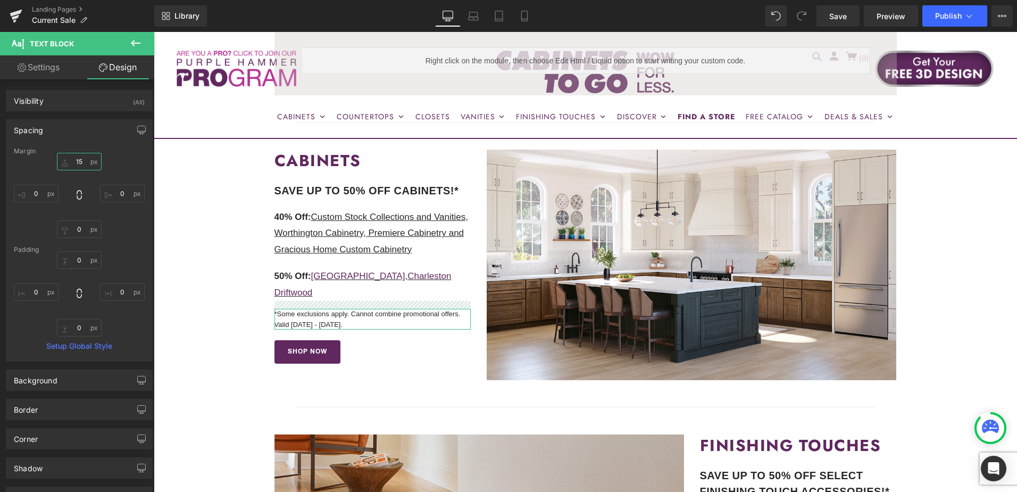
click at [85, 160] on input "15" at bounding box center [79, 162] width 45 height 18
type input "20"
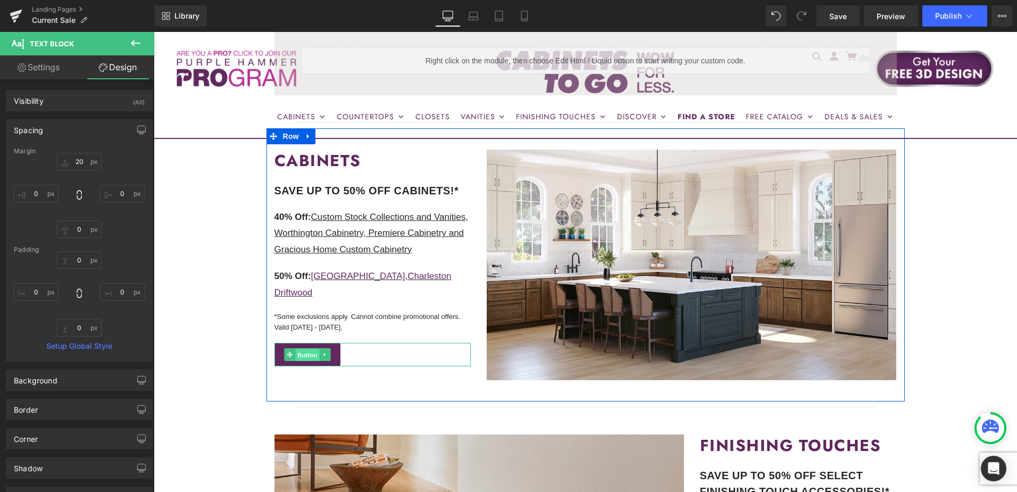
click at [305, 348] on span "Button" at bounding box center [307, 354] width 24 height 13
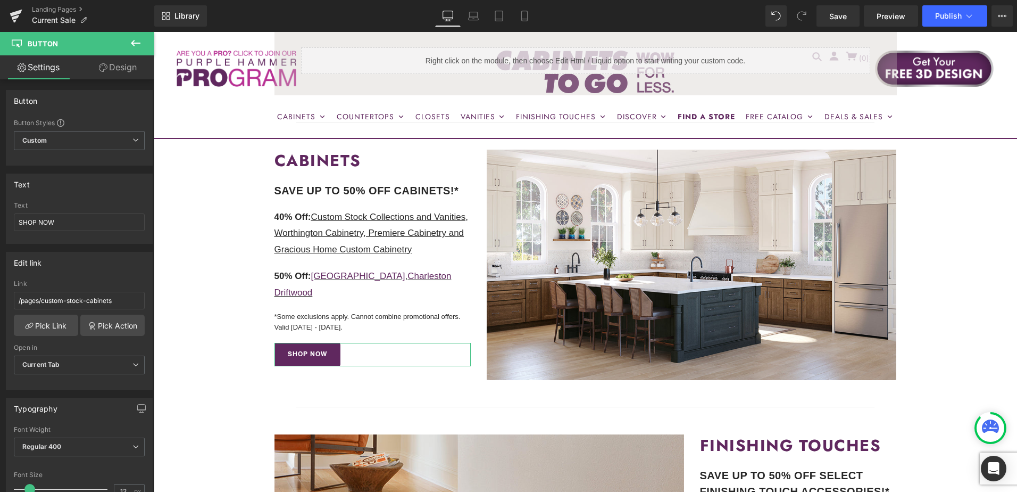
click at [114, 73] on link "Design" at bounding box center [117, 67] width 77 height 24
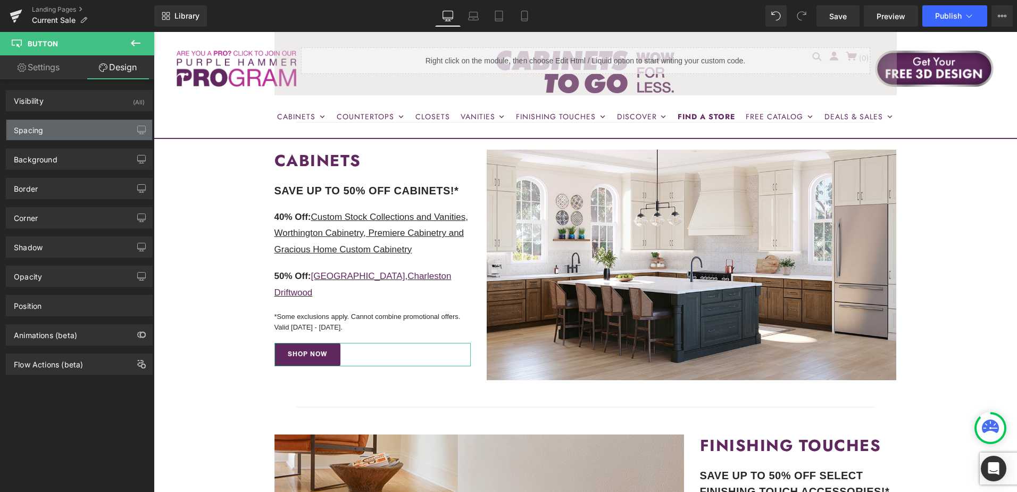
click at [88, 128] on div "Spacing" at bounding box center [79, 130] width 146 height 20
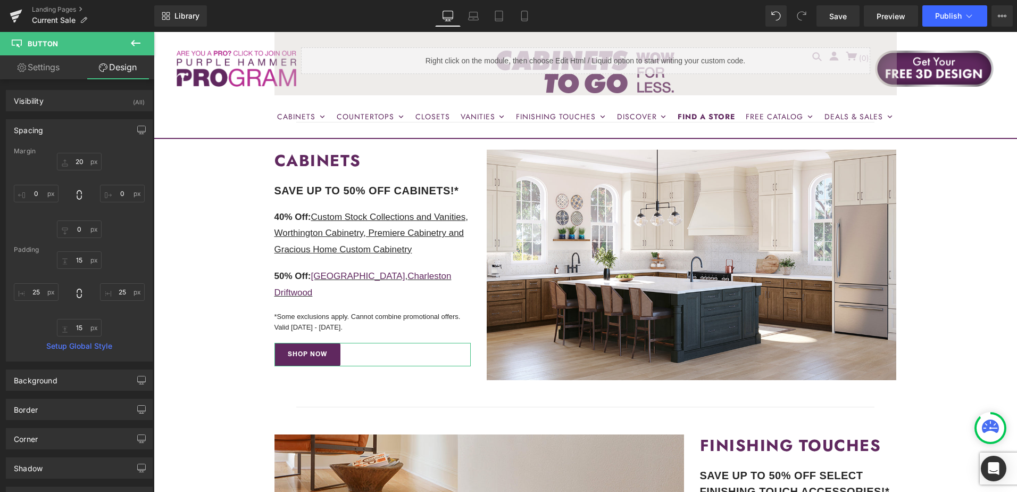
type input "20"
type input "0"
type input "15"
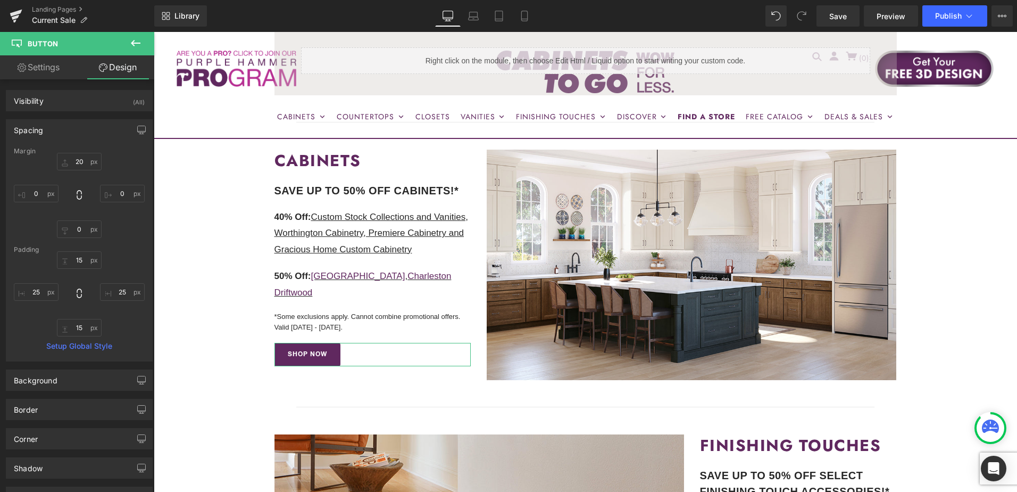
type input "25"
type input "15"
type input "25"
click at [83, 163] on input "20" at bounding box center [79, 162] width 45 height 18
type input "30"
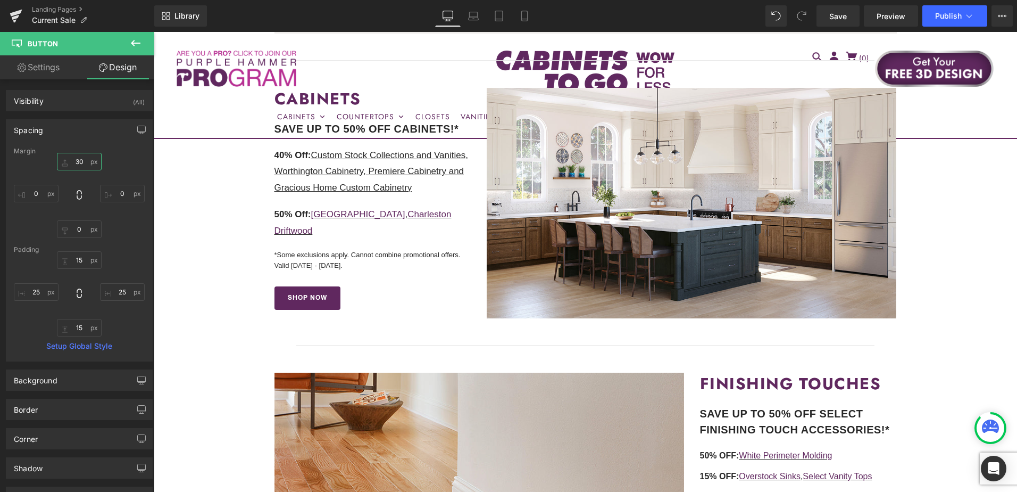
scroll to position [585, 0]
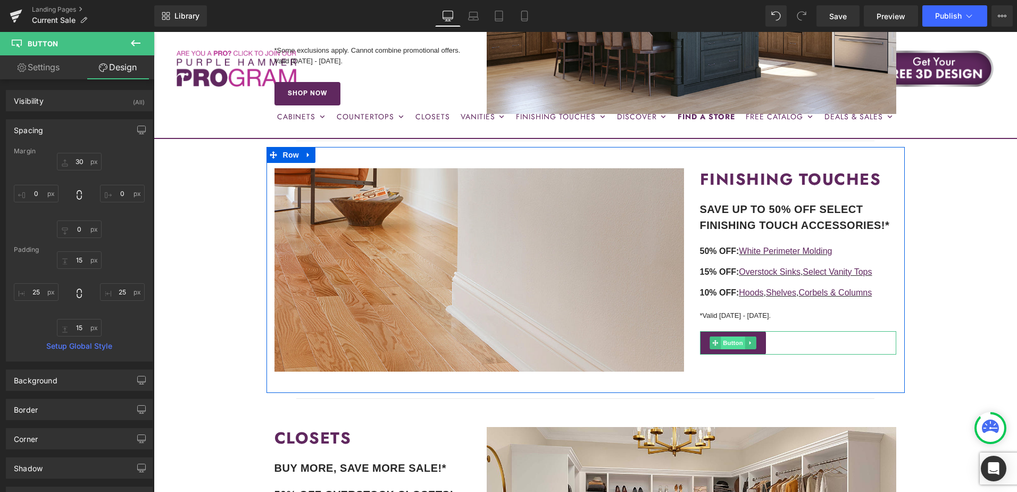
click at [729, 341] on span "Button" at bounding box center [733, 342] width 24 height 13
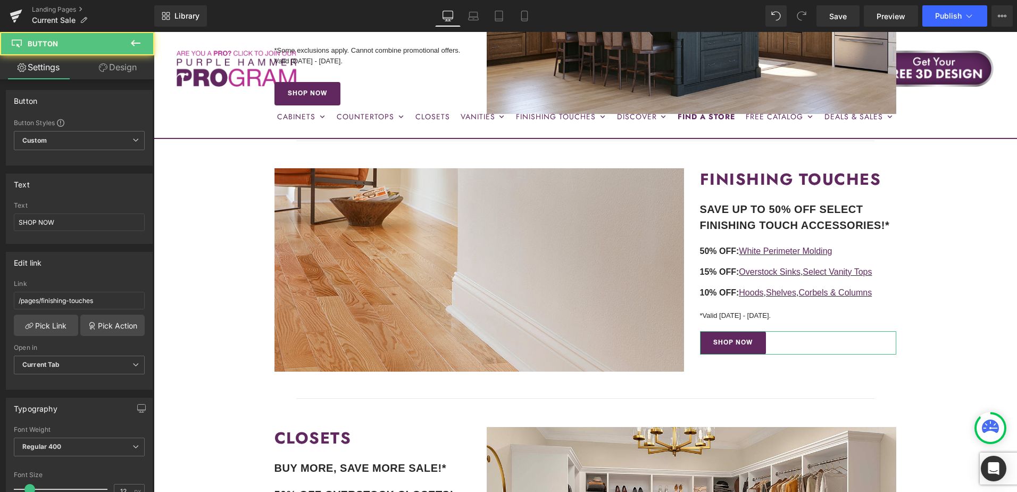
click at [113, 67] on link "Design" at bounding box center [117, 67] width 77 height 24
click at [0, 0] on div "Spacing" at bounding box center [0, 0] width 0 height 0
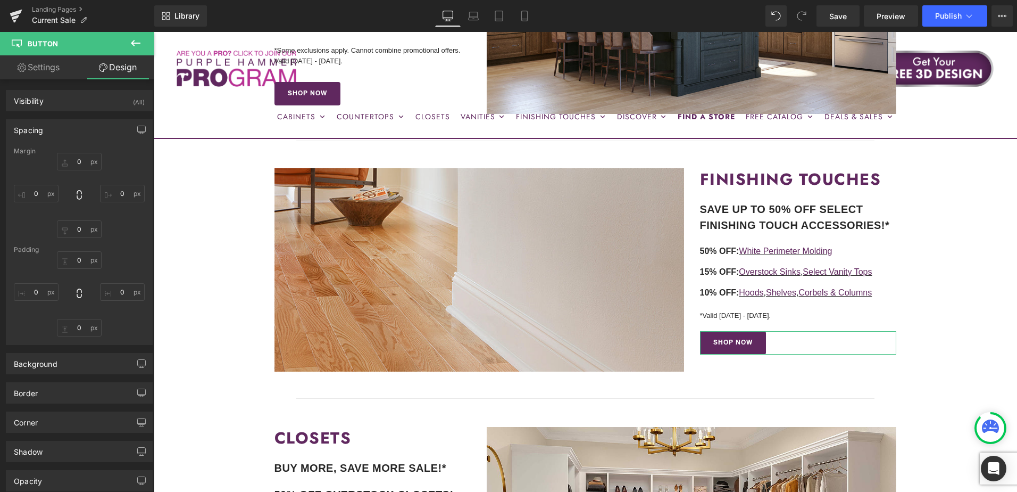
type input "20"
type input "0"
type input "15"
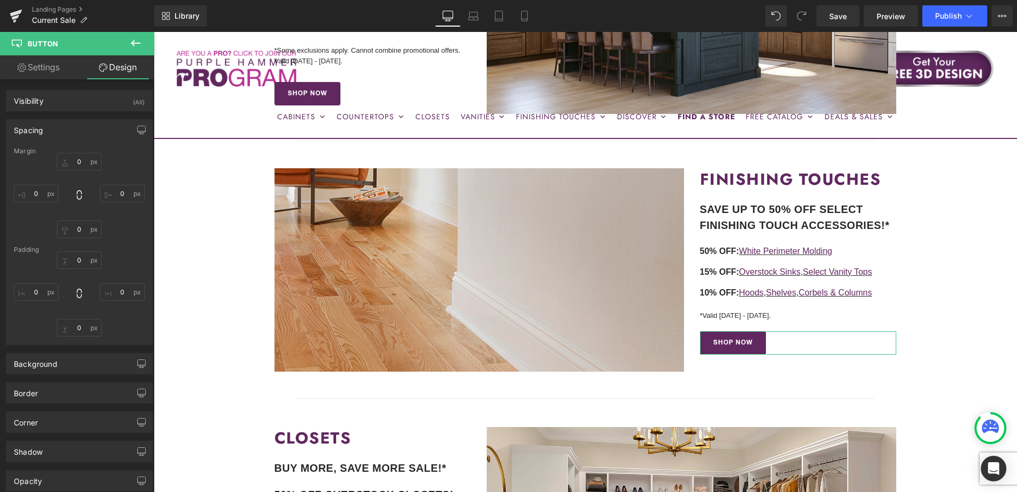
type input "25"
type input "15"
type input "25"
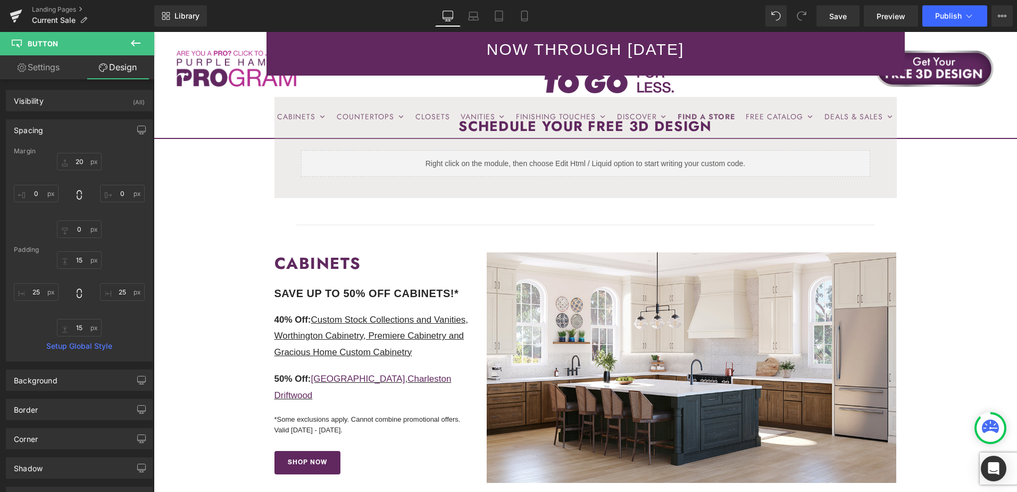
scroll to position [213, 0]
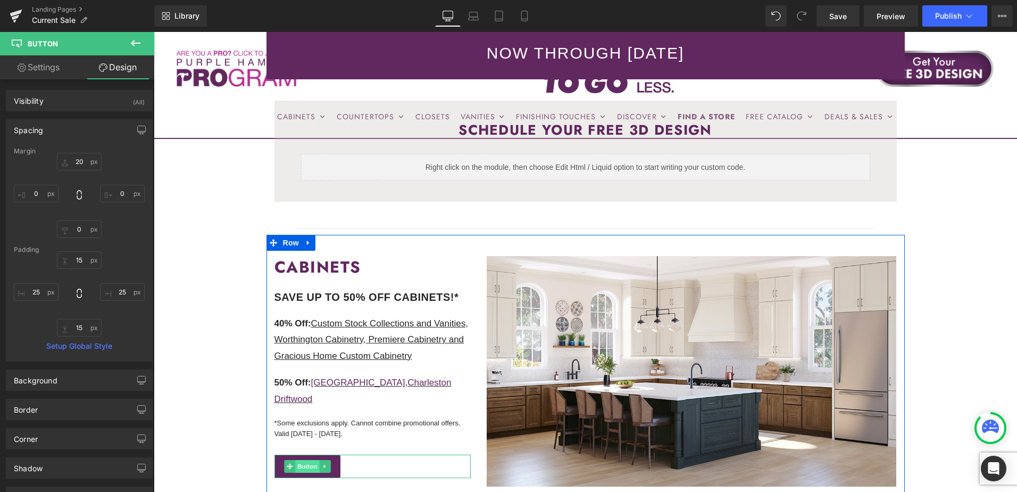
click at [308, 460] on span "Button" at bounding box center [307, 466] width 24 height 13
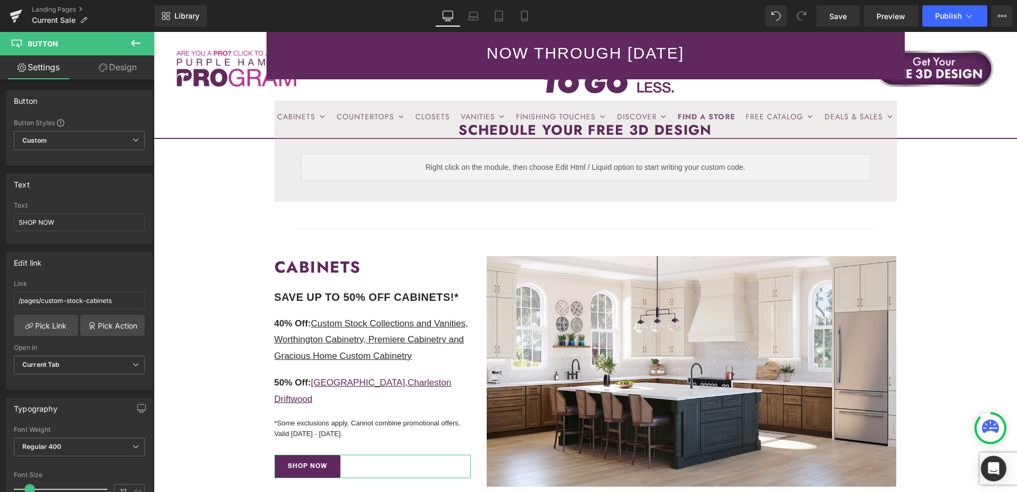
click at [123, 68] on link "Design" at bounding box center [117, 67] width 77 height 24
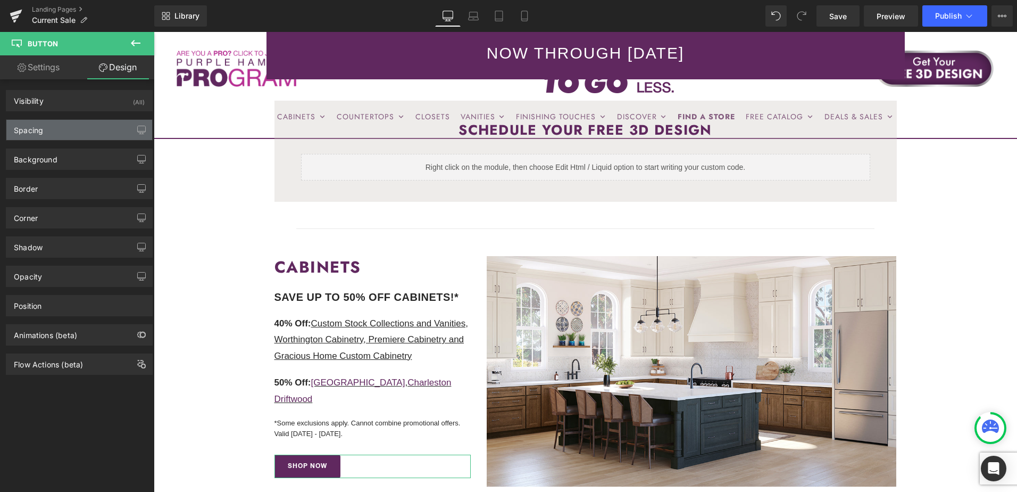
click at [88, 131] on div "Spacing" at bounding box center [79, 130] width 146 height 20
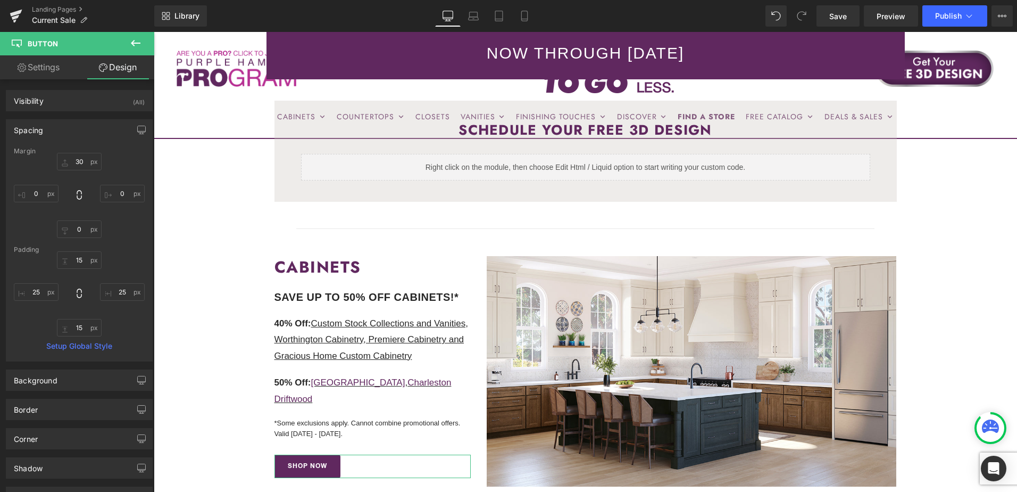
type input "30"
type input "0"
type input "15"
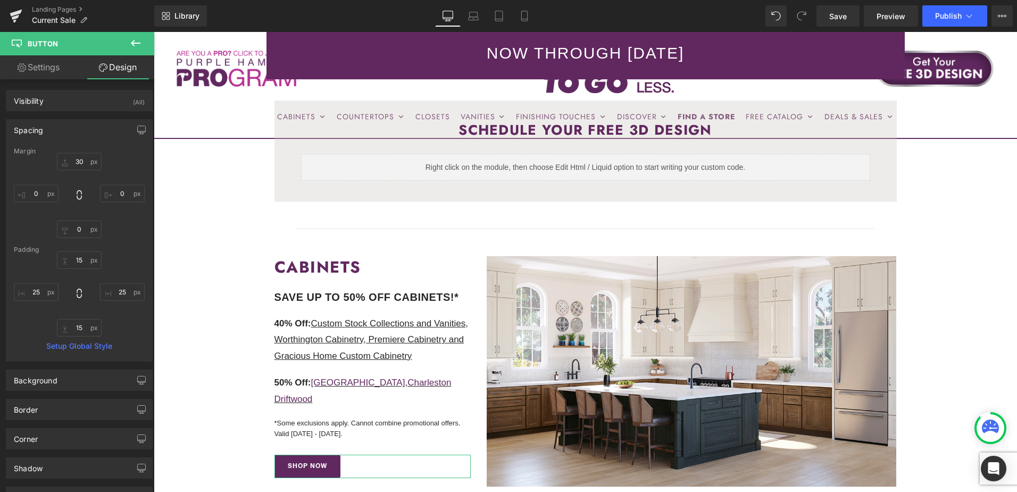
type input "25"
type input "15"
type input "25"
click at [80, 165] on input "30" at bounding box center [79, 162] width 45 height 18
type input "20"
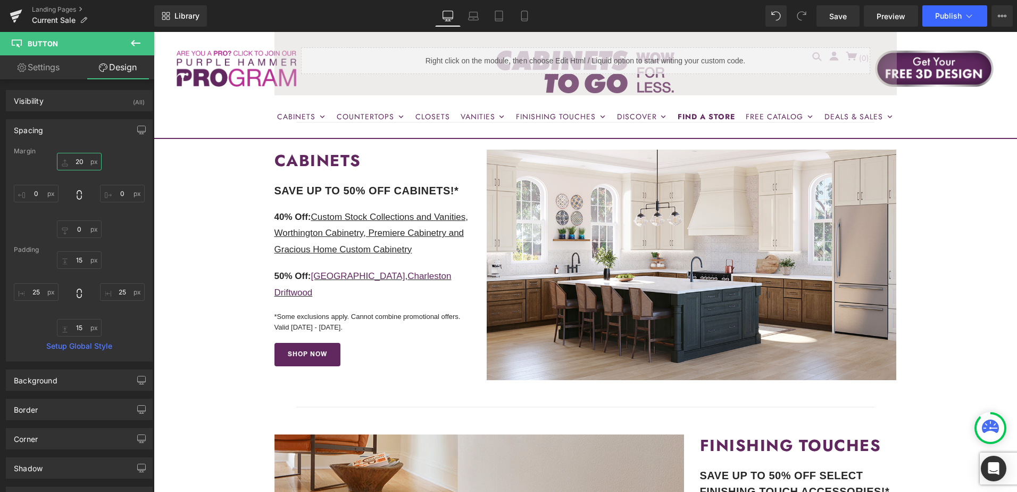
scroll to position [266, 0]
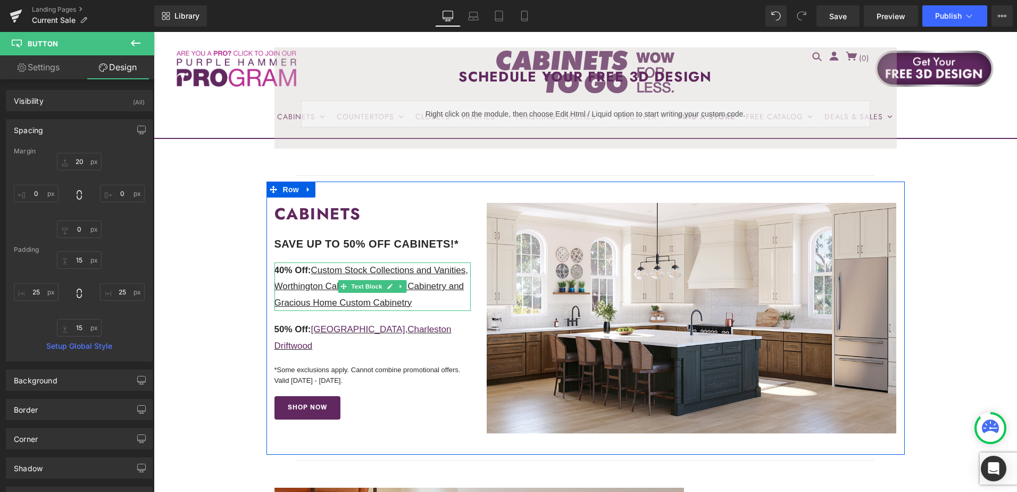
click at [424, 270] on u "Custom Stock Collections and Vanities, Worthington Cabinetry, Premiere Cabinetr…" at bounding box center [371, 286] width 194 height 43
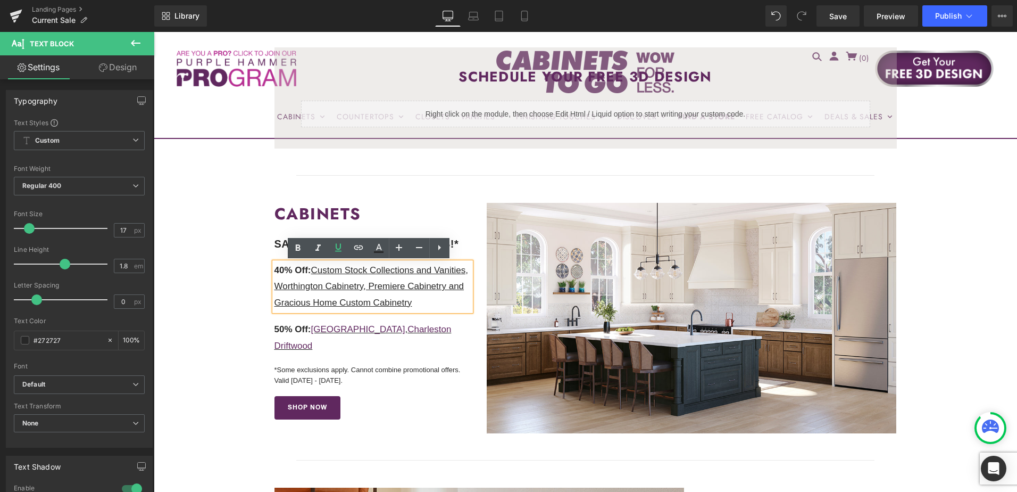
click at [419, 272] on u "Custom Stock Collections and Vanities, Worthington Cabinetry, Premiere Cabinetr…" at bounding box center [371, 286] width 194 height 43
click at [413, 272] on u "Custom Stock Collections and Vanities, Worthington Cabinetry, Premiere Cabinetr…" at bounding box center [371, 286] width 194 height 43
drag, startPoint x: 413, startPoint y: 274, endPoint x: 435, endPoint y: 273, distance: 22.4
click at [435, 273] on p "40% Off: Custom Stock Collections and Vanities, Worthington Cabinetry, Premiere…" at bounding box center [372, 286] width 197 height 49
click at [338, 245] on icon at bounding box center [338, 247] width 13 height 13
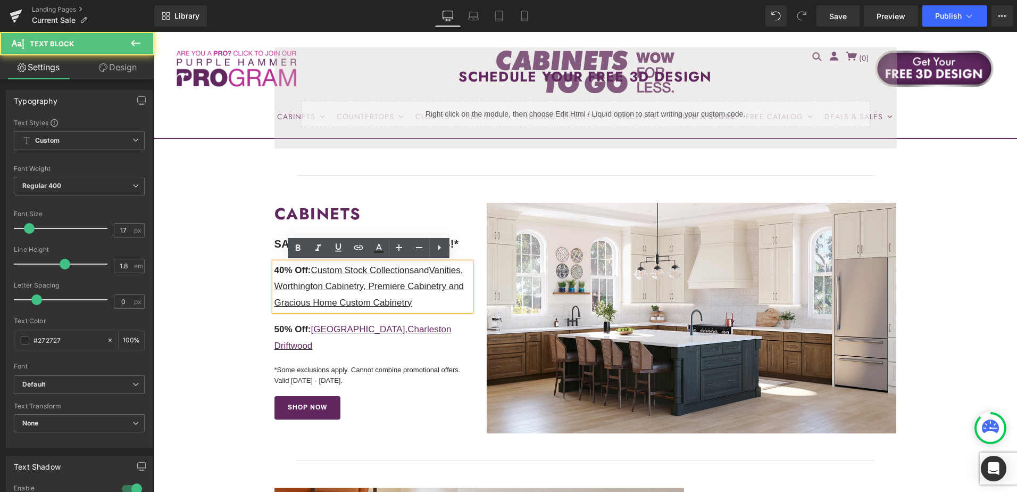
click at [433, 271] on p "40% Off: Custom Stock Collections and Vanities, Worthington Cabinetry, Premiere…" at bounding box center [372, 286] width 197 height 49
drag, startPoint x: 272, startPoint y: 288, endPoint x: 412, endPoint y: 272, distance: 140.8
click at [412, 272] on span "40% Off: Custom Stock Collections and Vanities, Worthington Cabinetry, Premiere…" at bounding box center [369, 286] width 190 height 43
click at [338, 249] on icon at bounding box center [338, 247] width 6 height 8
click at [340, 248] on icon at bounding box center [338, 247] width 6 height 8
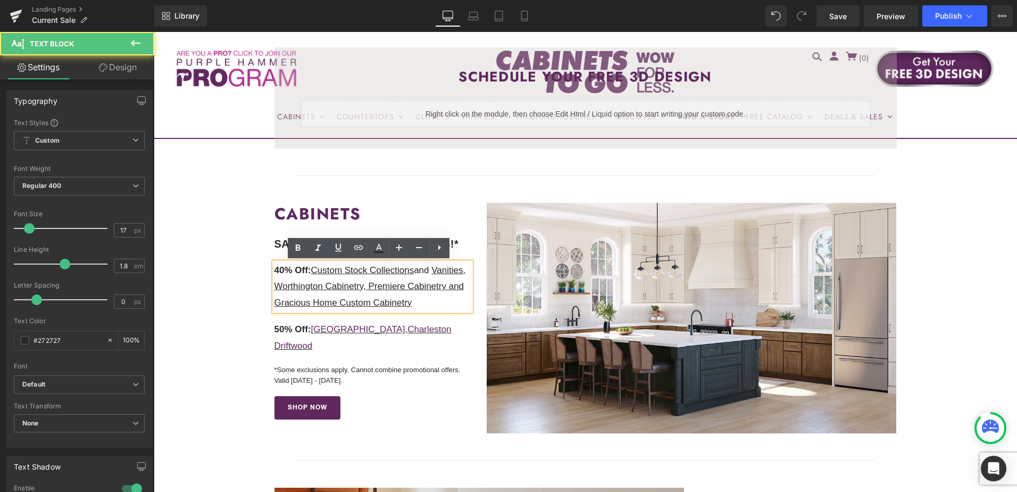
click at [315, 290] on u "Vanities, Worthington Cabinetry, Premiere Cabinetry and Gracious Home Custom Ca…" at bounding box center [370, 286] width 192 height 43
drag, startPoint x: 402, startPoint y: 288, endPoint x: 397, endPoint y: 289, distance: 5.3
click at [397, 289] on u "Vanities, Worthington Cabinetry, Premiere Cabinetry and Gracious Home Custom Ca…" at bounding box center [370, 286] width 192 height 43
click at [400, 292] on u "Vanities, Worthington Cabinetry, Premiere Cabinetry and Gracious Home Custom Ca…" at bounding box center [370, 286] width 192 height 43
drag, startPoint x: 409, startPoint y: 292, endPoint x: 419, endPoint y: 290, distance: 9.8
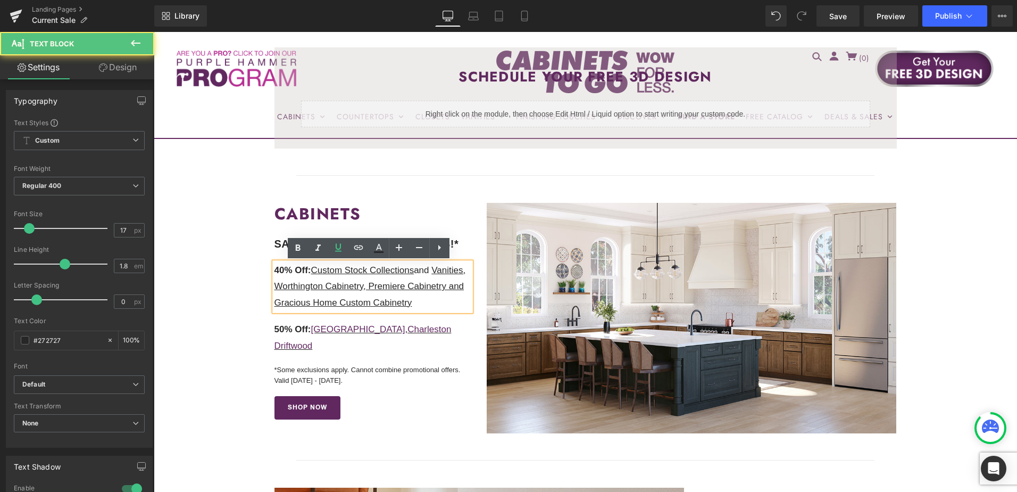
click at [409, 292] on u "Vanities, Worthington Cabinetry, Premiere Cabinetry and Gracious Home Custom Ca…" at bounding box center [370, 286] width 192 height 43
drag, startPoint x: 403, startPoint y: 288, endPoint x: 396, endPoint y: 286, distance: 7.2
click at [396, 286] on u "Vanities, Worthington Cabinetry, Premiere Cabinetry and Gracious Home Custom Ca…" at bounding box center [370, 286] width 192 height 43
click at [341, 248] on icon at bounding box center [338, 247] width 13 height 13
drag, startPoint x: 442, startPoint y: 287, endPoint x: 337, endPoint y: 302, distance: 105.3
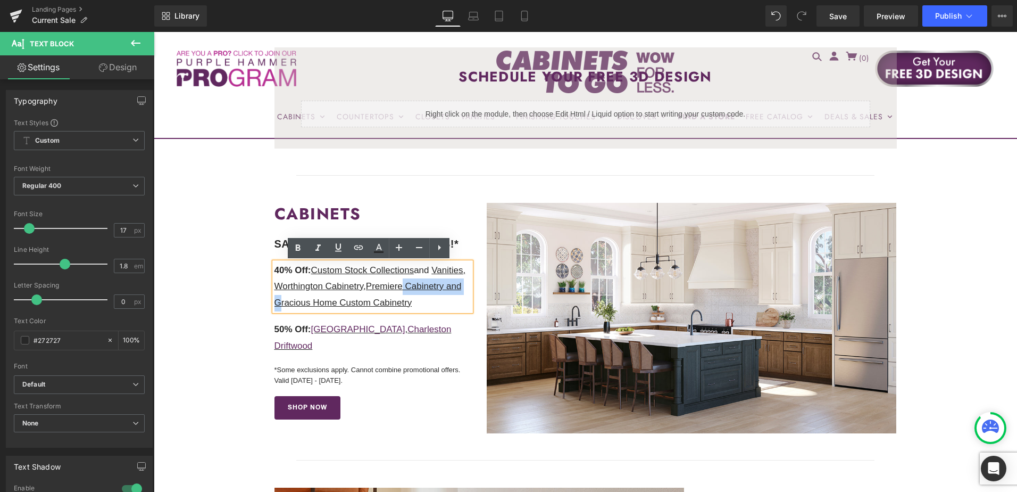
click at [337, 302] on u "Premiere Cabinetry and Gracious Home Custom Cabinetry" at bounding box center [367, 294] width 187 height 27
click at [363, 298] on p "40% Off: Custom Stock Collections and Vanities, Worthington Cabinetry , Premier…" at bounding box center [372, 286] width 197 height 49
drag, startPoint x: 332, startPoint y: 303, endPoint x: 309, endPoint y: 302, distance: 23.4
click at [309, 302] on u "Premiere Cabinetry and Gracious Home Custom Cabinetry" at bounding box center [367, 294] width 187 height 27
click at [335, 248] on icon at bounding box center [338, 247] width 13 height 13
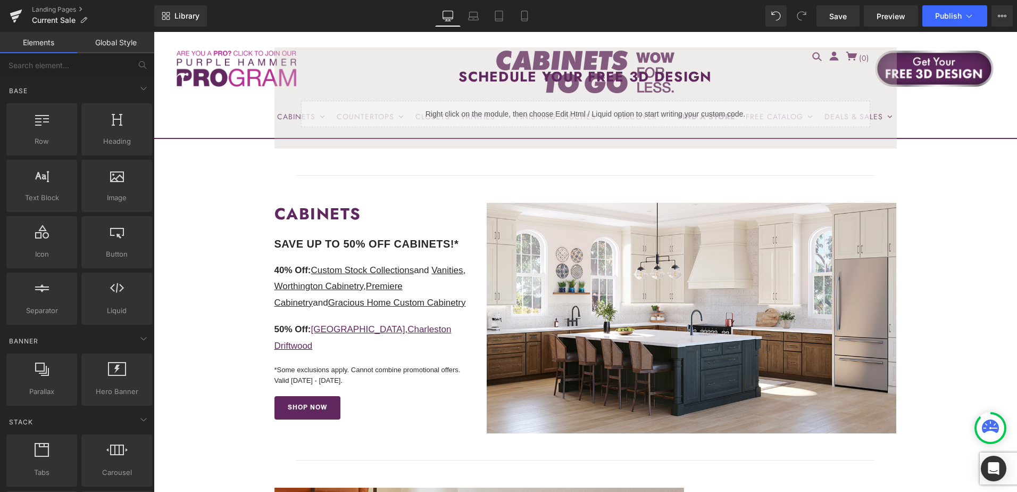
click at [314, 265] on p "40% Off: Custom Stock Collections and Vanities, Worthington Cabinetry , Premier…" at bounding box center [372, 286] width 197 height 49
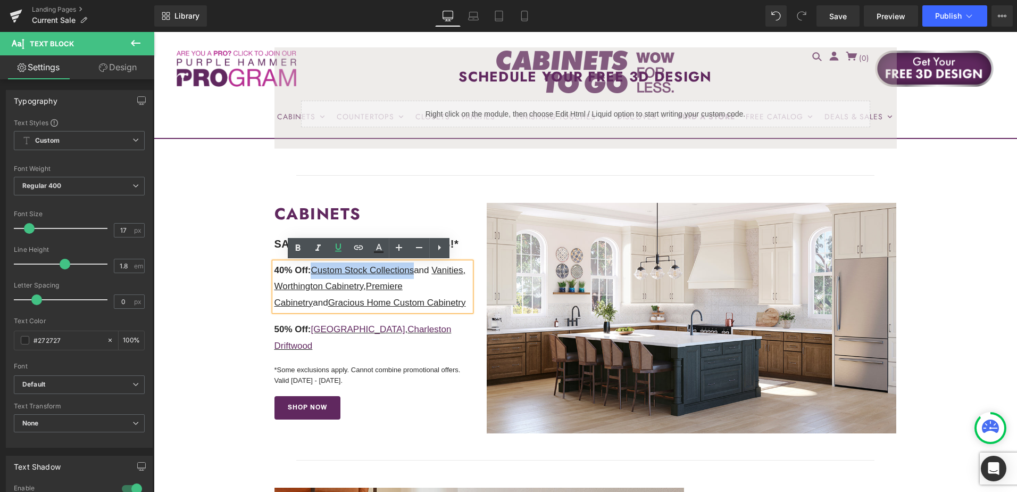
drag, startPoint x: 313, startPoint y: 272, endPoint x: 413, endPoint y: 273, distance: 99.5
click at [413, 273] on u "Custom Stock Collections" at bounding box center [362, 270] width 103 height 10
click at [360, 245] on icon at bounding box center [358, 247] width 9 height 4
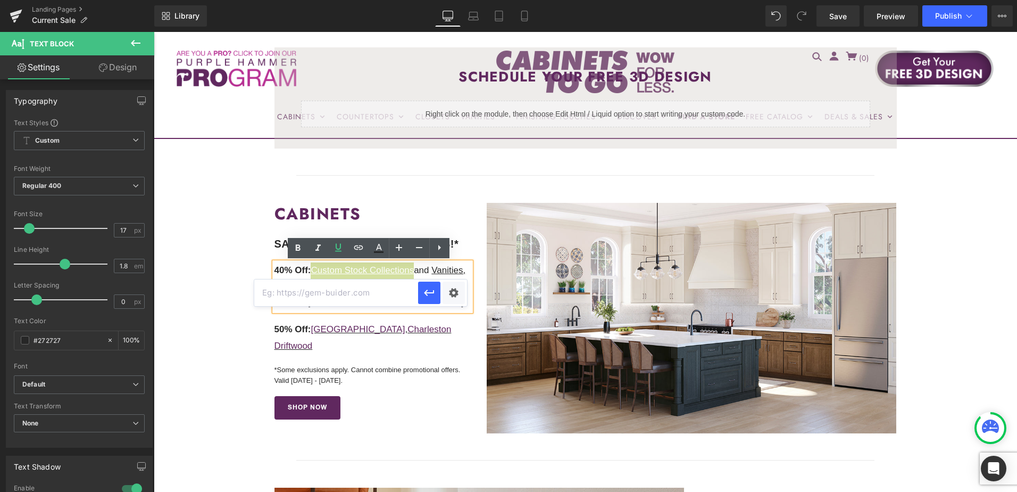
click at [370, 295] on input "text" at bounding box center [336, 292] width 164 height 27
paste input "https://cabinetstogo.com/pages/custom-stock-cabinets"
drag, startPoint x: 423, startPoint y: 298, endPoint x: 270, endPoint y: 265, distance: 157.1
click at [423, 298] on icon "button" at bounding box center [429, 292] width 13 height 13
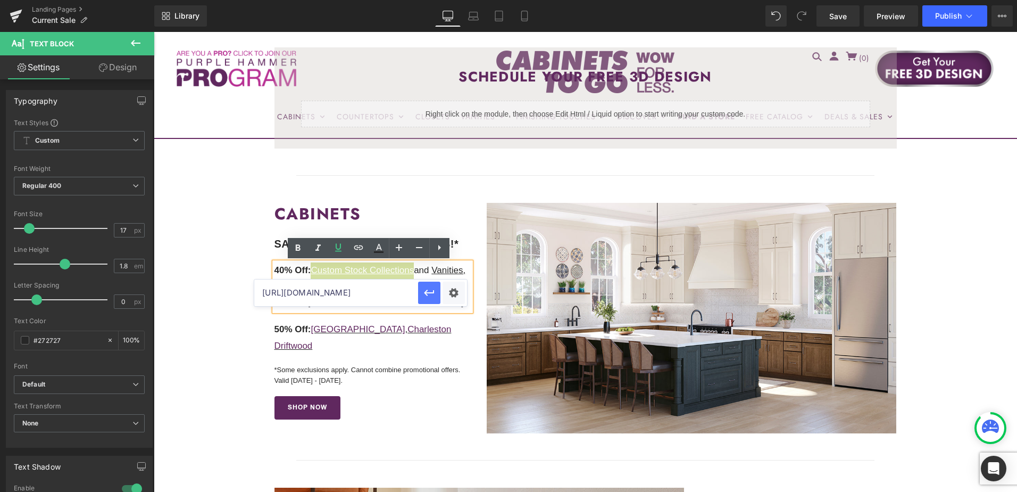
scroll to position [0, 0]
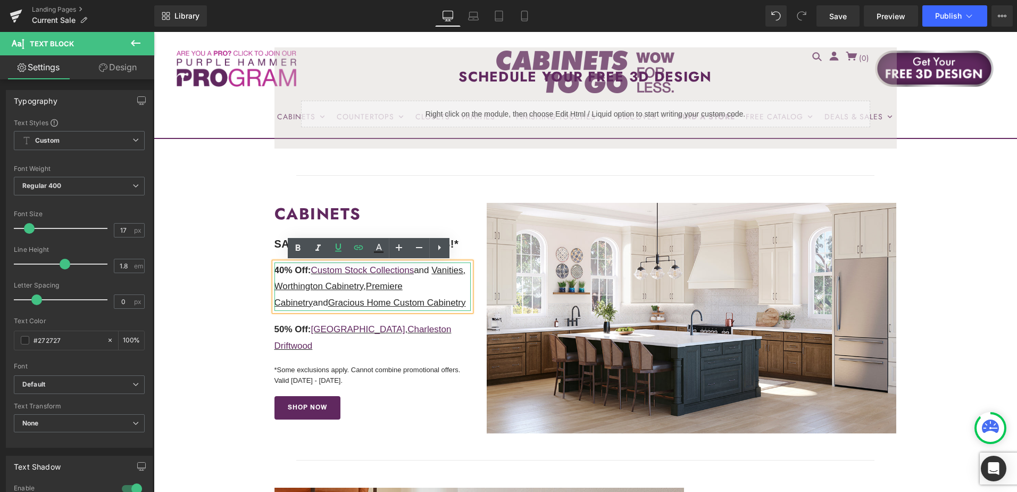
click at [440, 270] on p "40% Off: Custom Stock Collections and Vanities, Worthington Cabinetry , Premier…" at bounding box center [372, 286] width 197 height 49
drag, startPoint x: 273, startPoint y: 287, endPoint x: 303, endPoint y: 287, distance: 29.3
click at [303, 287] on u "Vanities, Worthington Cabinetry" at bounding box center [370, 278] width 192 height 27
click at [359, 248] on icon at bounding box center [358, 247] width 13 height 13
click at [380, 297] on input "text" at bounding box center [336, 292] width 164 height 27
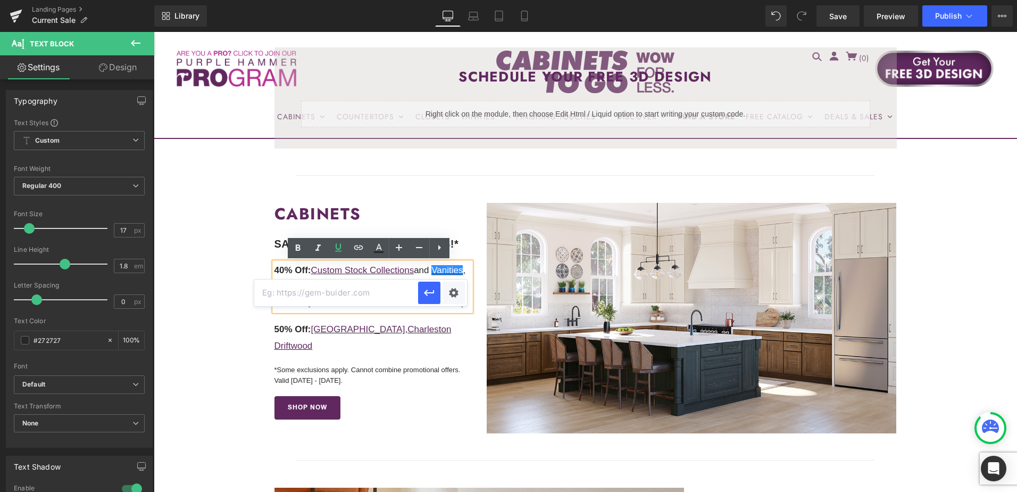
paste input "https://cabinetstogo.com/pages/vanity-bases"
click at [431, 294] on icon "button" at bounding box center [429, 292] width 13 height 13
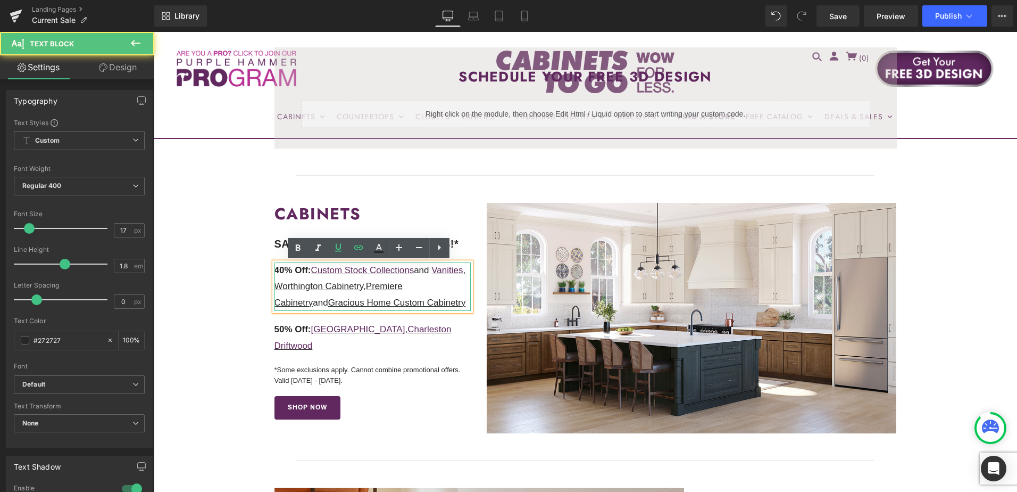
click at [335, 293] on p "40% Off: Custom Stock Collections and Vanities , Worthington Cabinetry , Premie…" at bounding box center [372, 286] width 197 height 49
drag, startPoint x: 310, startPoint y: 288, endPoint x: 302, endPoint y: 288, distance: 8.0
click at [302, 288] on u "Vanities , Worthington Cabinetry" at bounding box center [370, 278] width 192 height 27
click at [338, 246] on icon at bounding box center [338, 247] width 13 height 13
drag, startPoint x: 359, startPoint y: 287, endPoint x: 336, endPoint y: 288, distance: 22.9
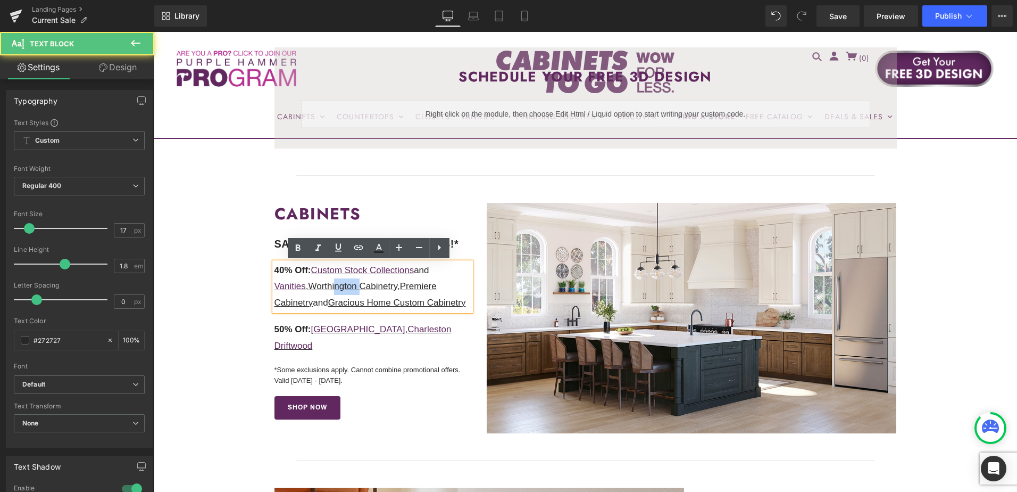
click at [336, 288] on u "Worthington Cabinetry" at bounding box center [352, 286] width 89 height 10
drag, startPoint x: 318, startPoint y: 285, endPoint x: 397, endPoint y: 285, distance: 79.3
click at [397, 285] on u "Worthington Cabinetry" at bounding box center [352, 286] width 89 height 10
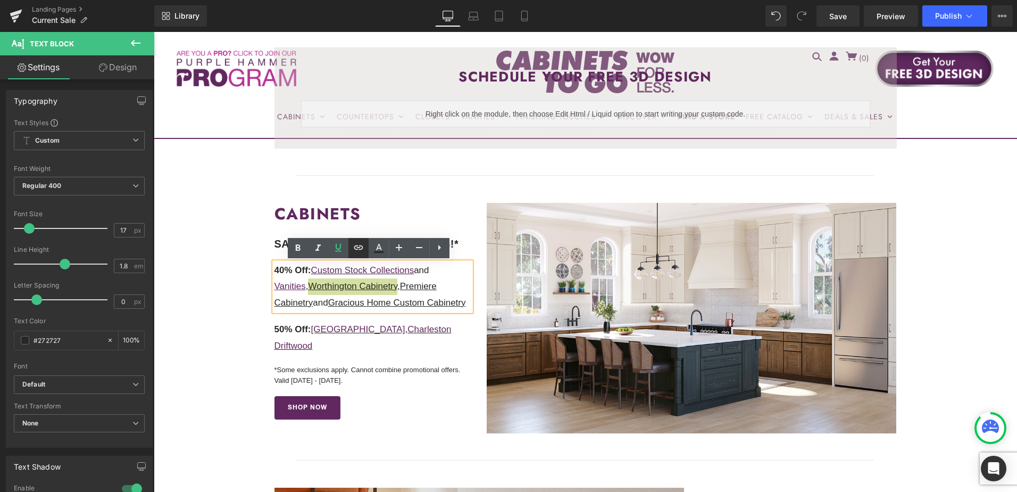
click at [359, 245] on icon at bounding box center [358, 247] width 13 height 13
click at [364, 310] on input "text" at bounding box center [348, 308] width 164 height 27
paste input "https://cabinetstogo.com/pages/worthington-cabinet-collections"
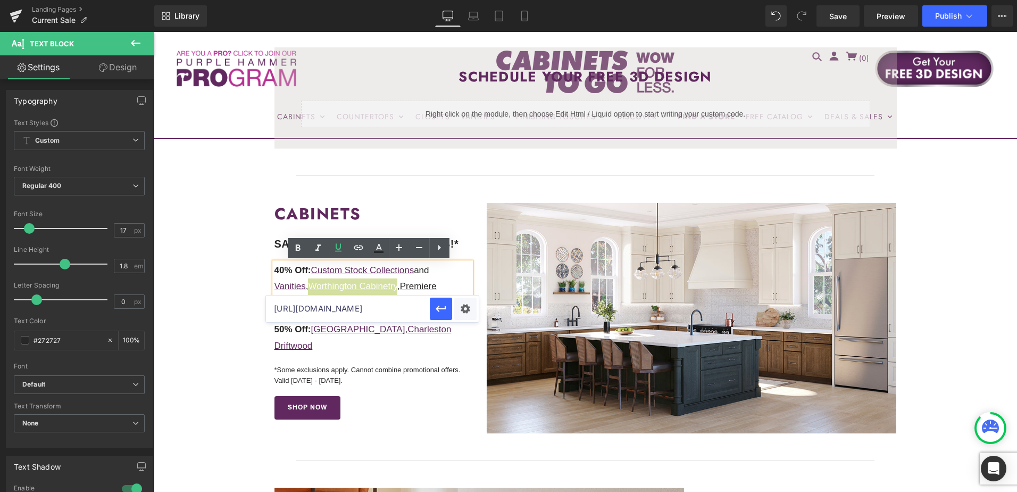
scroll to position [0, 106]
click at [443, 310] on icon "button" at bounding box center [441, 308] width 13 height 13
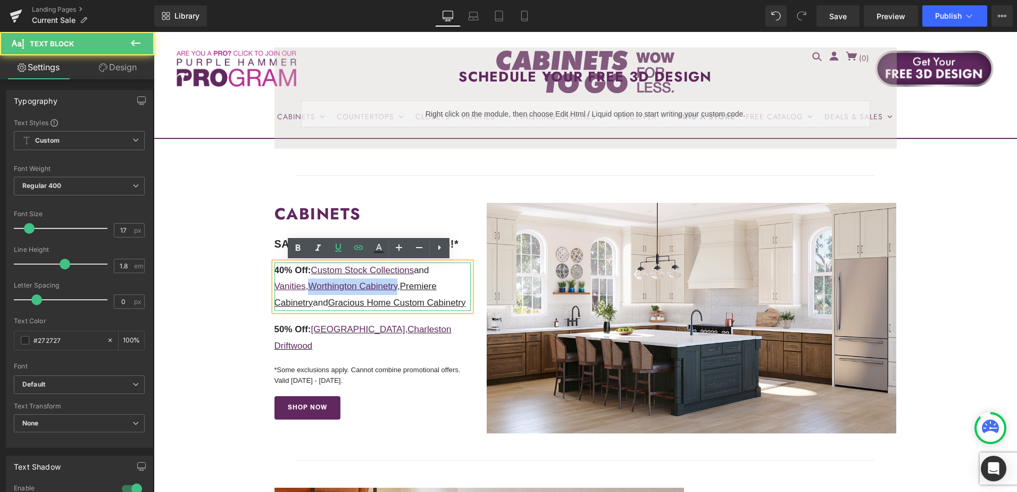
click at [367, 284] on span "40% Off: Custom Stock Collections and Vanities , Worthington Cabinetry , Premie…" at bounding box center [370, 286] width 192 height 43
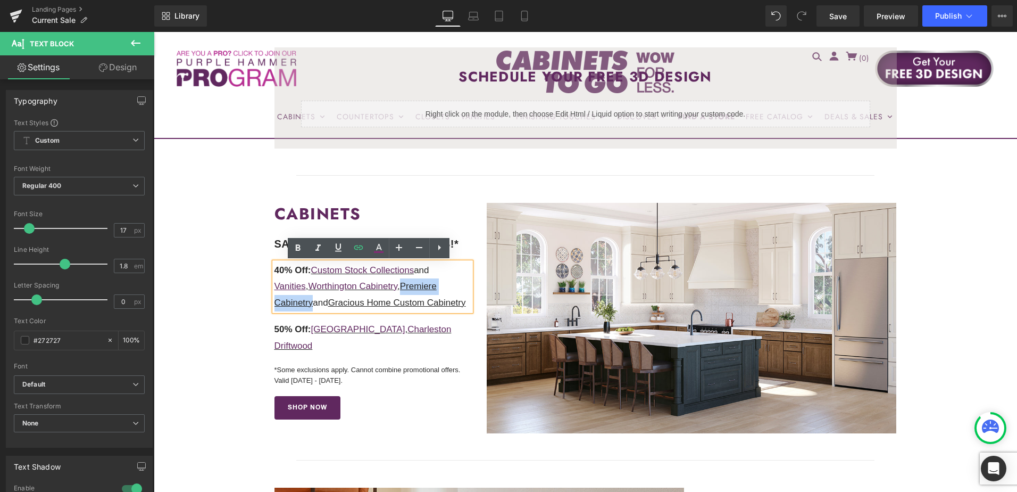
drag, startPoint x: 403, startPoint y: 287, endPoint x: 310, endPoint y: 303, distance: 95.1
click at [310, 303] on u "Premiere Cabinetry" at bounding box center [355, 294] width 162 height 27
click at [356, 245] on icon at bounding box center [358, 247] width 9 height 4
click at [364, 311] on input "text" at bounding box center [336, 308] width 164 height 27
paste input "https://cabinetstogo.com/pages/premiere-cabinetry"
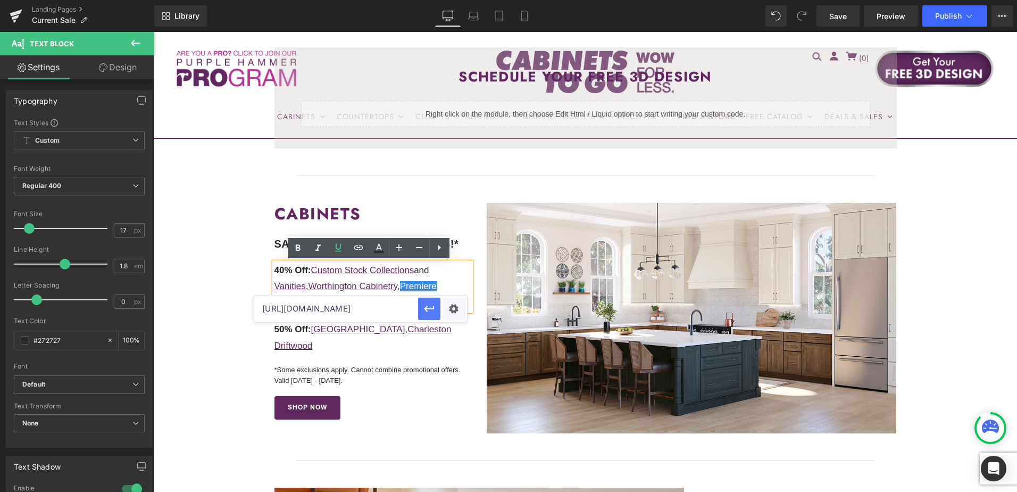
click at [426, 309] on icon "button" at bounding box center [429, 308] width 10 height 6
click at [313, 304] on span "40% Off: Custom Stock Collections and Vanities , Worthington Cabinetry , Premie…" at bounding box center [370, 286] width 192 height 43
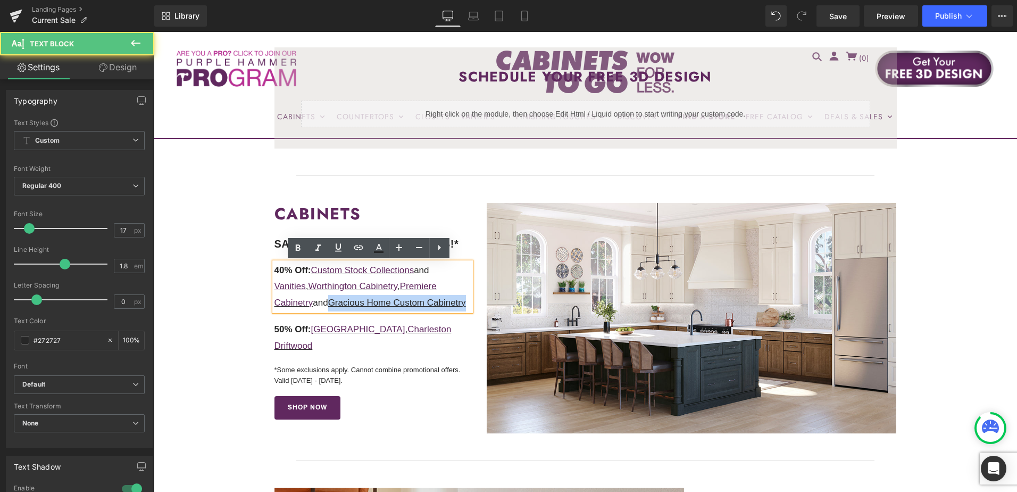
drag, startPoint x: 332, startPoint y: 305, endPoint x: 334, endPoint y: 326, distance: 20.8
click at [334, 311] on p "40% Off: Custom Stock Collections and Vanities , Worthington Cabinetry , Premie…" at bounding box center [372, 286] width 197 height 49
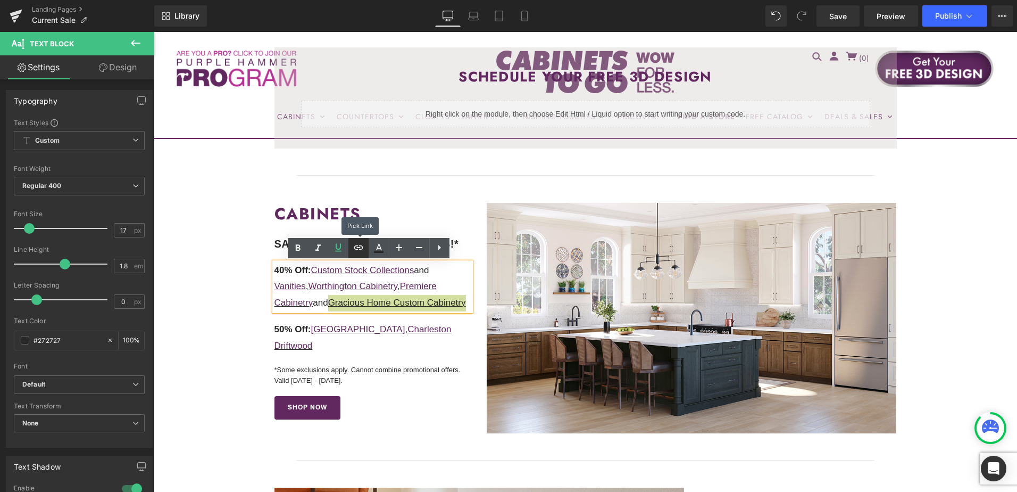
click at [359, 246] on icon at bounding box center [358, 247] width 13 height 13
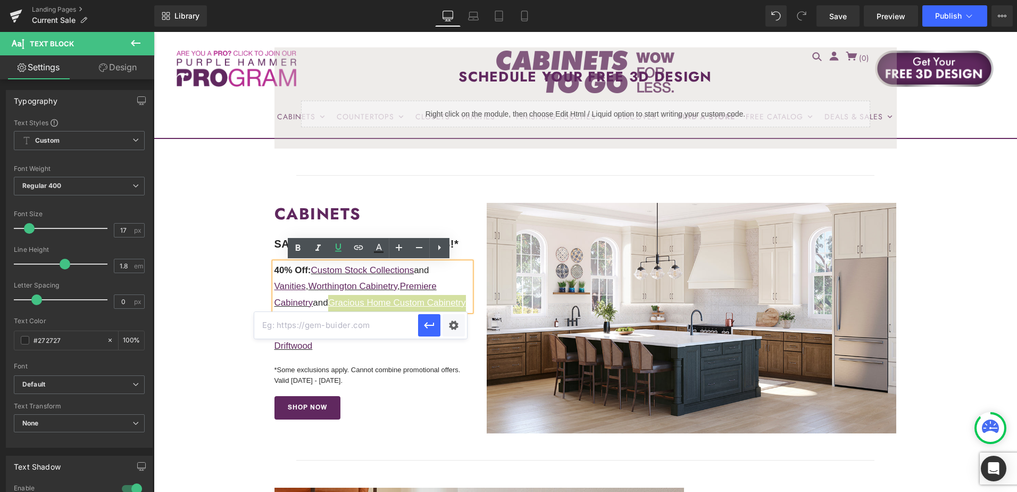
click at [382, 325] on input "text" at bounding box center [336, 325] width 164 height 27
paste input "https://cabinetstogo.com/pages/custom-built-cabinets"
type input "https://cabinetstogo.com/pages/custom-built-cabinets"
click at [428, 327] on icon "button" at bounding box center [429, 325] width 13 height 13
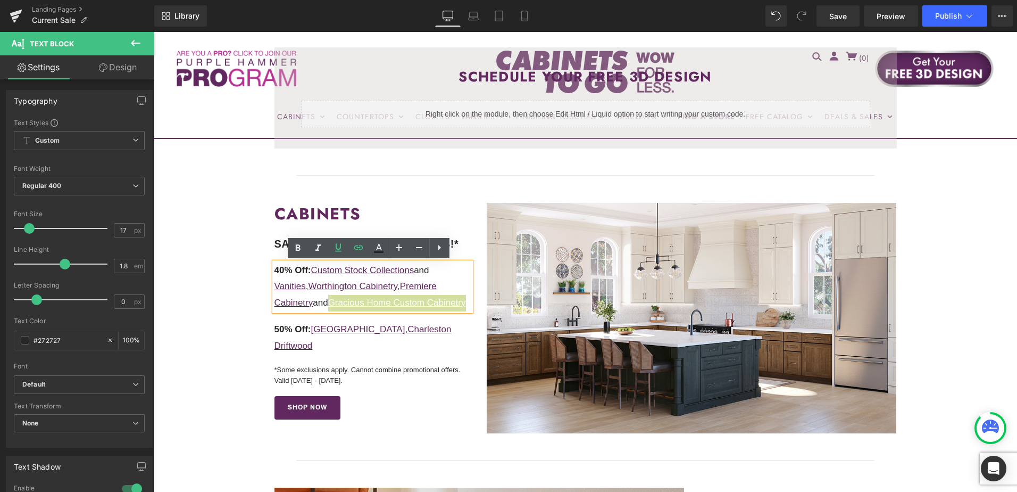
scroll to position [0, 0]
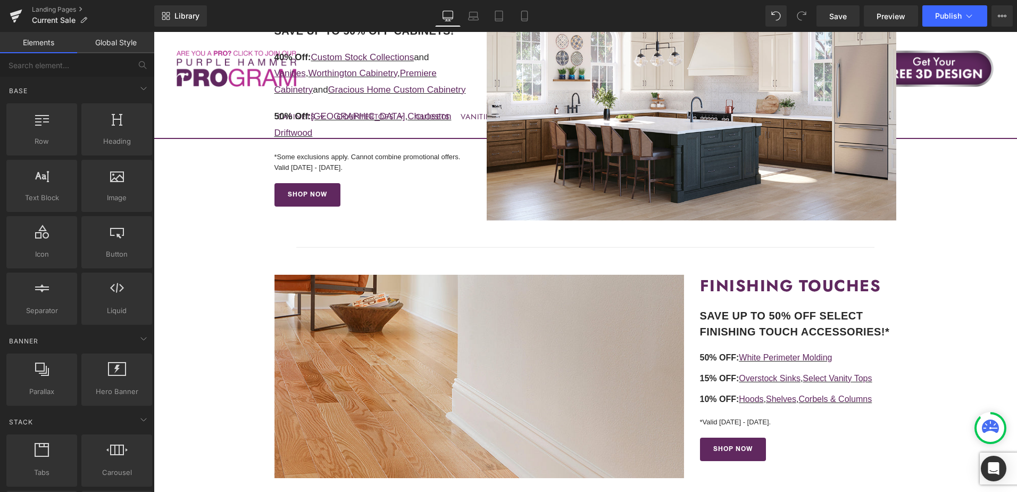
scroll to position [426, 0]
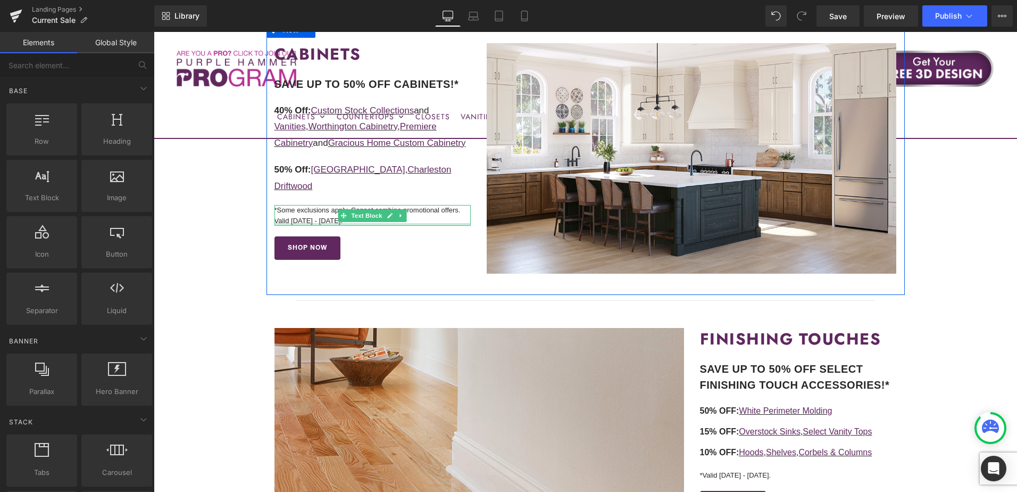
click at [318, 205] on p "*Some exclusions apply. Cannot combine promotional offers. Valid 10/17/25 - 10/…" at bounding box center [372, 215] width 197 height 21
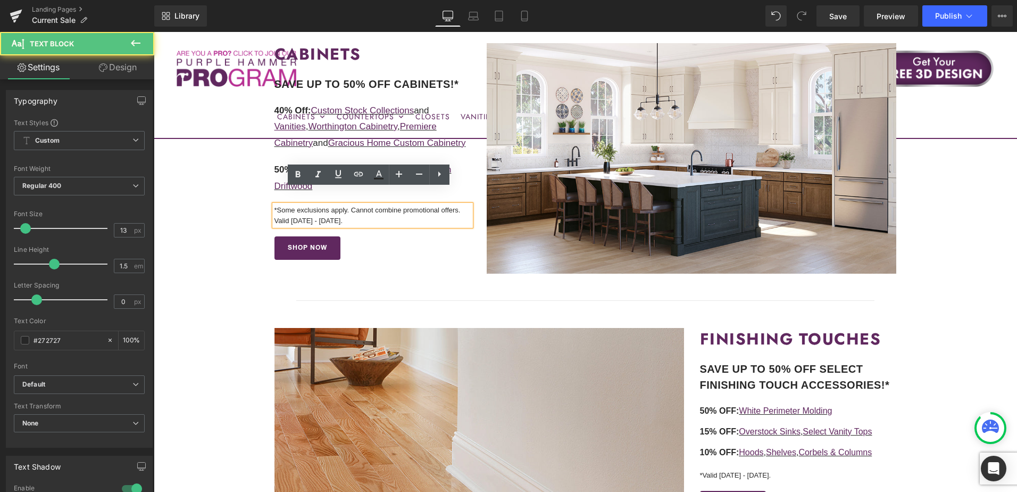
click at [323, 205] on p "*Some exclusions apply. Cannot combine promotional offers. Valid 10/17/25 - 10/…" at bounding box center [372, 215] width 197 height 21
drag, startPoint x: 355, startPoint y: 207, endPoint x: 272, endPoint y: 209, distance: 83.0
click at [274, 209] on p "*Some exclusions apply. Cannot combine promotional offers. Valid 10/17/25 - 10/…" at bounding box center [372, 215] width 197 height 21
copy p "Valid 10/17/25 - 10/21/25."
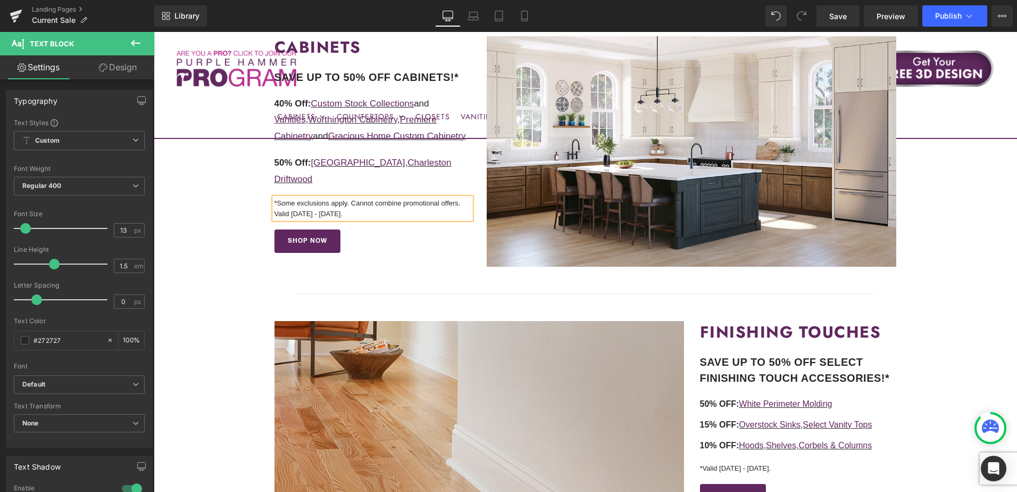
scroll to position [692, 0]
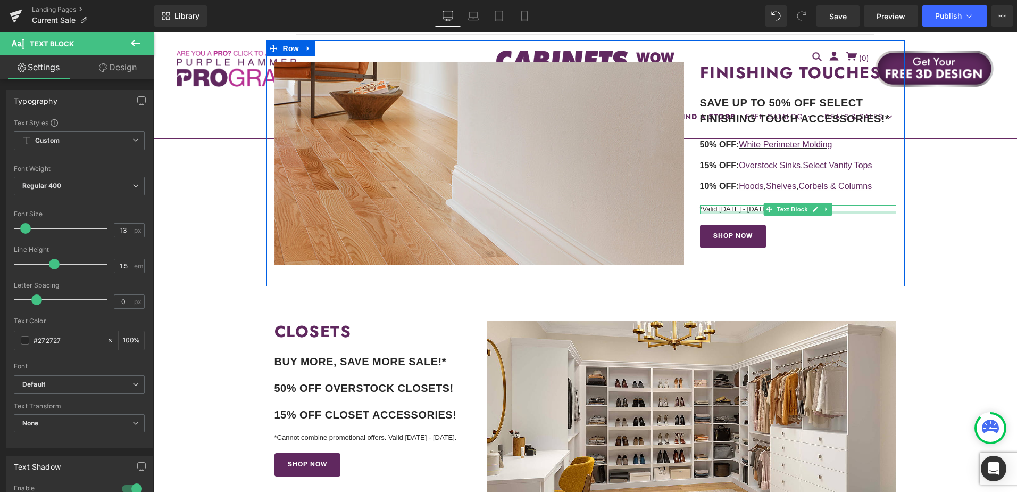
click at [748, 209] on p "*Valid 10/8/25 - 10/21/25." at bounding box center [798, 209] width 197 height 9
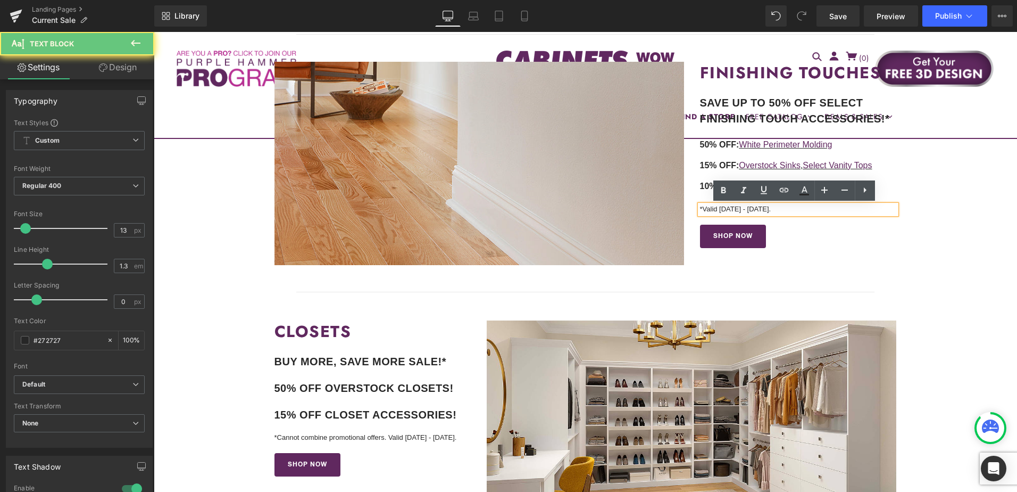
click at [754, 210] on p "*Valid 10/8/25 - 10/21/25." at bounding box center [798, 209] width 197 height 9
drag, startPoint x: 786, startPoint y: 211, endPoint x: 702, endPoint y: 210, distance: 84.1
click at [702, 210] on p "*Valid 10/8/25 - 10/21/25." at bounding box center [798, 209] width 197 height 9
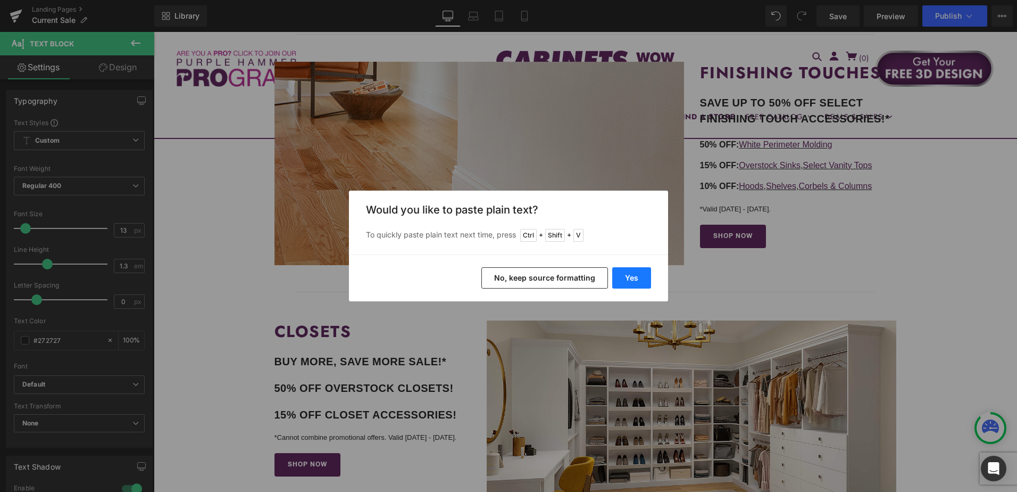
click at [638, 274] on button "Yes" at bounding box center [631, 277] width 39 height 21
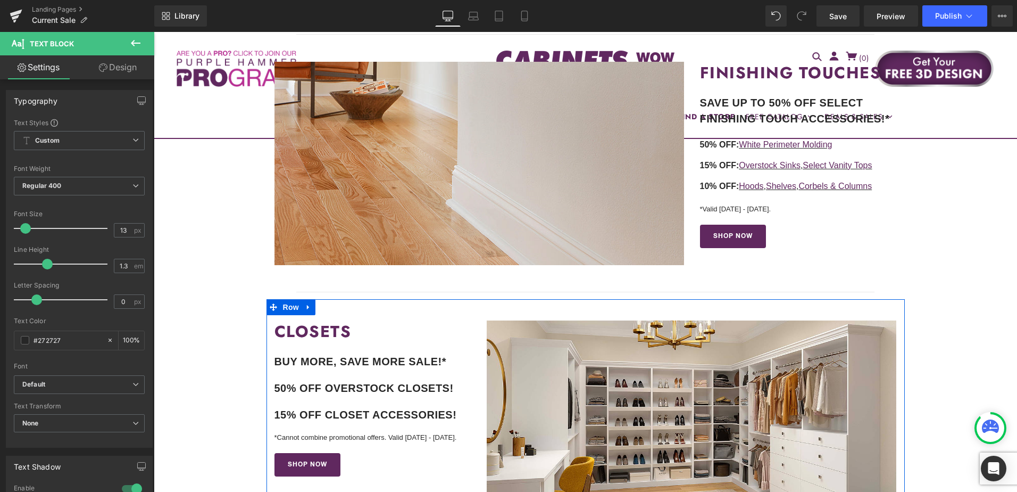
scroll to position [745, 0]
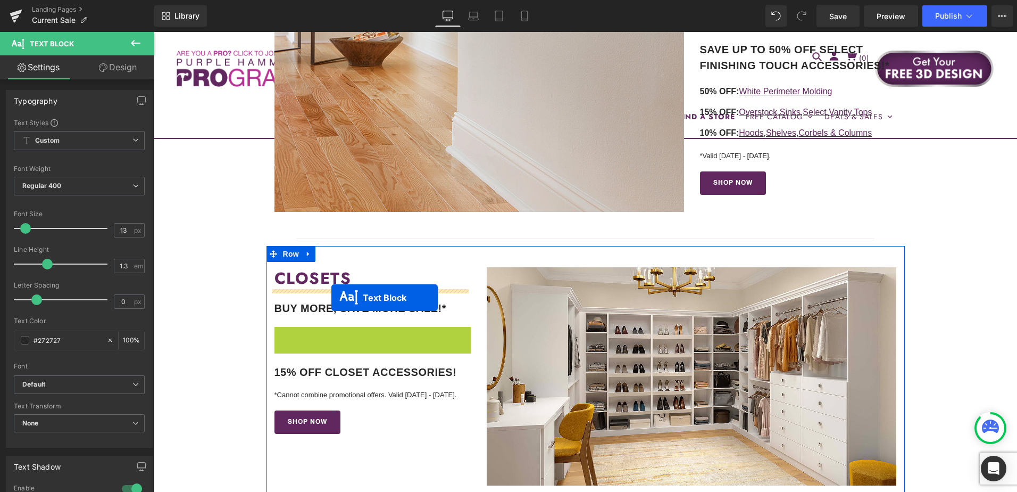
drag, startPoint x: 339, startPoint y: 336, endPoint x: 331, endPoint y: 297, distance: 39.1
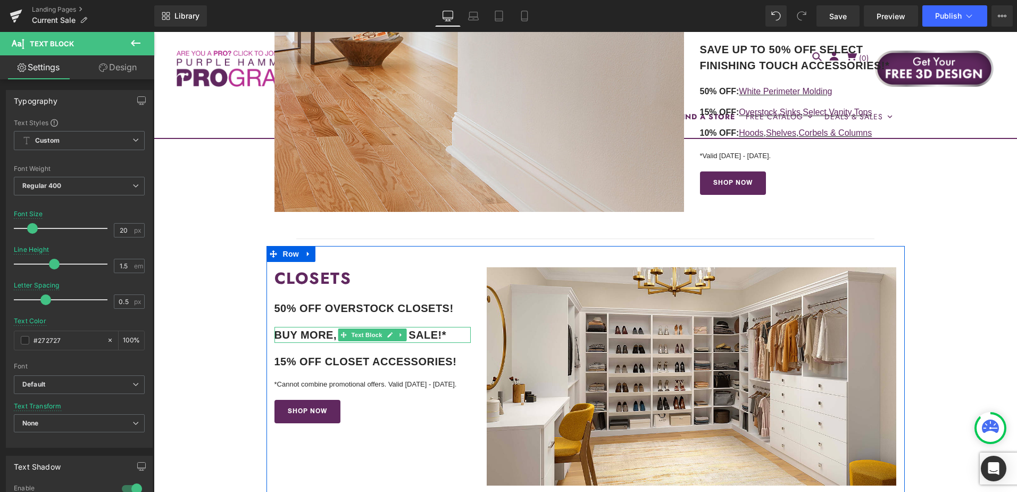
click at [322, 334] on b "BUY MORE, SAVE MORE SALE!*" at bounding box center [360, 335] width 172 height 12
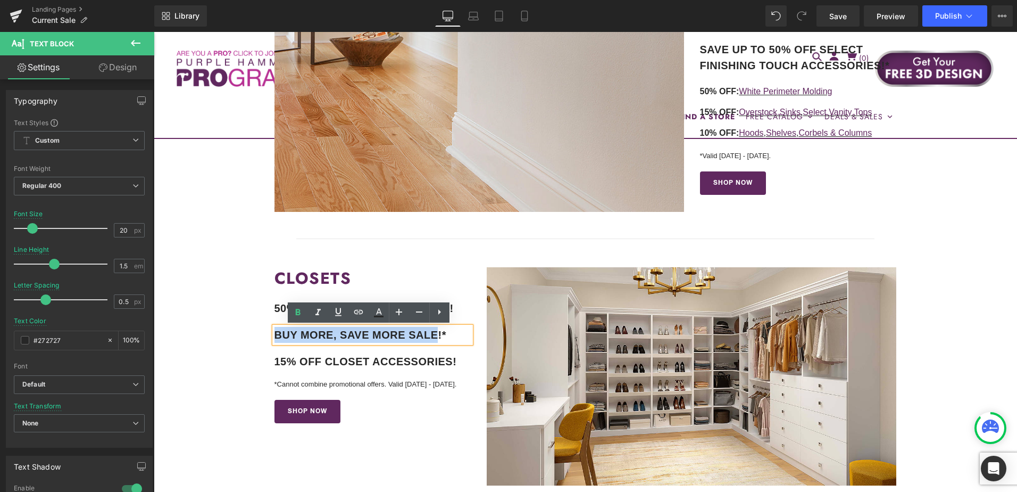
drag, startPoint x: 271, startPoint y: 334, endPoint x: 436, endPoint y: 334, distance: 164.4
click at [436, 334] on b "BUY MORE, SAVE MORE SALE!*" at bounding box center [360, 335] width 172 height 12
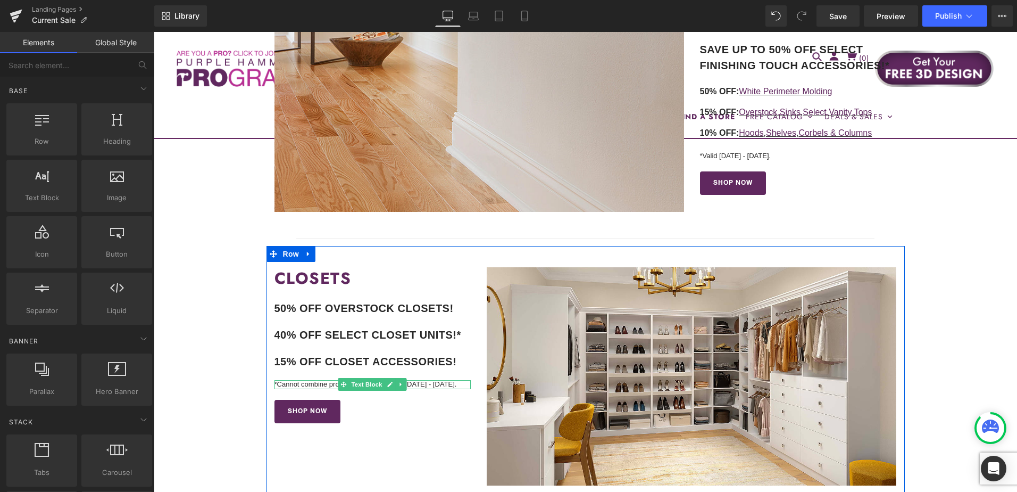
click at [332, 384] on p "*Cannot combine promotional offers. Valid 10/8/25 - 10/21/25." at bounding box center [372, 384] width 197 height 9
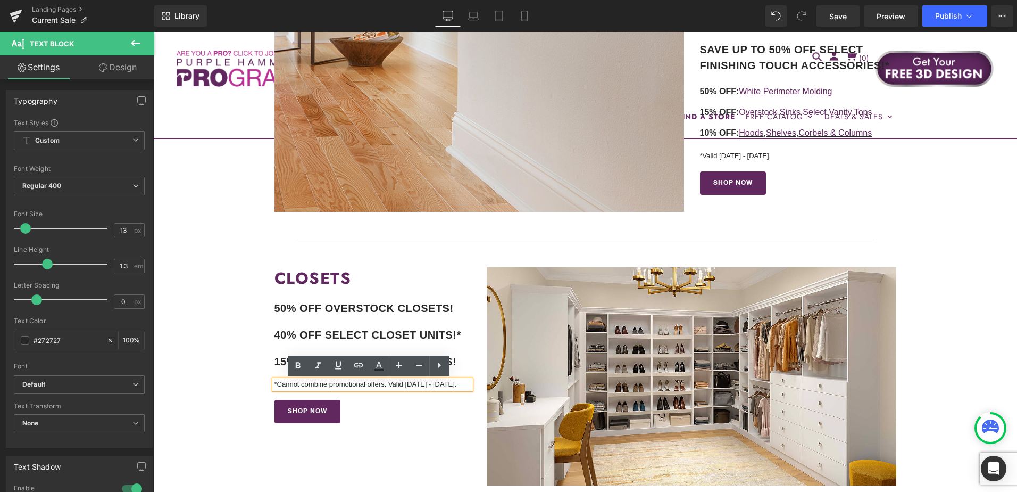
click at [352, 384] on p "*Cannot combine promotional offers. Valid 10/8/25 - 10/21/25." at bounding box center [372, 384] width 197 height 9
click at [439, 386] on p "*Cannot combine promotional offers. Valid 10/8/25 - 10/21/25." at bounding box center [372, 384] width 197 height 9
drag, startPoint x: 464, startPoint y: 385, endPoint x: 441, endPoint y: 386, distance: 22.9
click at [441, 386] on p "*Cannot combine promotional offers. Valid 10/8/25 - 10/21/25." at bounding box center [372, 384] width 197 height 9
click at [385, 384] on p "*Cannot combine promotional offers. Valid 10/8/25 - 10/21/25." at bounding box center [372, 384] width 197 height 9
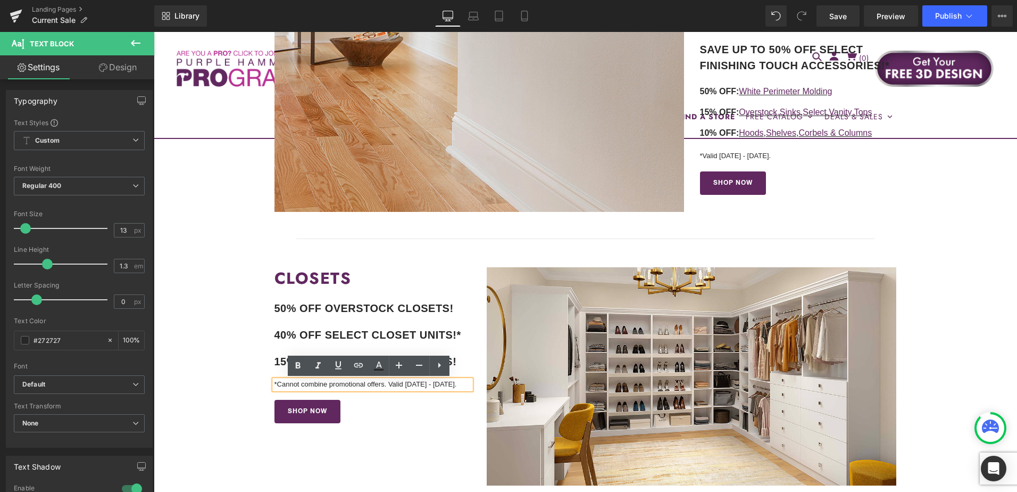
drag, startPoint x: 388, startPoint y: 385, endPoint x: 475, endPoint y: 381, distance: 86.8
click at [475, 381] on div "CLOSETS Heading 50% OFF OVERSTOCK CLOSETS! Text Block 40% OFF SELECT CLOSET UNI…" at bounding box center [586, 376] width 638 height 261
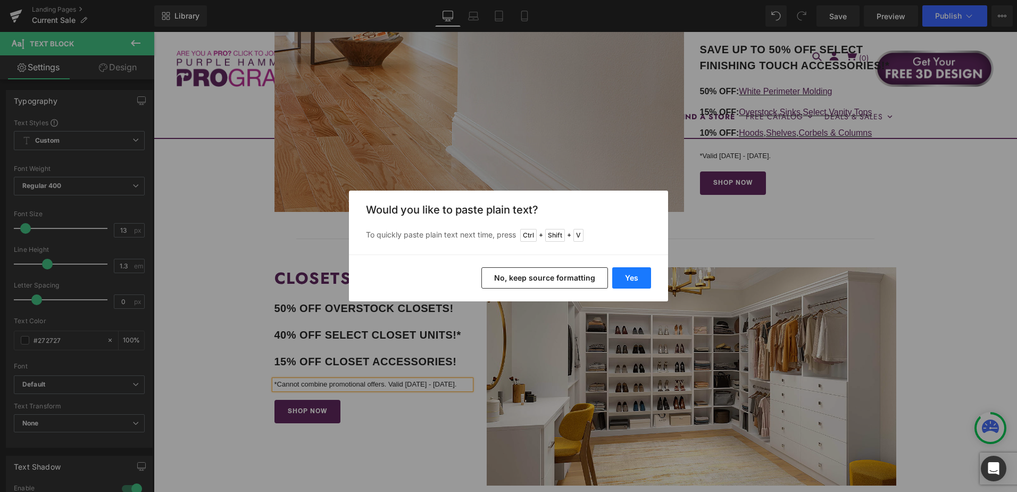
click at [638, 279] on button "Yes" at bounding box center [631, 277] width 39 height 21
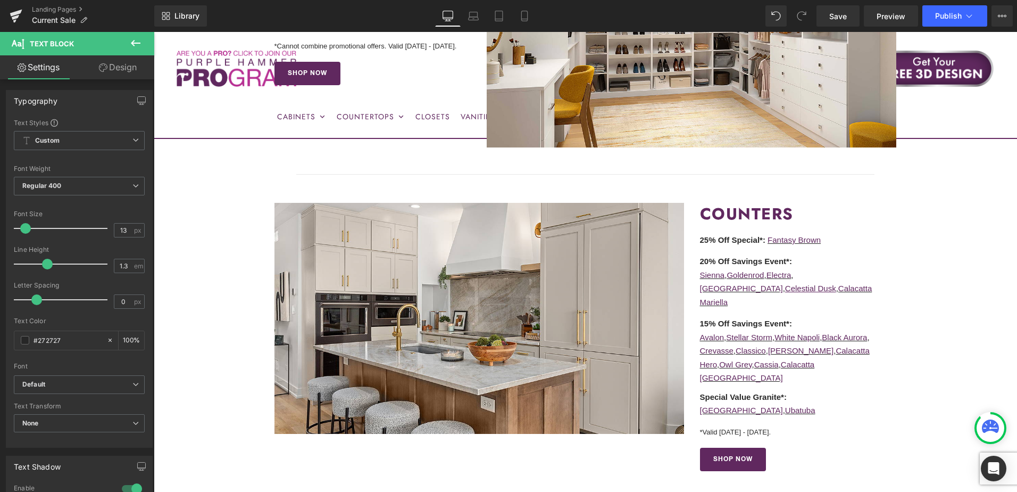
scroll to position [1117, 0]
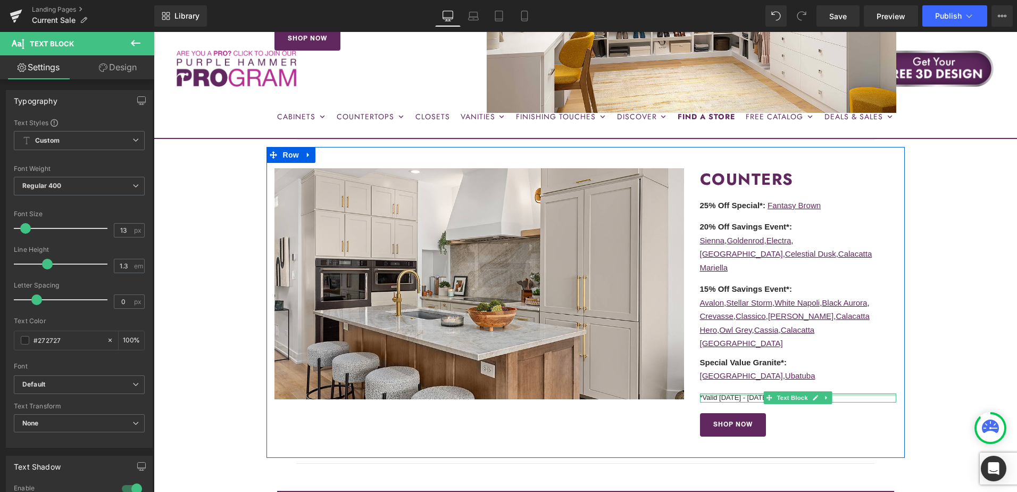
click at [752, 393] on div at bounding box center [798, 394] width 197 height 3
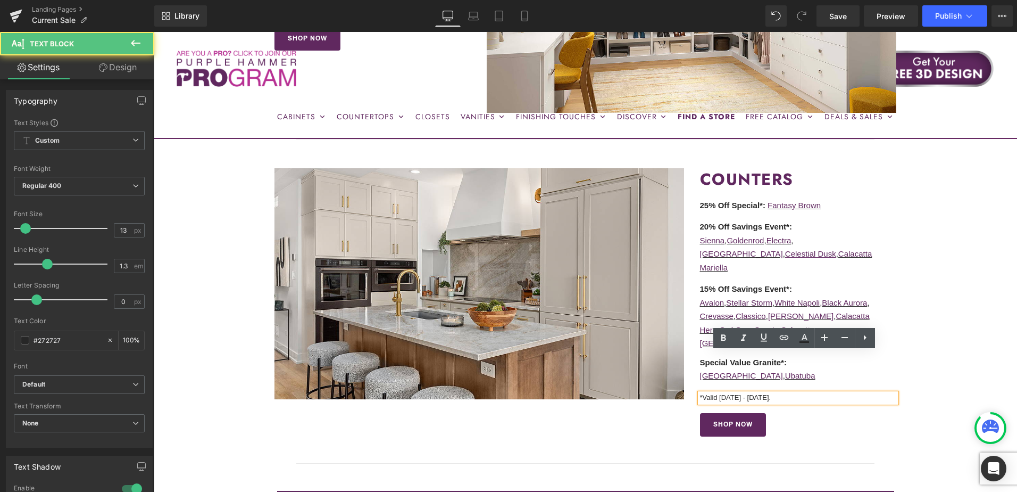
click at [757, 393] on p "*Valid 10/8/25 - 10/21/25." at bounding box center [798, 397] width 197 height 9
drag, startPoint x: 783, startPoint y: 357, endPoint x: 701, endPoint y: 360, distance: 82.0
click at [701, 393] on p "*Valid 10/8/25 - 10/21/25." at bounding box center [798, 397] width 197 height 9
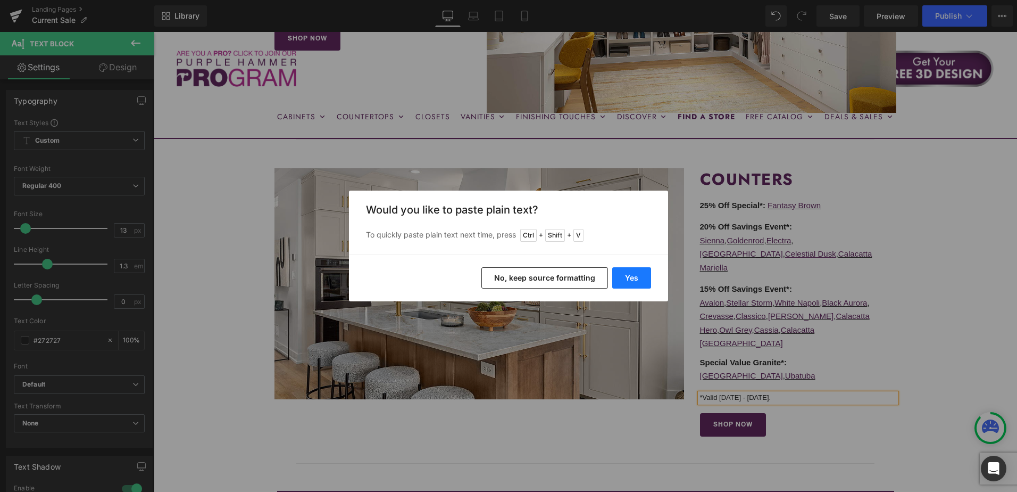
click at [639, 279] on button "Yes" at bounding box center [631, 277] width 39 height 21
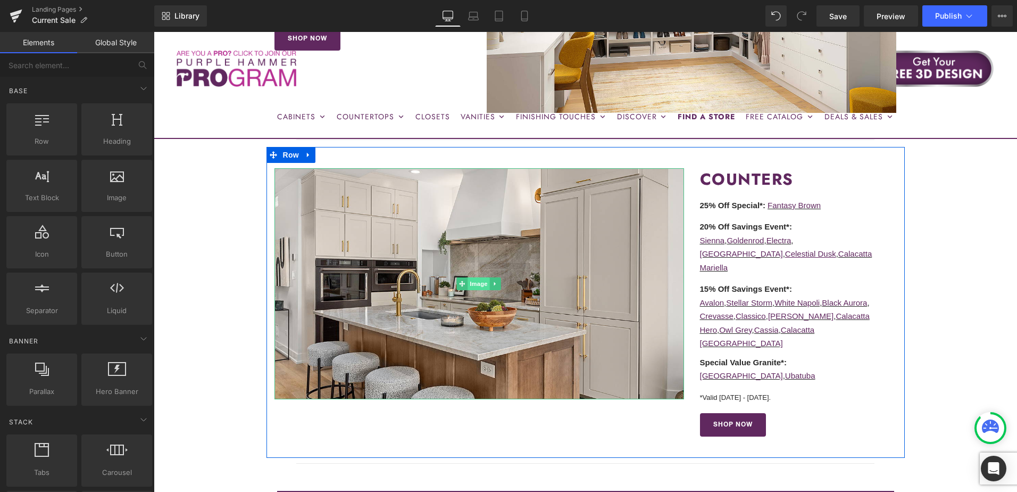
click at [476, 284] on span "Image" at bounding box center [479, 283] width 22 height 13
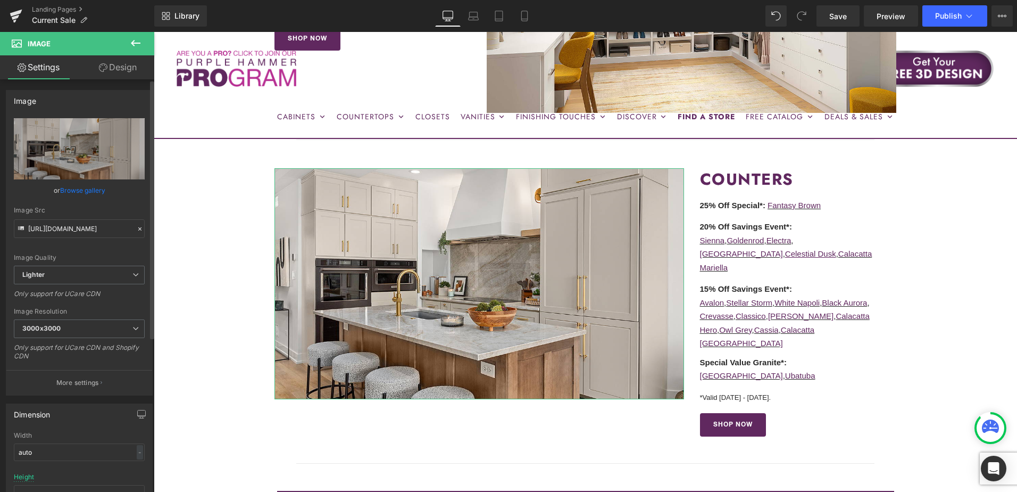
click at [78, 192] on link "Browse gallery" at bounding box center [82, 190] width 45 height 19
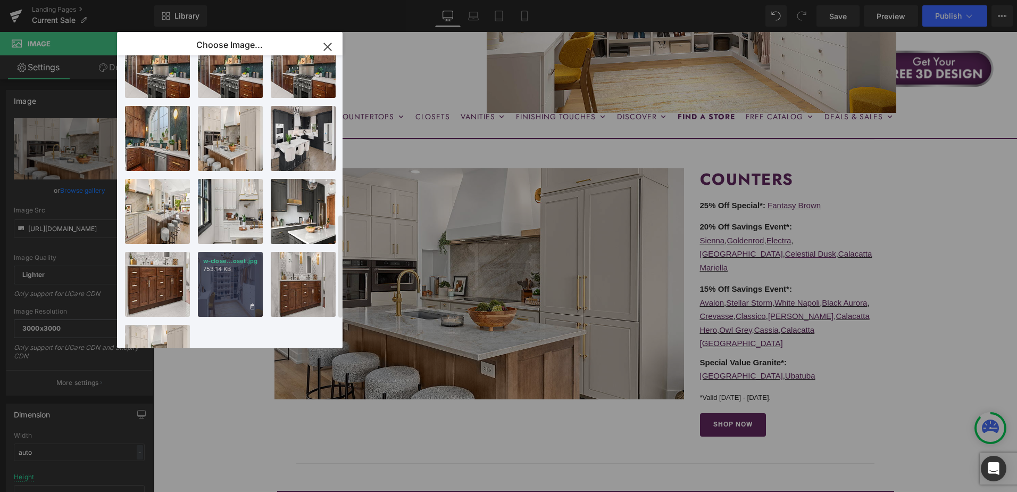
scroll to position [419, 0]
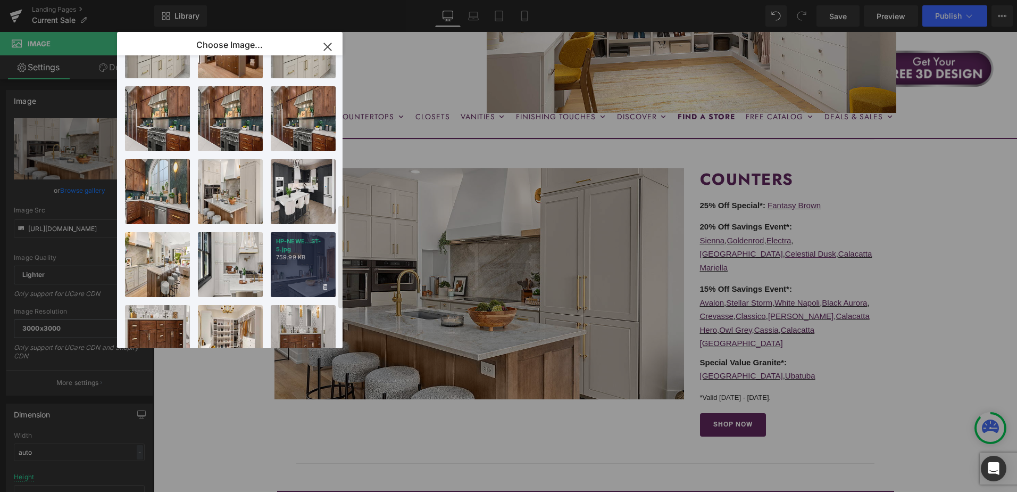
click at [303, 268] on div "HP-NEWE...ST-5.jpg 759.99 KB" at bounding box center [303, 264] width 65 height 65
type input "https://ucarecdn.com/6e8c4825-1134-47fc-ab13-1343b23d8c5e/-/format/auto/-/previ…"
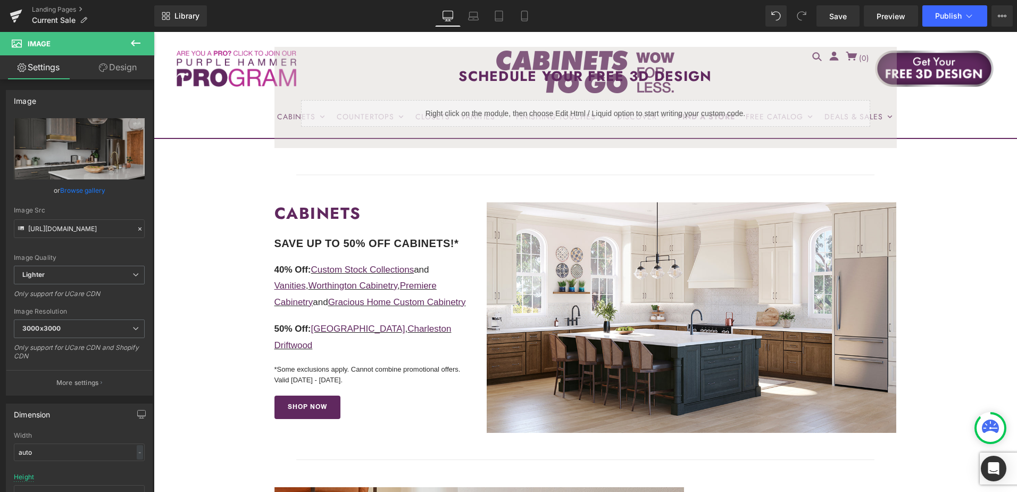
scroll to position [266, 0]
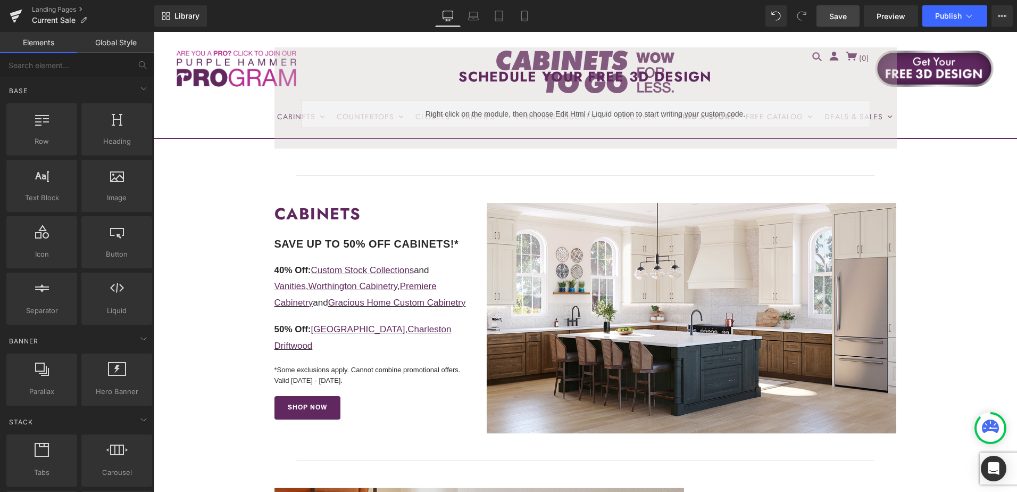
click at [841, 15] on span "Save" at bounding box center [838, 16] width 18 height 11
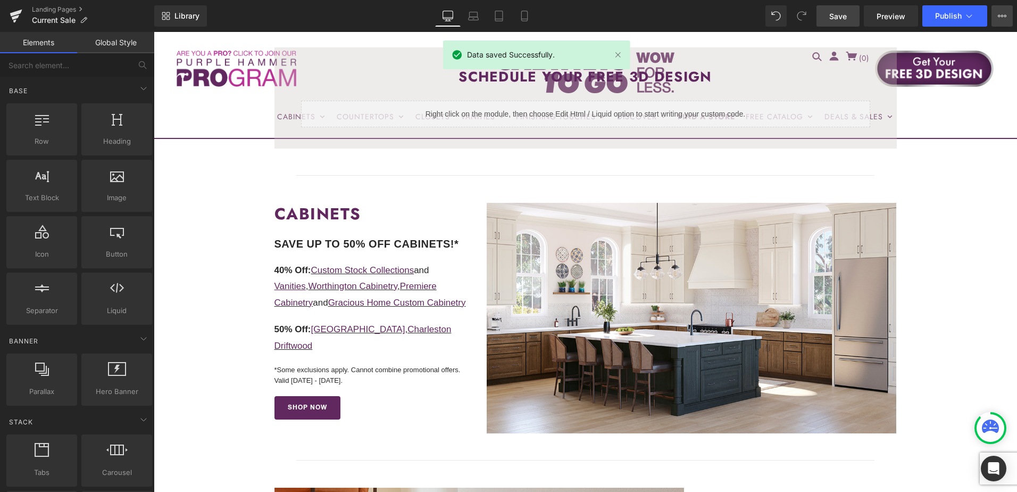
click at [1010, 14] on button "View Live Page View with current Template Save Template to Library Schedule Pub…" at bounding box center [1002, 15] width 21 height 21
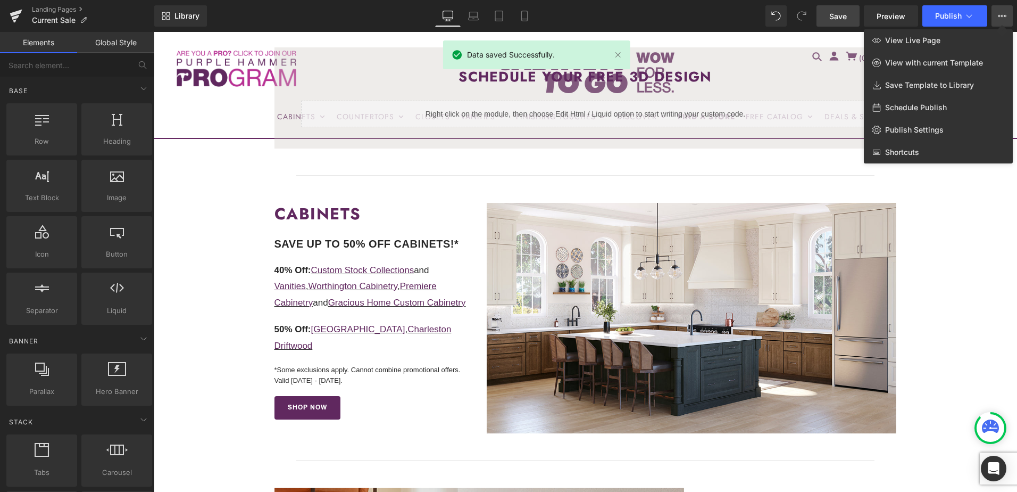
click at [930, 109] on span "Schedule Publish" at bounding box center [916, 108] width 62 height 10
select select
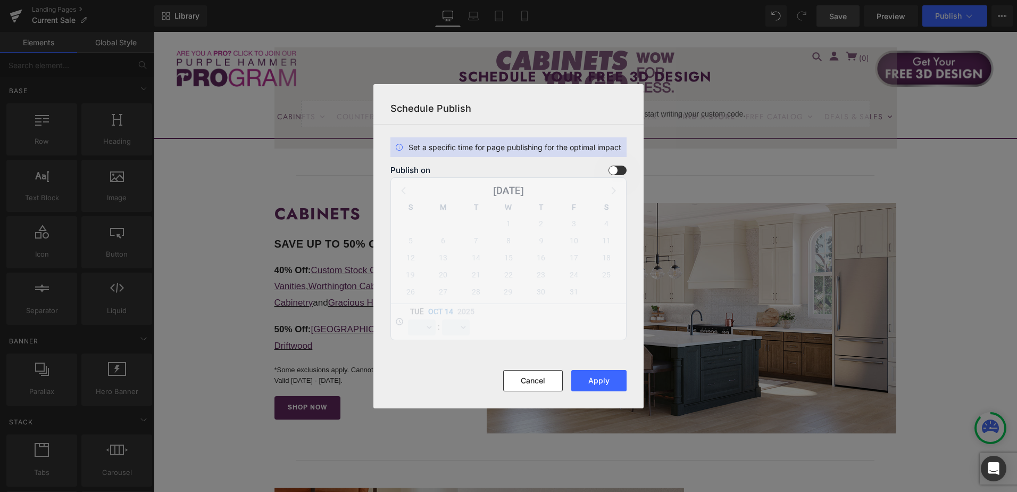
click at [617, 171] on span at bounding box center [618, 170] width 18 height 10
click at [0, 0] on input "checkbox" at bounding box center [0, 0] width 0 height 0
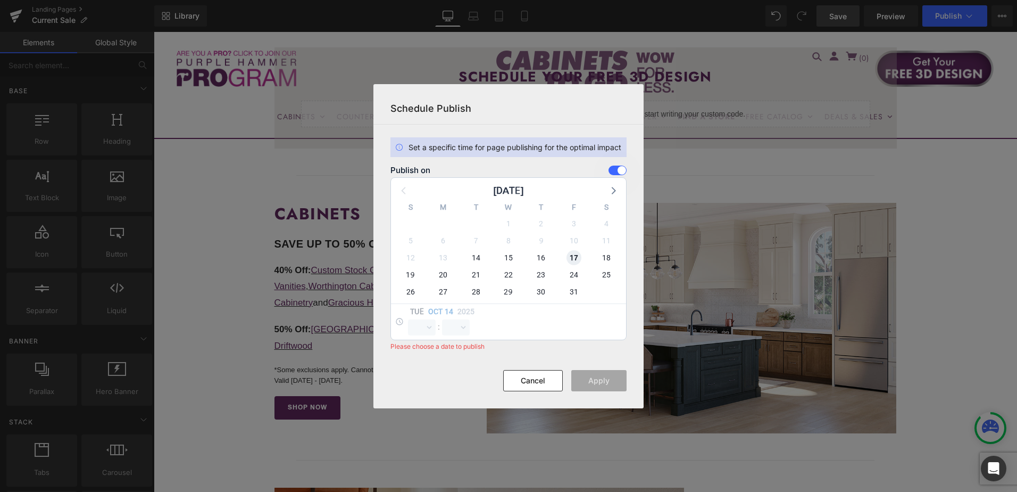
click at [577, 257] on span "17" at bounding box center [574, 257] width 15 height 15
select select "10"
select select "58"
drag, startPoint x: 423, startPoint y: 330, endPoint x: 422, endPoint y: 319, distance: 10.7
click at [423, 330] on select "00 01 02 03 04 05 06 07 08 09 10 11 12 13 14 15 16 17 18 19 20 21 22 23" at bounding box center [422, 327] width 28 height 16
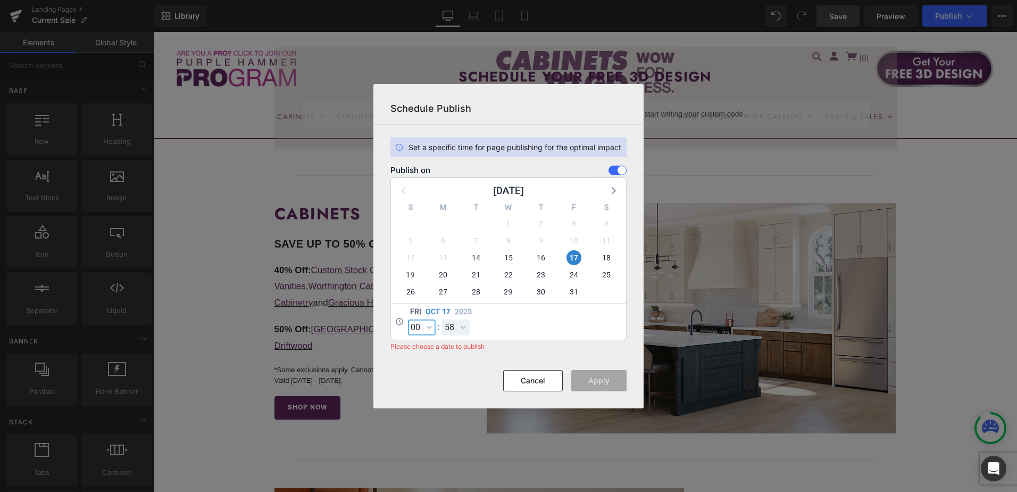
click at [408, 319] on select "00 01 02 03 04 05 06 07 08 09 10 11 12 13 14 15 16 17 18 19 20 21 22 23" at bounding box center [422, 327] width 28 height 16
select select "0"
click at [460, 328] on select "00 01 02 03 04 05 06 07 08 09 10 11 12 13 14 15 16 17 18 19 20 21 22 23 24 25 2…" at bounding box center [456, 327] width 28 height 16
click at [442, 319] on select "00 01 02 03 04 05 06 07 08 09 10 11 12 13 14 15 16 17 18 19 20 21 22 23 24 25 2…" at bounding box center [456, 327] width 28 height 16
select select "0"
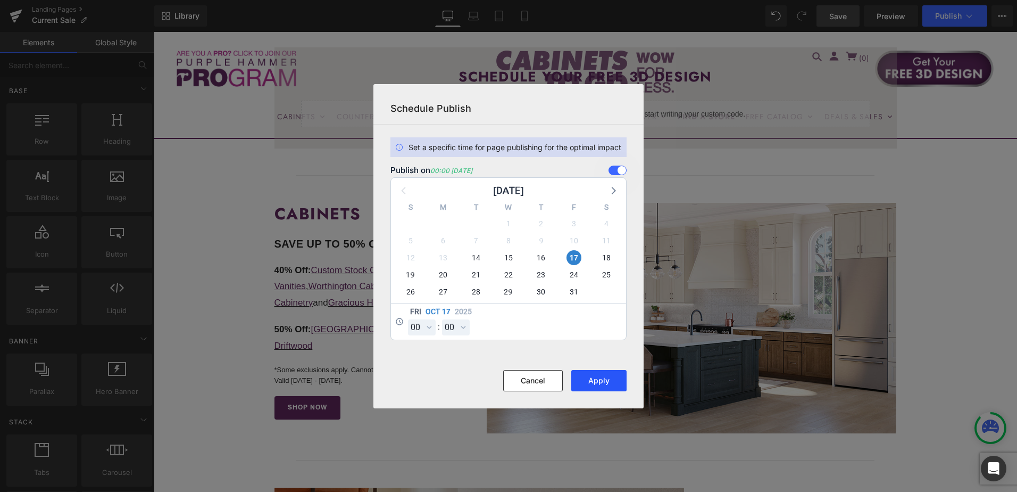
click at [600, 381] on button "Apply" at bounding box center [598, 380] width 55 height 21
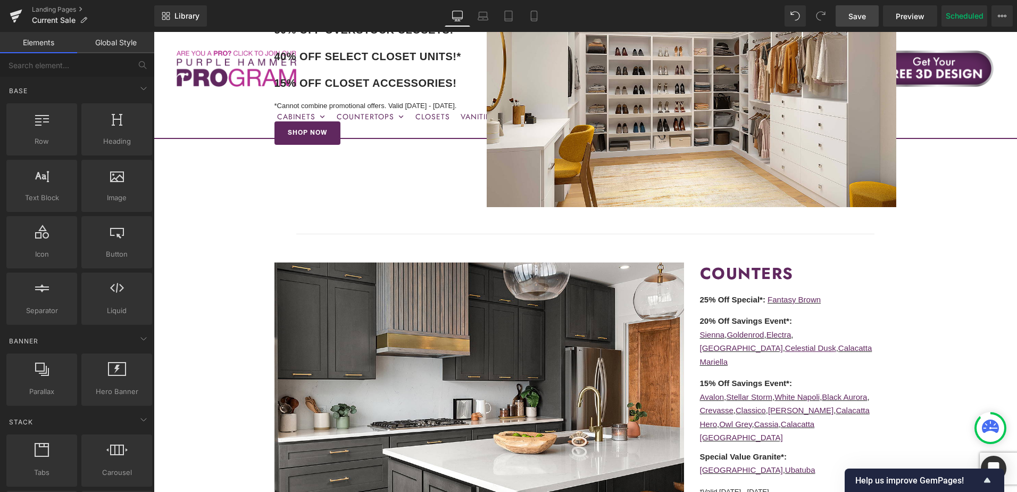
scroll to position [1011, 0]
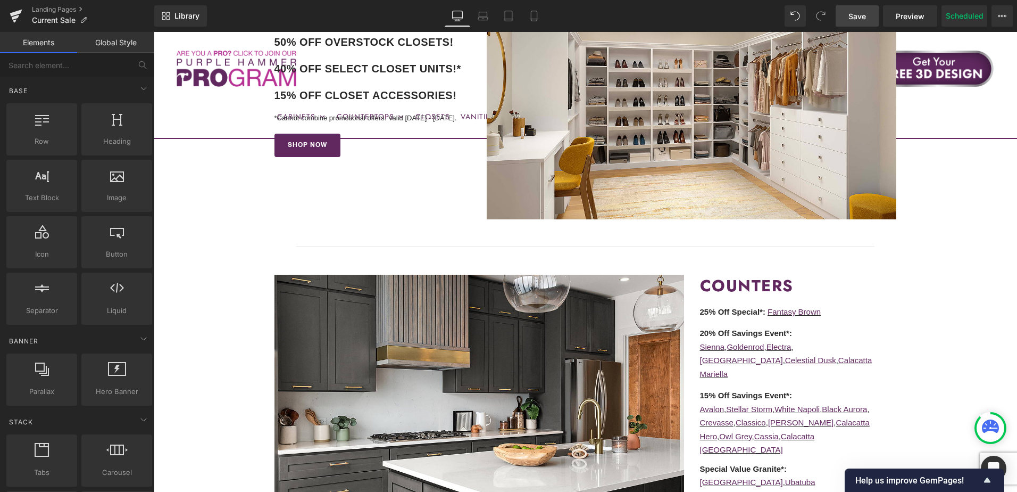
drag, startPoint x: 867, startPoint y: 11, endPoint x: 798, endPoint y: 200, distance: 201.4
click at [867, 11] on link "Save" at bounding box center [857, 15] width 43 height 21
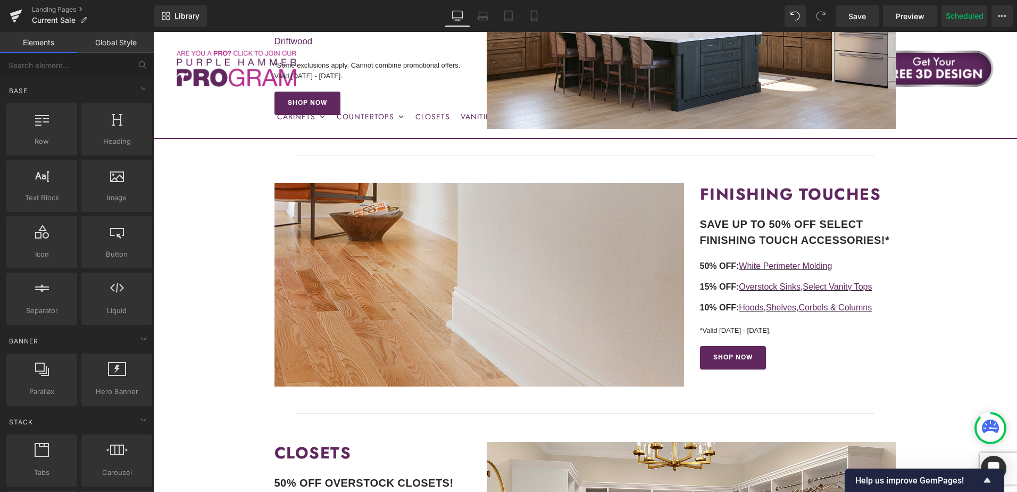
scroll to position [692, 0]
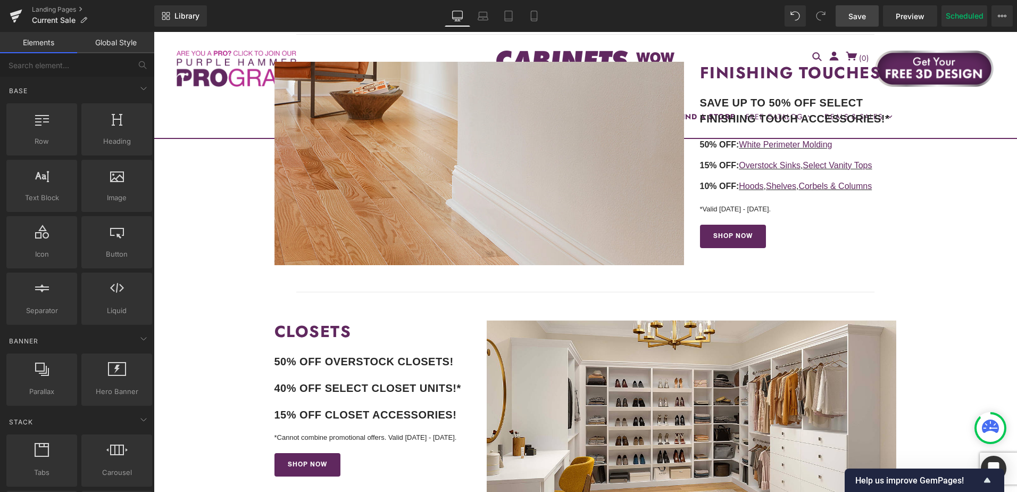
click at [862, 18] on span "Save" at bounding box center [857, 16] width 18 height 11
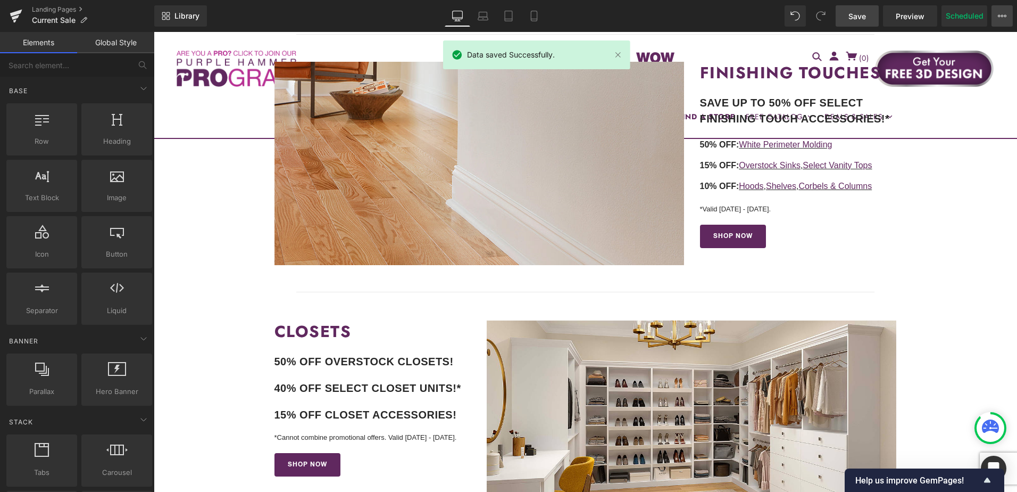
click at [1002, 15] on icon at bounding box center [1002, 16] width 3 height 2
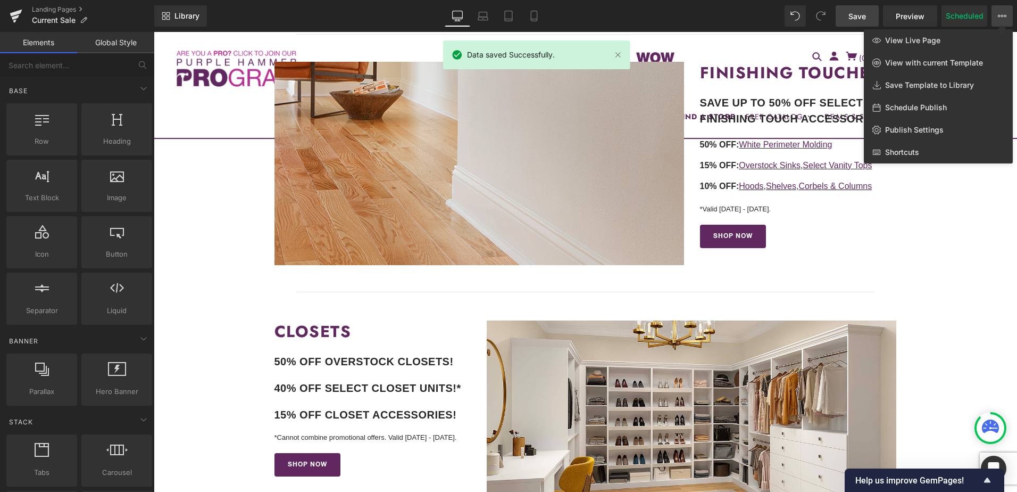
click at [922, 103] on span "Schedule Publish" at bounding box center [916, 108] width 62 height 10
select select
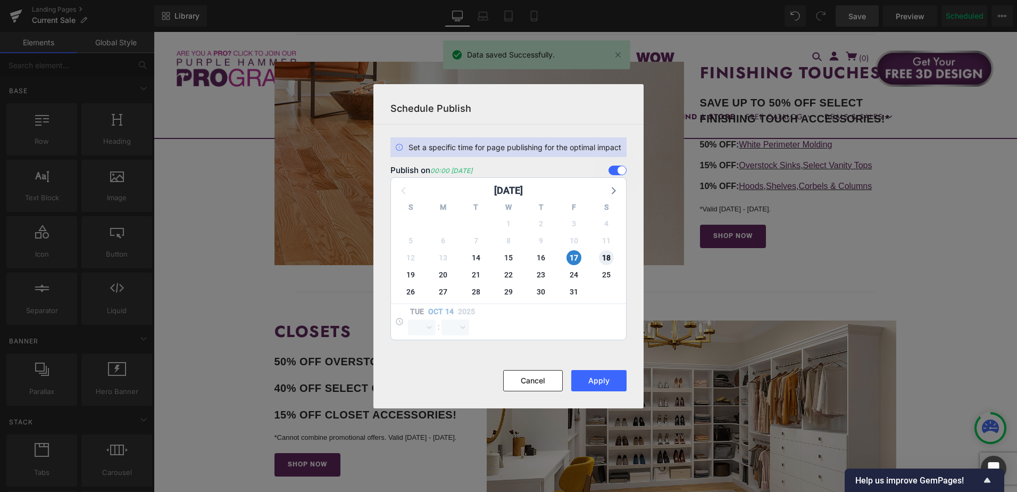
click at [609, 257] on span "18" at bounding box center [606, 257] width 15 height 15
select select "0"
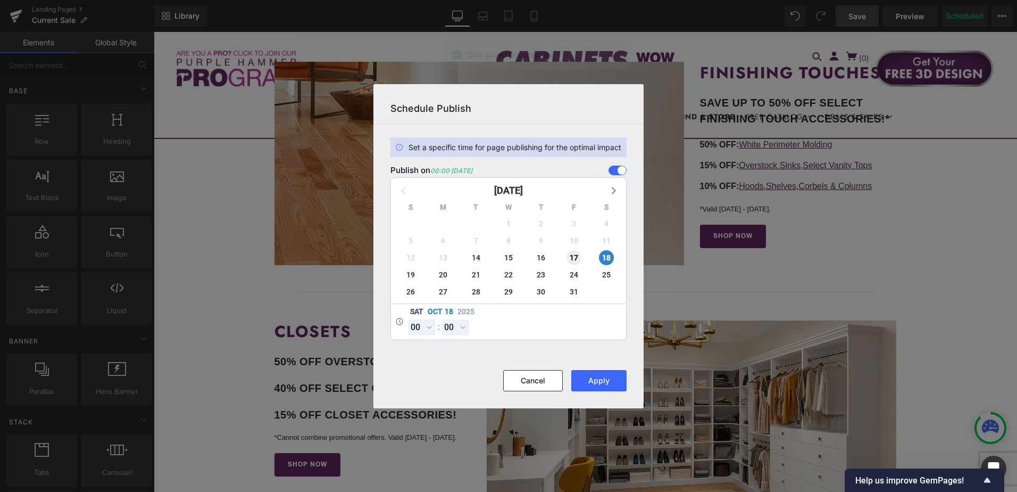
click at [577, 256] on span "17" at bounding box center [574, 257] width 15 height 15
click at [604, 382] on button "Apply" at bounding box center [598, 380] width 55 height 21
